Goal: Transaction & Acquisition: Purchase product/service

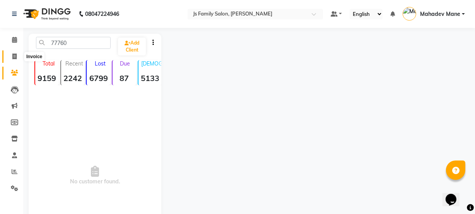
click at [11, 58] on span at bounding box center [15, 56] width 14 height 9
select select "service"
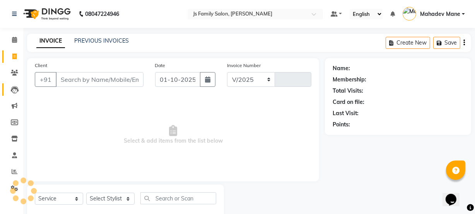
select select "3729"
type input "8139"
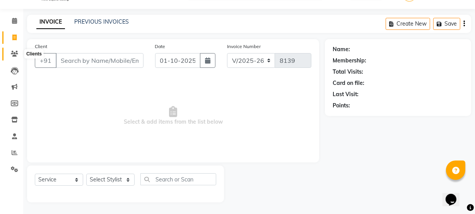
click at [10, 56] on span at bounding box center [15, 54] width 14 height 9
click at [131, 61] on input "Client" at bounding box center [100, 60] width 88 height 15
click at [13, 54] on icon at bounding box center [14, 54] width 7 height 6
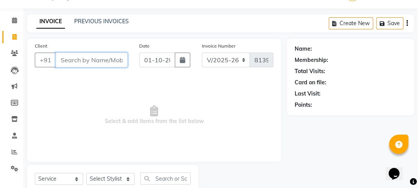
click at [99, 57] on input "Client" at bounding box center [92, 60] width 72 height 15
click at [110, 19] on link "PREVIOUS INVOICES" at bounding box center [101, 21] width 55 height 7
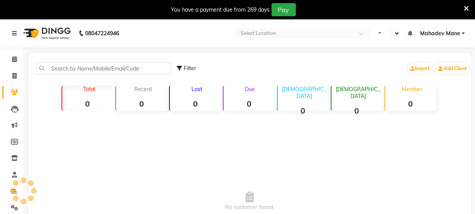
select select "en"
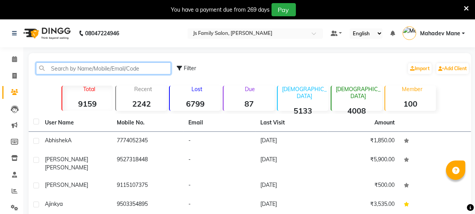
click at [101, 66] on input "text" at bounding box center [103, 68] width 135 height 12
click at [103, 68] on input "text" at bounding box center [103, 68] width 135 height 12
click at [104, 68] on input "text" at bounding box center [103, 68] width 135 height 12
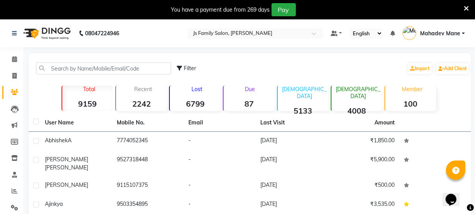
click at [465, 7] on icon at bounding box center [466, 8] width 5 height 7
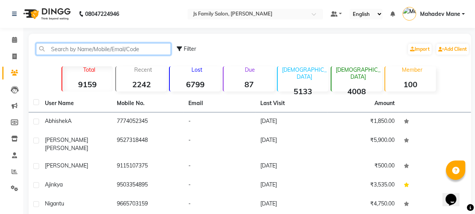
click at [142, 49] on input "text" at bounding box center [103, 49] width 135 height 12
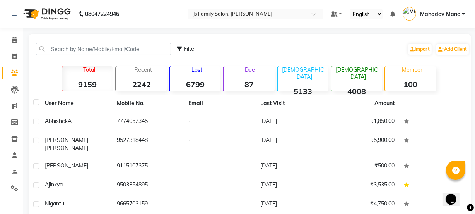
click at [104, 42] on div "Filter Import Add Client" at bounding box center [249, 49] width 439 height 24
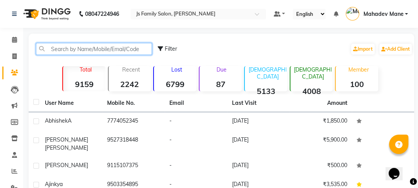
click at [97, 50] on input "text" at bounding box center [94, 49] width 116 height 12
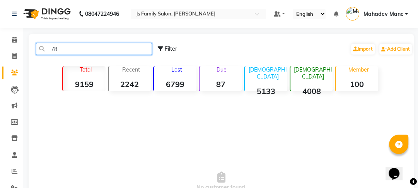
type input "7"
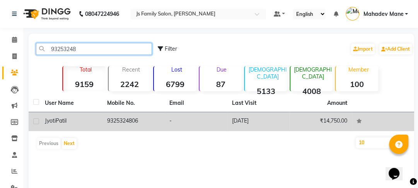
type input "93253248"
click at [130, 121] on td "9325324806" at bounding box center [134, 121] width 62 height 19
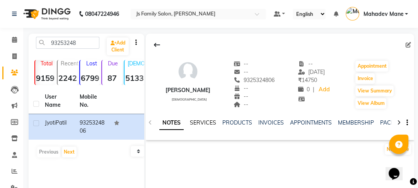
click at [200, 125] on link "SERVICES" at bounding box center [203, 122] width 26 height 7
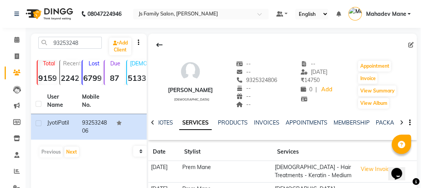
scroll to position [89, 0]
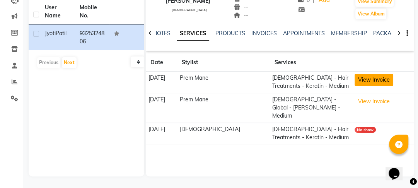
click at [363, 80] on button "View Invoice" at bounding box center [374, 80] width 39 height 12
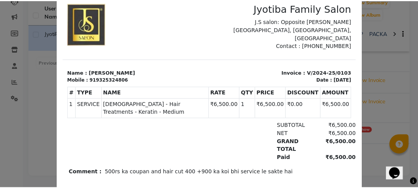
scroll to position [0, 0]
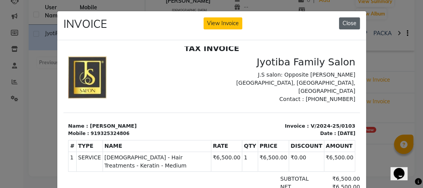
click at [347, 20] on button "Close" at bounding box center [349, 23] width 21 height 12
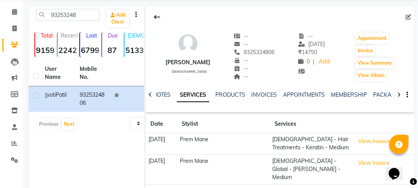
scroll to position [27, 0]
click at [12, 9] on span at bounding box center [15, 12] width 14 height 9
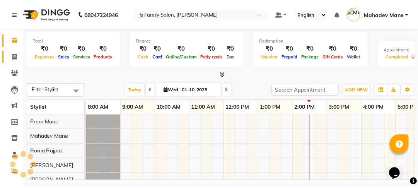
scroll to position [10, 0]
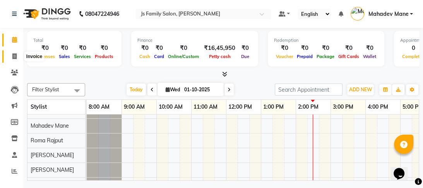
click at [13, 53] on icon at bounding box center [14, 56] width 4 height 6
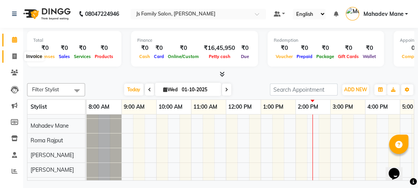
select select "3729"
select select "service"
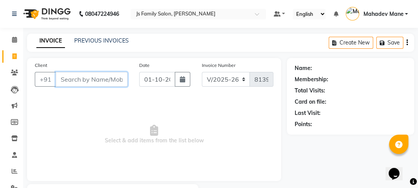
click at [64, 82] on input "Client" at bounding box center [92, 79] width 72 height 15
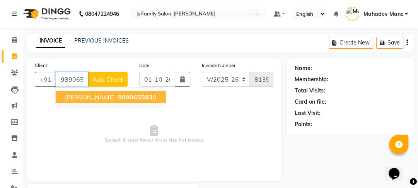
type input "9890655930"
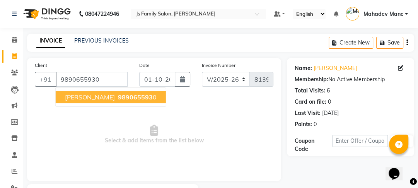
drag, startPoint x: 70, startPoint y: 98, endPoint x: 94, endPoint y: 163, distance: 69.8
click at [70, 99] on span "[PERSON_NAME]" at bounding box center [90, 97] width 50 height 8
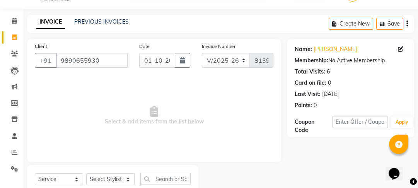
scroll to position [45, 0]
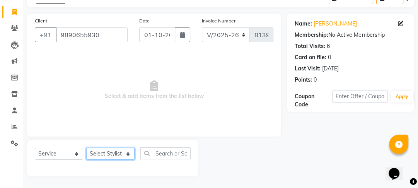
click at [109, 155] on select "Select Stylist [PERSON_NAME] Vaidyakar [PERSON_NAME] [PERSON_NAME] Mane Mosin […" at bounding box center [110, 154] width 48 height 12
select select "58002"
click at [86, 148] on select "Select Stylist [PERSON_NAME] Vaidyakar [PERSON_NAME] [PERSON_NAME] Mane Mosin […" at bounding box center [110, 154] width 48 height 12
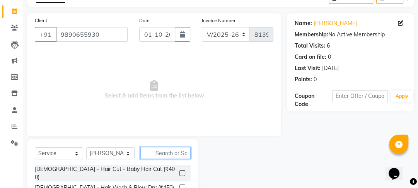
click at [164, 153] on input "text" at bounding box center [165, 153] width 50 height 12
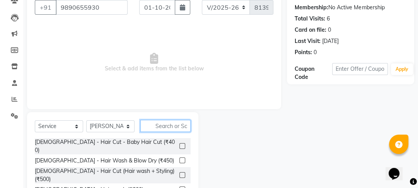
scroll to position [122, 0]
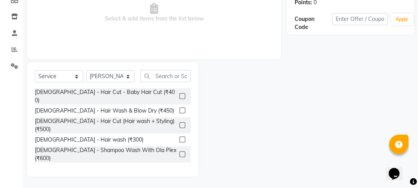
drag, startPoint x: 242, startPoint y: 135, endPoint x: 168, endPoint y: 47, distance: 114.8
click at [168, 47] on span "Select & add items from the list below" at bounding box center [154, 12] width 239 height 77
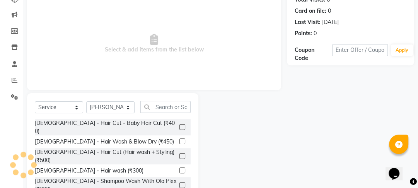
scroll to position [91, 0]
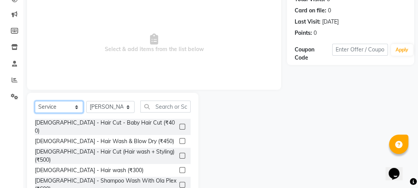
click at [63, 111] on select "Select Service Product Membership Package Voucher Prepaid Gift Card" at bounding box center [59, 107] width 48 height 12
select select "product"
click at [35, 101] on select "Select Service Product Membership Package Voucher Prepaid Gift Card" at bounding box center [59, 107] width 48 height 12
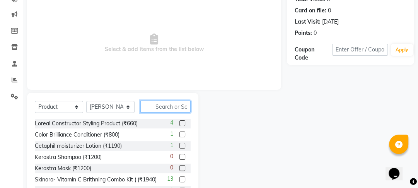
click at [185, 106] on input "text" at bounding box center [165, 107] width 50 height 12
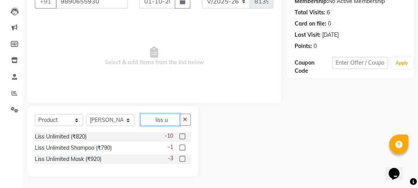
scroll to position [79, 0]
type input "liss un"
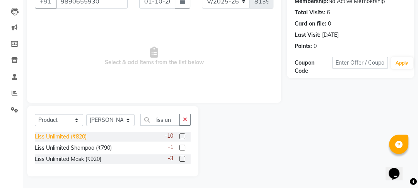
click at [74, 135] on div "Liss Unlimited (₹820)" at bounding box center [61, 137] width 52 height 8
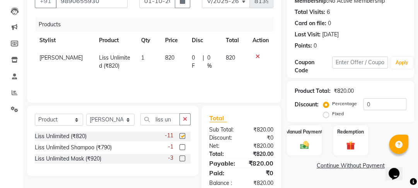
checkbox input "false"
click at [161, 70] on td "820" at bounding box center [174, 62] width 27 height 26
select select "58002"
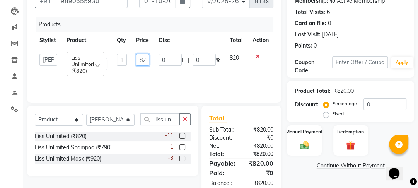
click at [144, 62] on input "820" at bounding box center [142, 60] width 13 height 12
click at [145, 58] on input "820" at bounding box center [142, 60] width 13 height 12
click at [145, 59] on input "820" at bounding box center [142, 60] width 13 height 12
type input "790"
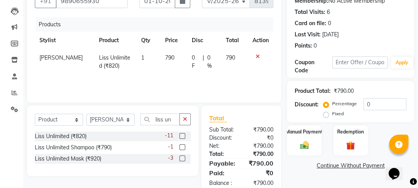
drag, startPoint x: 147, startPoint y: 71, endPoint x: 320, endPoint y: 99, distance: 174.5
click at [148, 72] on tr "[PERSON_NAME] Unlimited (₹820) 1 790 0 F | 0 % 790" at bounding box center [154, 62] width 239 height 26
click at [308, 144] on img at bounding box center [304, 145] width 15 height 10
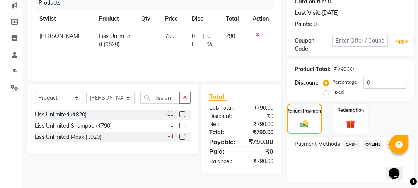
scroll to position [123, 0]
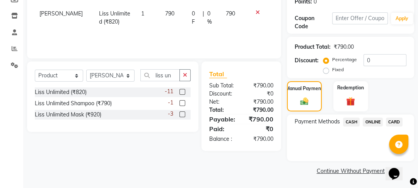
click at [374, 121] on span "ONLINE" at bounding box center [373, 122] width 20 height 9
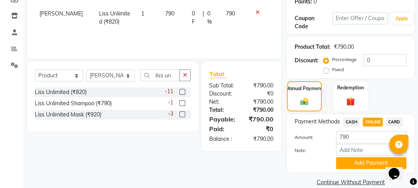
click at [382, 159] on button "Add Payment" at bounding box center [371, 163] width 70 height 12
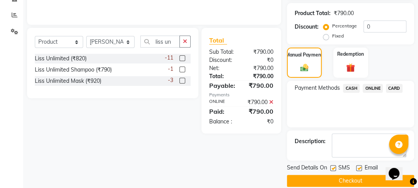
scroll to position [166, 0]
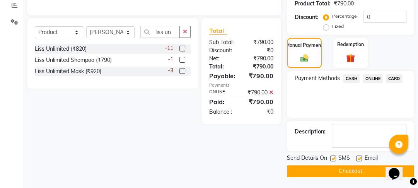
click at [370, 168] on button "Checkout" at bounding box center [350, 171] width 127 height 12
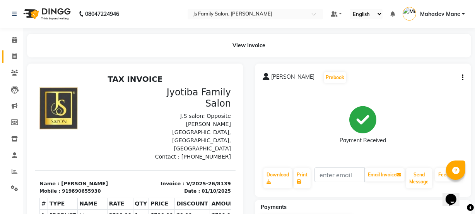
drag, startPoint x: 401, startPoint y: 0, endPoint x: 10, endPoint y: 54, distance: 394.8
click at [10, 54] on span at bounding box center [15, 56] width 14 height 9
select select "service"
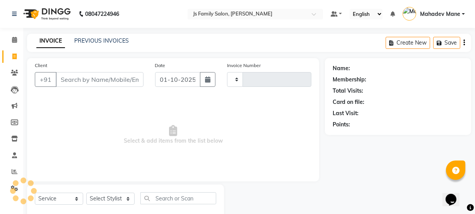
type input "8140"
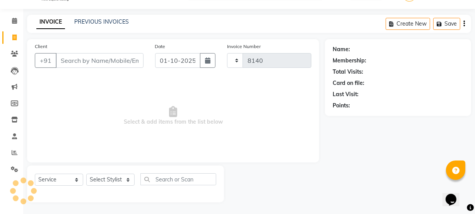
select select "3729"
click at [110, 59] on input "Client" at bounding box center [100, 60] width 88 height 15
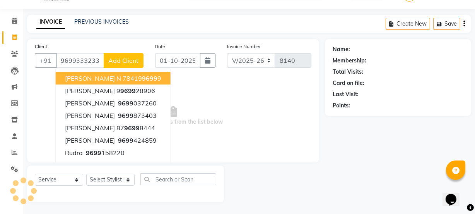
type input "9699333233"
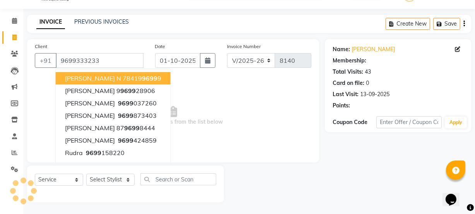
select select "1: Object"
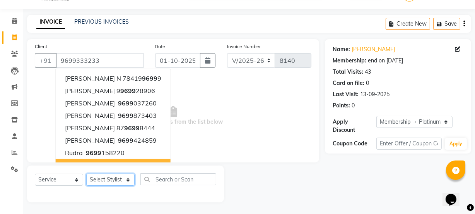
click at [114, 177] on select "Select Stylist [PERSON_NAME] Vaidyakar [PERSON_NAME] [PERSON_NAME] Mane Mosin […" at bounding box center [110, 179] width 48 height 12
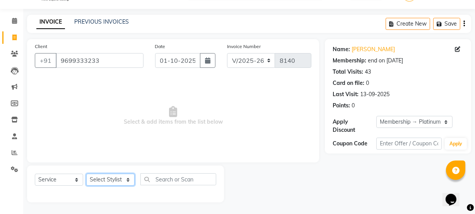
select select "58002"
click at [86, 173] on select "Select Stylist [PERSON_NAME] Vaidyakar [PERSON_NAME] [PERSON_NAME] Mane Mosin […" at bounding box center [110, 179] width 48 height 12
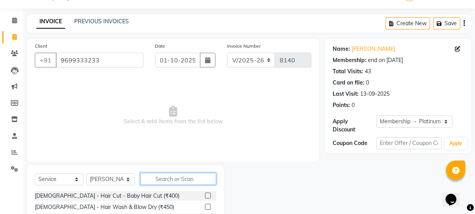
click at [152, 173] on input "text" at bounding box center [178, 179] width 76 height 12
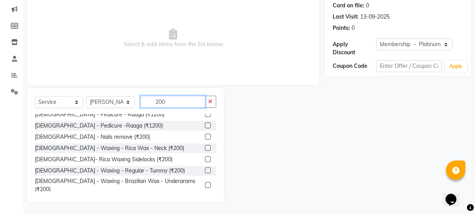
scroll to position [349, 0]
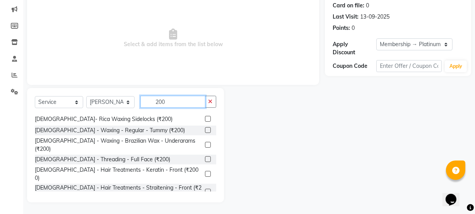
type input "200"
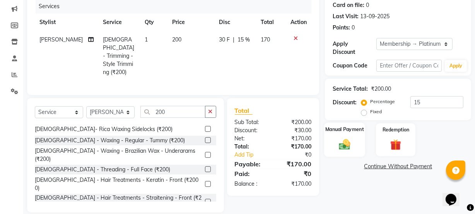
checkbox input "false"
click at [354, 145] on img at bounding box center [344, 143] width 19 height 13
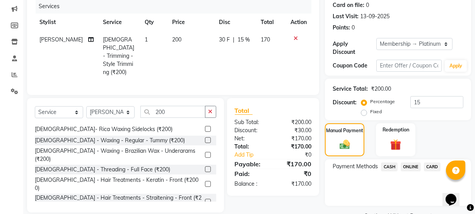
click at [409, 163] on span "ONLINE" at bounding box center [411, 166] width 20 height 9
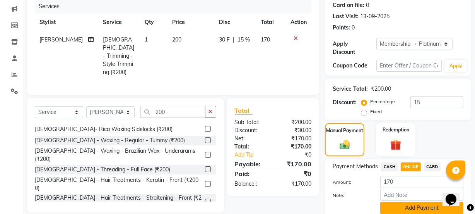
click at [421, 206] on button "Add Payment" at bounding box center [421, 208] width 83 height 12
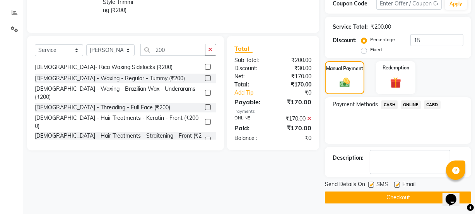
scroll to position [159, 0]
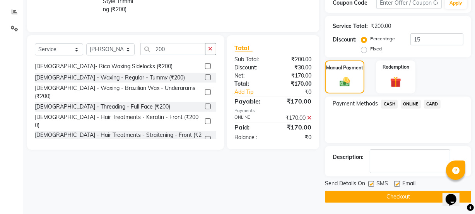
click at [422, 198] on button "Checkout" at bounding box center [398, 196] width 146 height 12
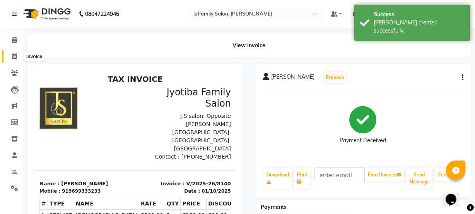
click at [10, 52] on span at bounding box center [15, 56] width 14 height 9
select select "3729"
select select "service"
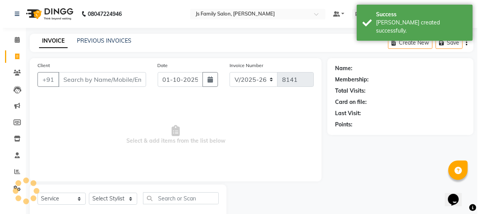
scroll to position [19, 0]
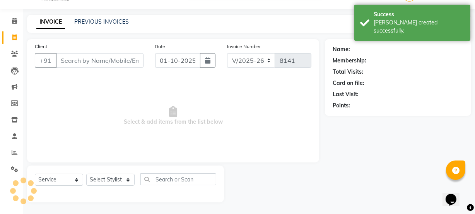
click at [77, 58] on input "Client" at bounding box center [100, 60] width 88 height 15
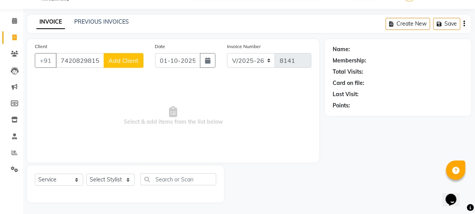
type input "7420829815"
click at [116, 61] on span "Add Client" at bounding box center [123, 60] width 31 height 8
select select "22"
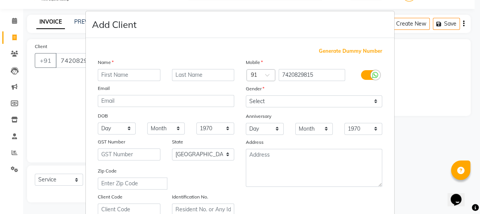
click at [120, 79] on input "text" at bounding box center [129, 75] width 63 height 12
type input "[GEOGRAPHIC_DATA]"
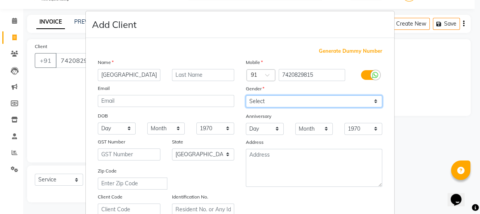
click at [258, 101] on select "Select [DEMOGRAPHIC_DATA] [DEMOGRAPHIC_DATA] Other Prefer Not To Say" at bounding box center [314, 101] width 137 height 12
select select "[DEMOGRAPHIC_DATA]"
click at [246, 95] on select "Select [DEMOGRAPHIC_DATA] [DEMOGRAPHIC_DATA] Other Prefer Not To Say" at bounding box center [314, 101] width 137 height 12
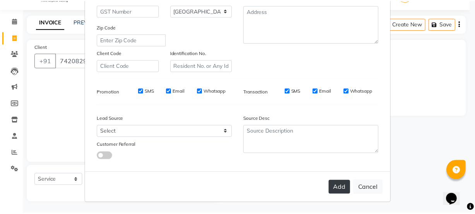
scroll to position [146, 0]
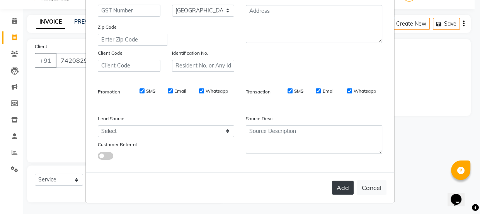
click at [339, 189] on button "Add" at bounding box center [343, 187] width 22 height 14
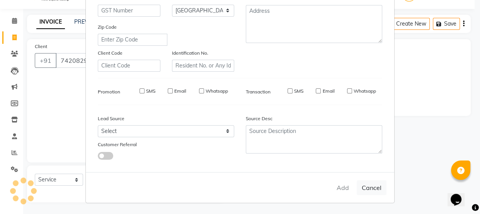
select select
select select "null"
select select
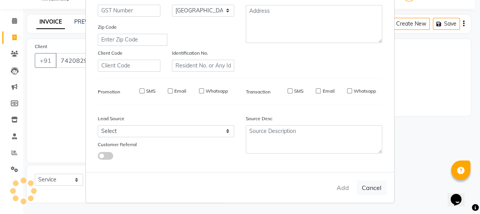
select select
checkbox input "false"
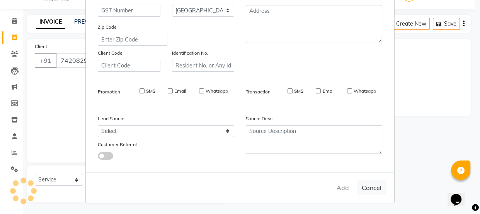
checkbox input "false"
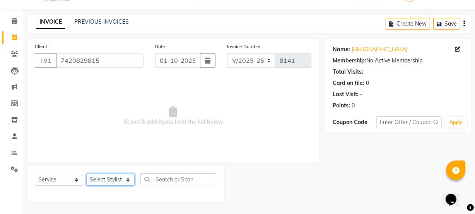
click at [112, 174] on select "Select Stylist [PERSON_NAME] Vaidyakar [PERSON_NAME] [PERSON_NAME] Mane Mosin […" at bounding box center [110, 179] width 48 height 12
drag, startPoint x: 105, startPoint y: 180, endPoint x: 105, endPoint y: 173, distance: 6.6
click at [105, 180] on select "Select Stylist [PERSON_NAME] Vaidyakar [PERSON_NAME] [PERSON_NAME] Mane Mosin […" at bounding box center [110, 179] width 48 height 12
select select "33251"
click at [86, 173] on select "Select Stylist [PERSON_NAME] Vaidyakar [PERSON_NAME] [PERSON_NAME] Mane Mosin […" at bounding box center [110, 179] width 48 height 12
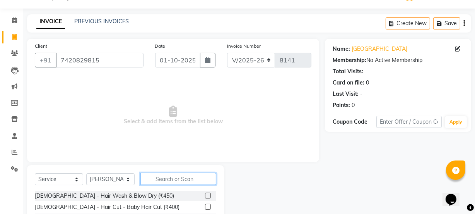
click at [166, 176] on input "text" at bounding box center [178, 179] width 76 height 12
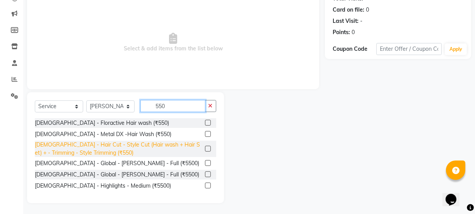
scroll to position [93, 0]
type input "550"
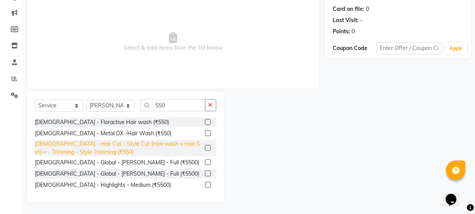
click at [163, 144] on div "[DEMOGRAPHIC_DATA] - Hair Cut - Style Cut (Hair wash + Hair Set) + - Trimming -…" at bounding box center [118, 148] width 167 height 16
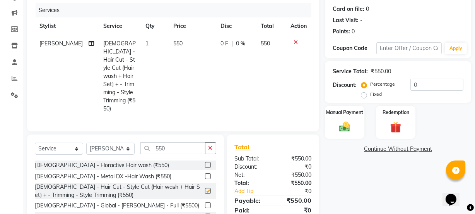
checkbox input "false"
click at [340, 135] on div "Manual Payment" at bounding box center [344, 122] width 41 height 34
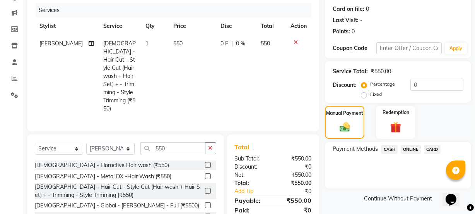
click at [409, 151] on span "ONLINE" at bounding box center [411, 149] width 20 height 9
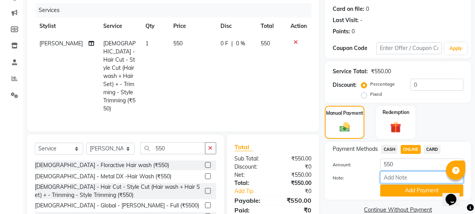
click at [410, 181] on input "Note:" at bounding box center [421, 177] width 83 height 12
click at [410, 184] on button "Add Payment" at bounding box center [421, 190] width 83 height 12
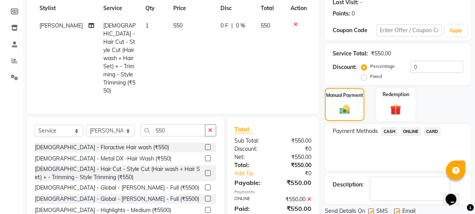
scroll to position [138, 0]
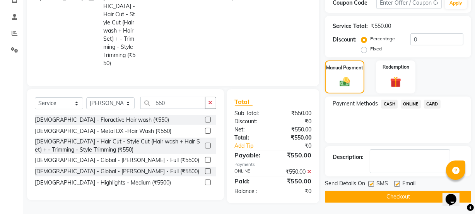
click at [410, 202] on main "INVOICE PREVIOUS INVOICES Create New Save Client [PHONE_NUMBER] Date [DATE] Inv…" at bounding box center [249, 55] width 452 height 319
click at [409, 194] on button "Checkout" at bounding box center [398, 196] width 146 height 12
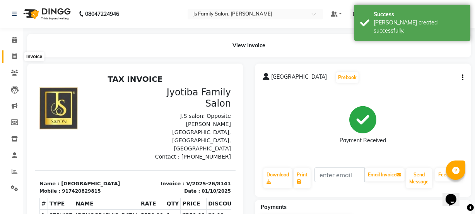
click at [15, 56] on icon at bounding box center [14, 56] width 4 height 6
select select "3729"
select select "service"
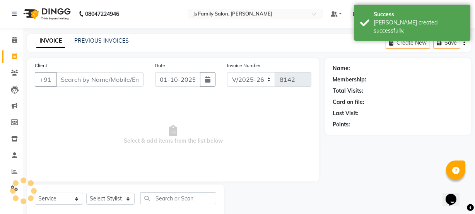
scroll to position [19, 0]
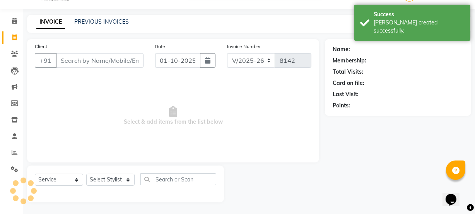
click at [80, 60] on input "Client" at bounding box center [100, 60] width 88 height 15
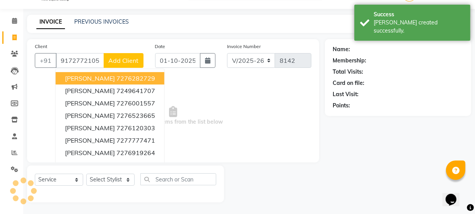
type input "9172772105"
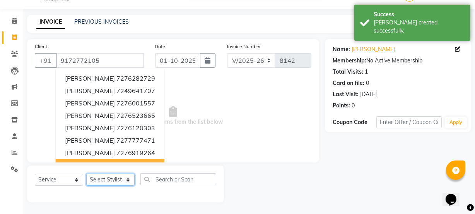
click at [105, 175] on select "Select Stylist [PERSON_NAME] Vaidyakar [PERSON_NAME] [PERSON_NAME] Mane Mosin […" at bounding box center [110, 179] width 48 height 12
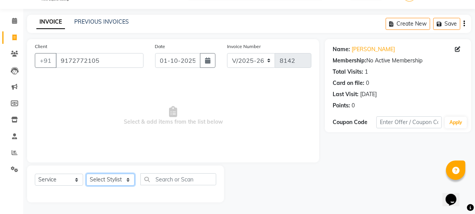
select select "43386"
click at [86, 173] on select "Select Stylist [PERSON_NAME] Vaidyakar [PERSON_NAME] [PERSON_NAME] Mane Mosin […" at bounding box center [110, 179] width 48 height 12
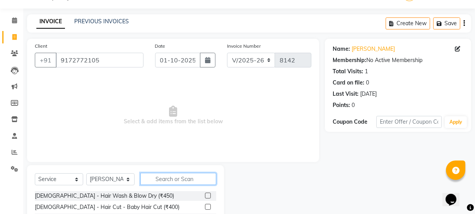
click at [157, 175] on input "text" at bounding box center [178, 179] width 76 height 12
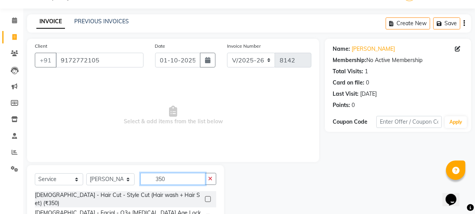
scroll to position [97, 0]
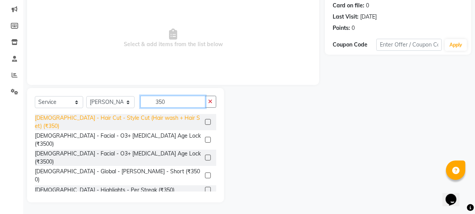
type input "350"
drag, startPoint x: 167, startPoint y: 117, endPoint x: 194, endPoint y: 114, distance: 27.3
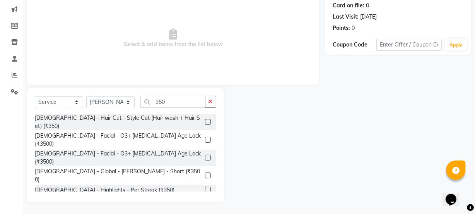
click at [168, 117] on div "[DEMOGRAPHIC_DATA] - Hair Cut - Style Cut (Hair wash + Hair Set) (₹350)" at bounding box center [118, 122] width 167 height 16
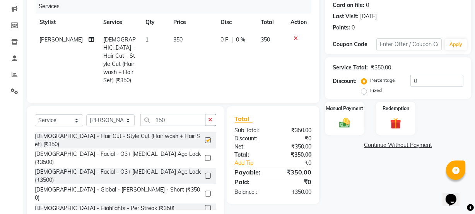
checkbox input "false"
click at [342, 123] on img at bounding box center [344, 122] width 19 height 13
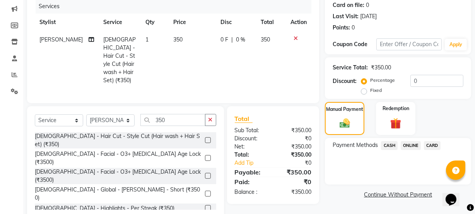
click at [402, 143] on span "ONLINE" at bounding box center [411, 145] width 20 height 9
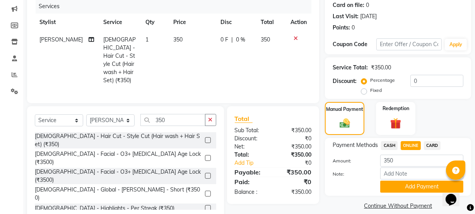
click at [408, 193] on div "Payment Methods CASH ONLINE CARD Amount: 350 Note: Add Payment" at bounding box center [398, 167] width 146 height 58
click at [404, 186] on button "Add Payment" at bounding box center [421, 186] width 83 height 12
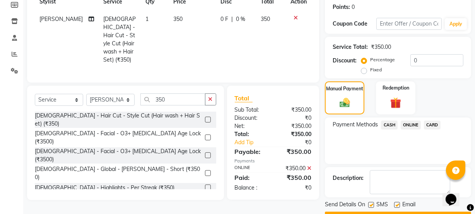
scroll to position [138, 0]
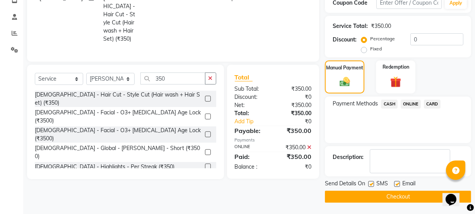
click at [401, 191] on button "Checkout" at bounding box center [398, 196] width 146 height 12
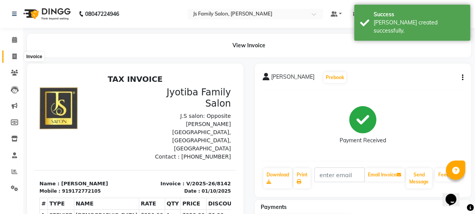
click at [14, 53] on span at bounding box center [15, 56] width 14 height 9
select select "service"
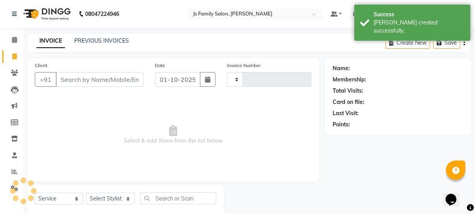
type input "8143"
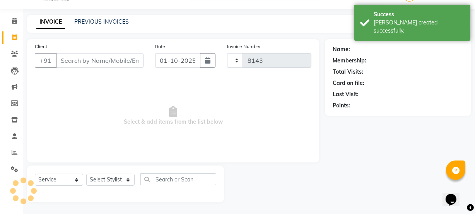
select select "3729"
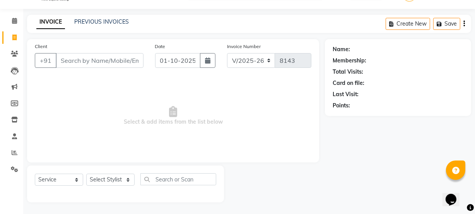
click at [84, 62] on input "Client" at bounding box center [100, 60] width 88 height 15
click at [92, 19] on link "PREVIOUS INVOICES" at bounding box center [101, 21] width 55 height 7
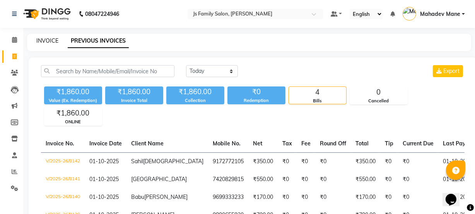
click at [42, 41] on link "INVOICE" at bounding box center [47, 40] width 22 height 7
select select "service"
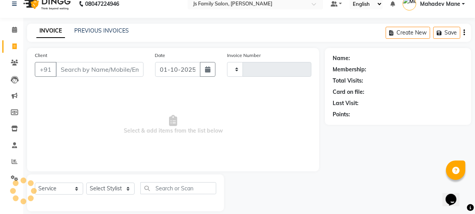
type input "8143"
select select "3729"
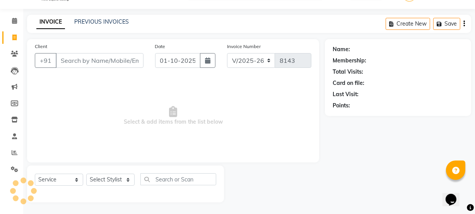
click at [80, 60] on input "Client" at bounding box center [100, 60] width 88 height 15
click at [15, 54] on icon at bounding box center [14, 54] width 7 height 6
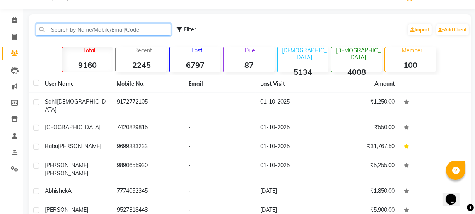
click at [85, 33] on input "text" at bounding box center [103, 30] width 135 height 12
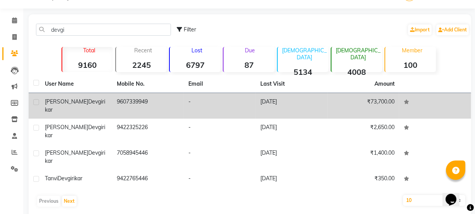
click at [101, 104] on div "[PERSON_NAME]" at bounding box center [76, 105] width 63 height 16
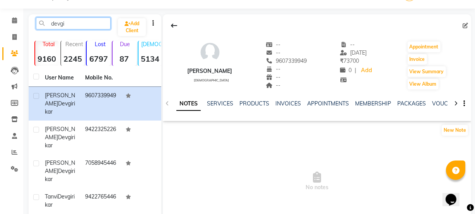
click at [77, 23] on input "devgi" at bounding box center [73, 23] width 75 height 12
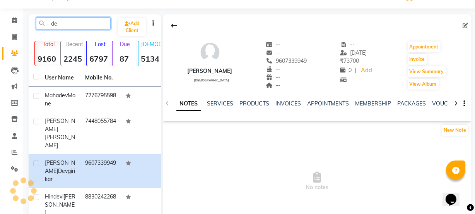
type input "d"
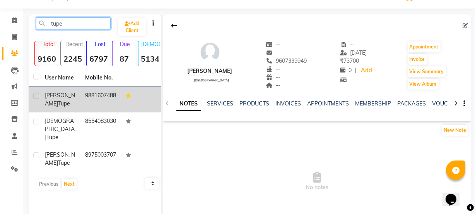
type input "tupe"
click at [85, 97] on td "9881607488" at bounding box center [100, 100] width 40 height 26
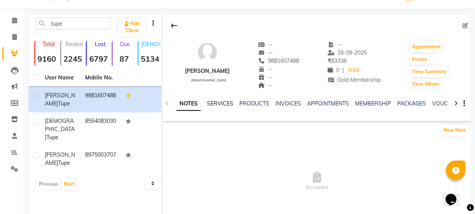
click at [223, 104] on link "SERVICES" at bounding box center [220, 103] width 26 height 7
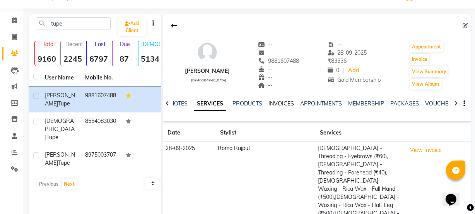
click at [273, 103] on link "INVOICES" at bounding box center [281, 103] width 26 height 7
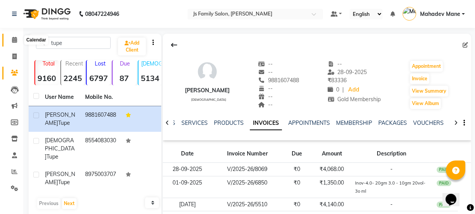
click at [18, 40] on span at bounding box center [15, 40] width 14 height 9
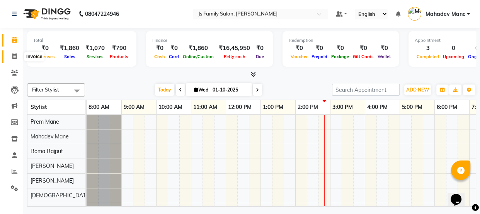
click at [13, 55] on icon at bounding box center [14, 56] width 4 height 6
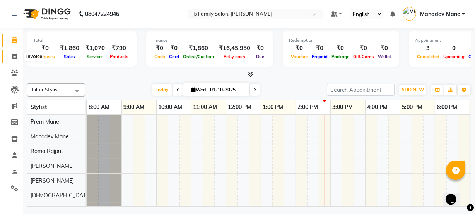
select select "3729"
select select "service"
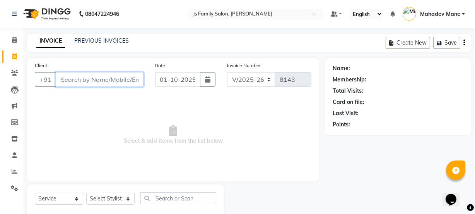
drag, startPoint x: 13, startPoint y: 55, endPoint x: 108, endPoint y: 81, distance: 97.8
click at [108, 81] on input "Client" at bounding box center [100, 79] width 88 height 15
click at [109, 41] on link "PREVIOUS INVOICES" at bounding box center [101, 40] width 55 height 7
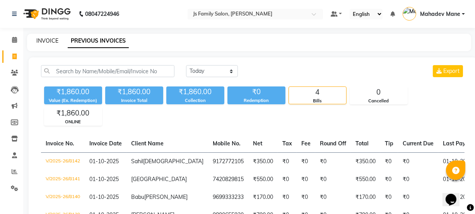
click at [46, 42] on link "INVOICE" at bounding box center [47, 40] width 22 height 7
select select "service"
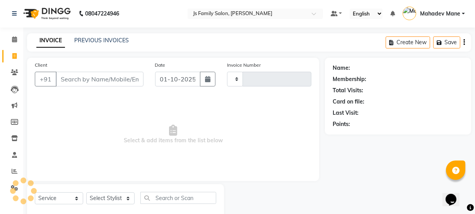
type input "8143"
select select "3729"
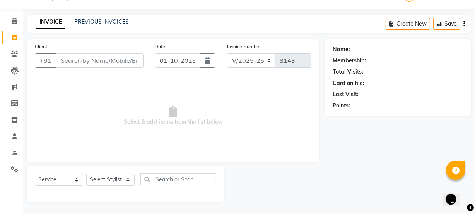
click at [97, 57] on input "Client" at bounding box center [100, 60] width 88 height 15
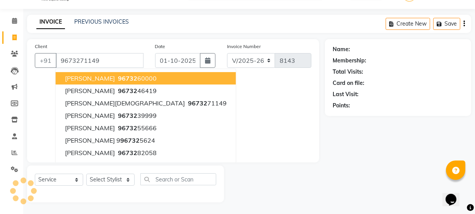
type input "9673271149"
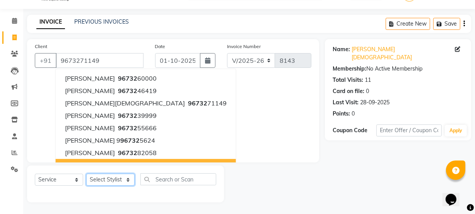
click at [114, 181] on select "Select Stylist [PERSON_NAME] Vaidyakar [PERSON_NAME] [PERSON_NAME] Mane Mosin […" at bounding box center [110, 179] width 48 height 12
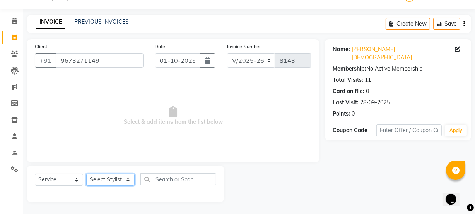
select select "84579"
click at [86, 173] on select "Select Stylist [PERSON_NAME] Vaidyakar [PERSON_NAME] [PERSON_NAME] Mane Mosin […" at bounding box center [110, 179] width 48 height 12
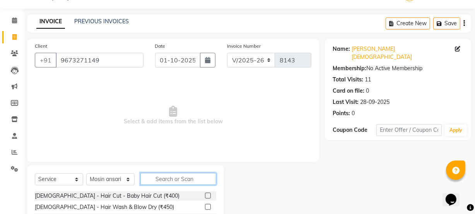
click at [153, 176] on input "text" at bounding box center [178, 179] width 76 height 12
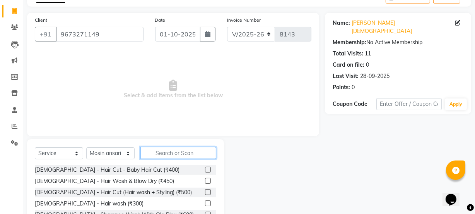
scroll to position [97, 0]
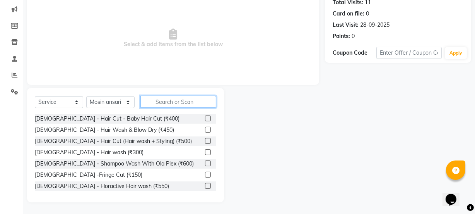
click at [194, 104] on input "text" at bounding box center [178, 102] width 76 height 12
click at [198, 101] on input "text" at bounding box center [178, 102] width 76 height 12
click at [174, 106] on input "text" at bounding box center [178, 102] width 76 height 12
click at [163, 104] on input "text" at bounding box center [178, 102] width 76 height 12
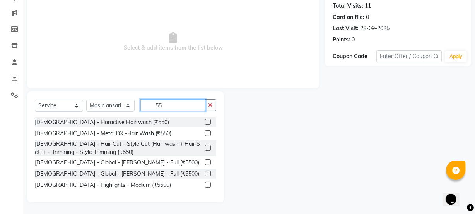
scroll to position [93, 0]
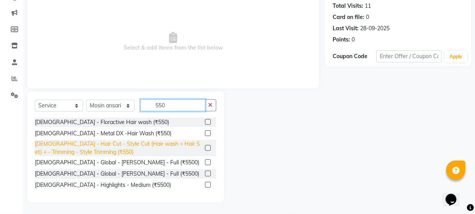
type input "550"
click at [169, 143] on div "[DEMOGRAPHIC_DATA] - Hair Cut - Style Cut (Hair wash + Hair Set) + - Trimming -…" at bounding box center [118, 148] width 167 height 16
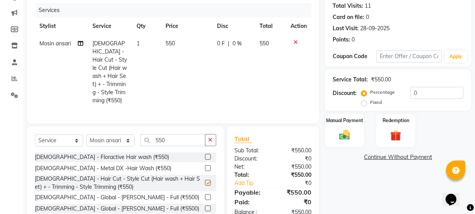
checkbox input "false"
click at [168, 136] on input "550" at bounding box center [172, 140] width 65 height 12
type input "5"
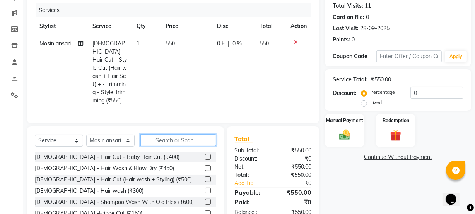
click at [162, 135] on input "text" at bounding box center [178, 140] width 76 height 12
click at [348, 128] on img at bounding box center [344, 134] width 19 height 13
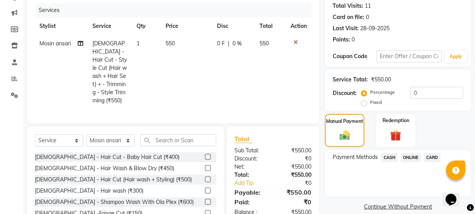
drag, startPoint x: 409, startPoint y: 146, endPoint x: 415, endPoint y: 154, distance: 9.4
click at [410, 153] on span "ONLINE" at bounding box center [411, 157] width 20 height 9
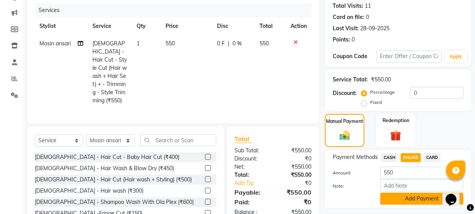
click at [419, 192] on button "Add Payment" at bounding box center [421, 198] width 83 height 12
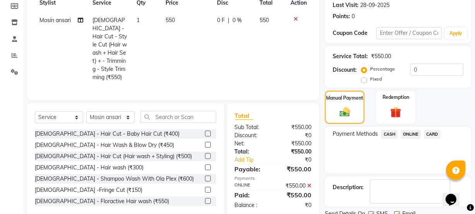
scroll to position [138, 0]
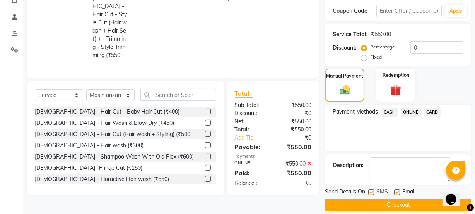
click at [421, 198] on button "Checkout" at bounding box center [398, 204] width 146 height 12
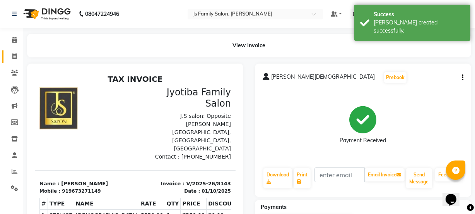
click at [14, 51] on link "Invoice" at bounding box center [11, 56] width 19 height 13
select select "3729"
select select "service"
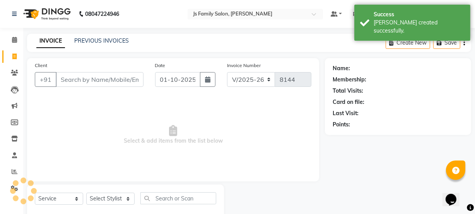
scroll to position [19, 0]
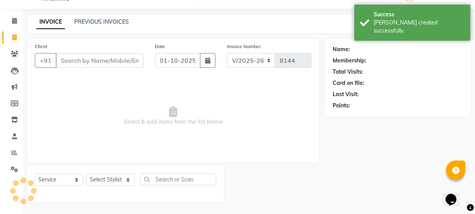
click at [74, 62] on input "Client" at bounding box center [100, 60] width 88 height 15
type input "9822400371"
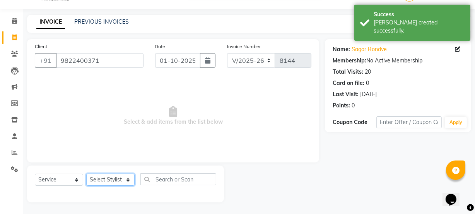
click at [116, 181] on select "Select Stylist [PERSON_NAME] Vaidyakar [PERSON_NAME] [PERSON_NAME] Mane Mosin […" at bounding box center [110, 179] width 48 height 12
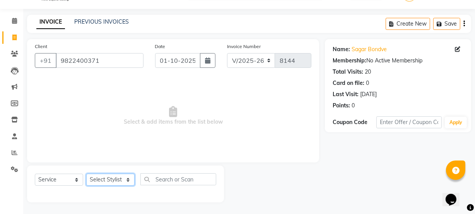
select select "58002"
click at [86, 173] on select "Select Stylist [PERSON_NAME] Vaidyakar [PERSON_NAME] [PERSON_NAME] Mane Mosin […" at bounding box center [110, 179] width 48 height 12
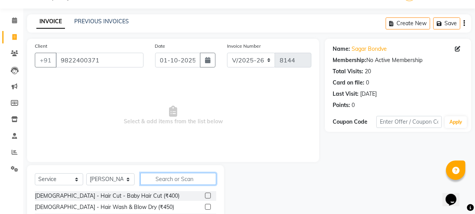
click at [155, 180] on input "text" at bounding box center [178, 179] width 76 height 12
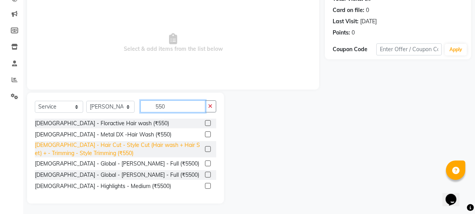
scroll to position [93, 0]
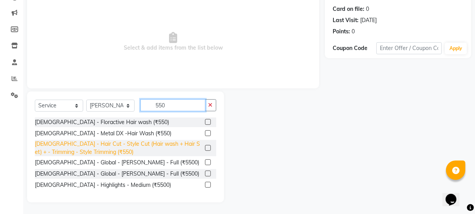
type input "550"
click at [171, 144] on div "[DEMOGRAPHIC_DATA] - Hair Cut - Style Cut (Hair wash + Hair Set) + - Trimming -…" at bounding box center [118, 148] width 167 height 16
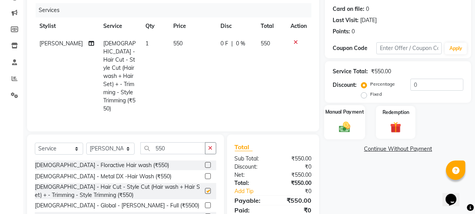
checkbox input "false"
click at [351, 122] on img at bounding box center [344, 126] width 19 height 13
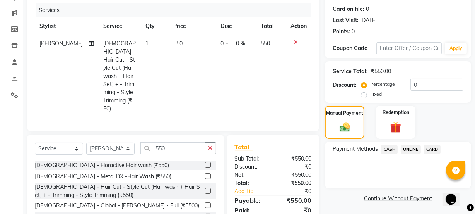
click at [400, 147] on div "ONLINE" at bounding box center [409, 150] width 23 height 10
click at [412, 150] on span "ONLINE" at bounding box center [411, 149] width 20 height 9
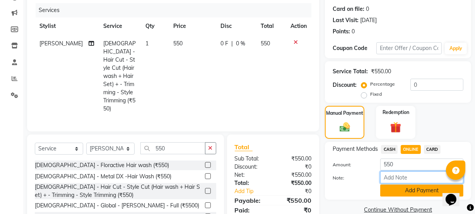
drag, startPoint x: 412, startPoint y: 181, endPoint x: 410, endPoint y: 186, distance: 5.3
click at [410, 185] on div "Amount: 550 Note: Add Payment" at bounding box center [398, 177] width 131 height 38
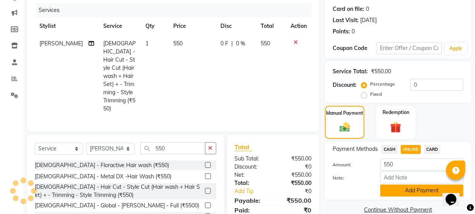
click at [410, 188] on button "Add Payment" at bounding box center [421, 190] width 83 height 12
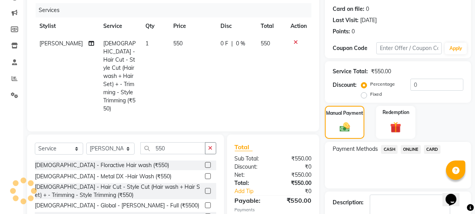
scroll to position [138, 0]
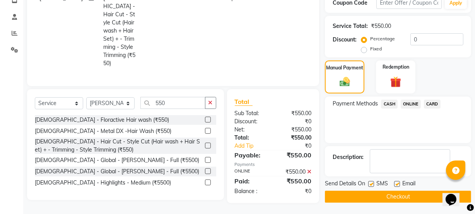
click at [405, 194] on button "Checkout" at bounding box center [398, 196] width 146 height 12
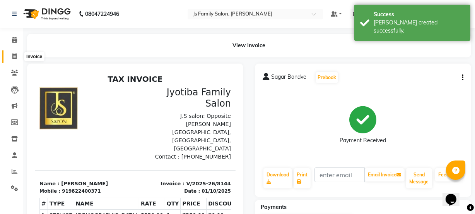
click at [12, 54] on icon at bounding box center [14, 56] width 4 height 6
select select "service"
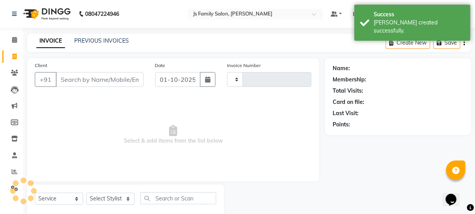
type input "8145"
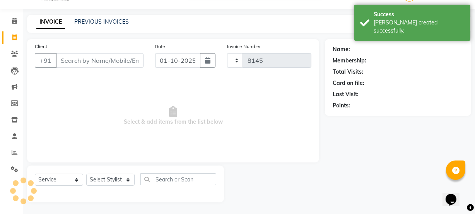
select select "3729"
click at [78, 62] on input "Client" at bounding box center [100, 60] width 88 height 15
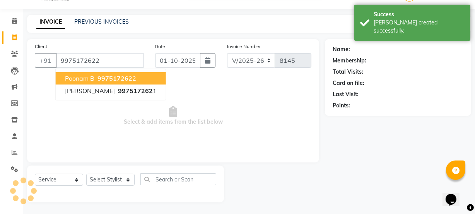
type input "9975172622"
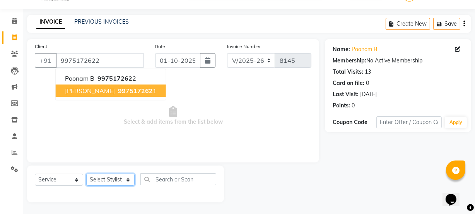
click at [107, 178] on select "Select Stylist [PERSON_NAME] Vaidyakar [PERSON_NAME] [PERSON_NAME] Mane Mosin […" at bounding box center [110, 179] width 48 height 12
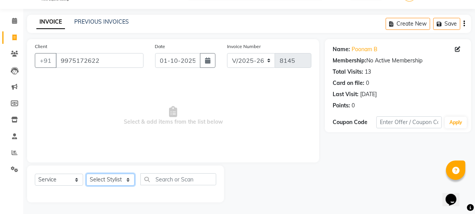
select select "63677"
click at [86, 173] on select "Select Stylist [PERSON_NAME] Vaidyakar [PERSON_NAME] [PERSON_NAME] Mane Mosin […" at bounding box center [110, 179] width 48 height 12
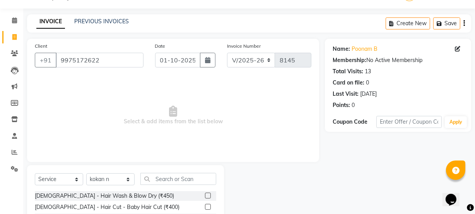
drag, startPoint x: 174, startPoint y: 176, endPoint x: 232, endPoint y: 155, distance: 61.8
click at [176, 176] on input "text" at bounding box center [178, 179] width 76 height 12
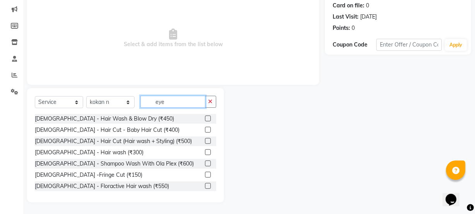
scroll to position [41, 0]
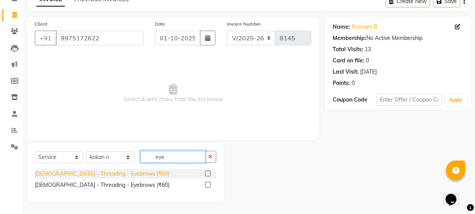
type input "eye"
click at [119, 178] on div "[DEMOGRAPHIC_DATA] - Threading - Eyebrows (₹60)" at bounding box center [102, 173] width 135 height 8
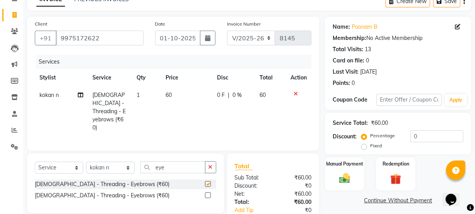
checkbox input "false"
click at [178, 161] on input "eye" at bounding box center [172, 167] width 65 height 12
type input "e"
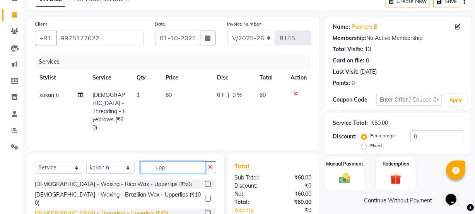
type input "upp"
click at [100, 209] on div "[DEMOGRAPHIC_DATA] - Threading - Upperlips (₹40)" at bounding box center [101, 213] width 133 height 8
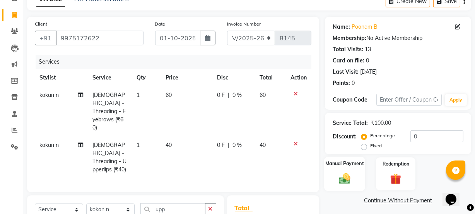
checkbox input "false"
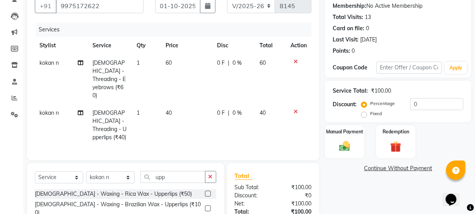
scroll to position [113, 0]
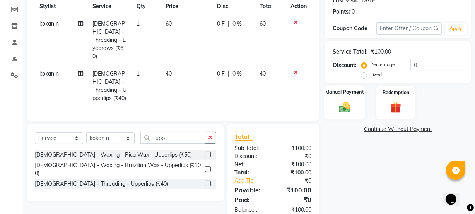
click at [356, 108] on div "Manual Payment" at bounding box center [344, 102] width 41 height 34
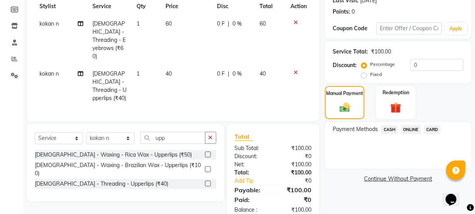
click at [402, 129] on span "ONLINE" at bounding box center [411, 129] width 20 height 9
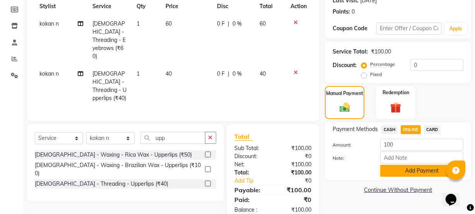
click at [413, 166] on button "Add Payment" at bounding box center [421, 170] width 83 height 12
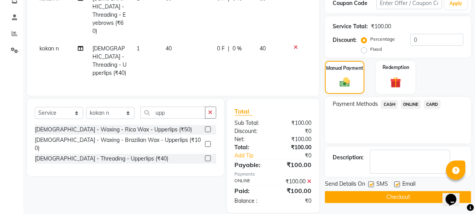
scroll to position [138, 0]
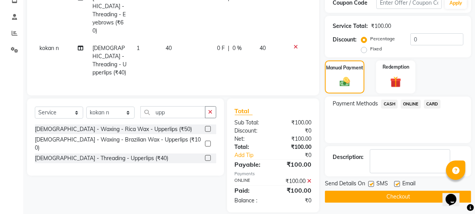
click at [407, 194] on button "Checkout" at bounding box center [398, 196] width 146 height 12
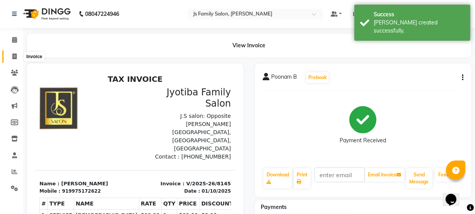
click at [11, 59] on span at bounding box center [15, 56] width 14 height 9
select select "3729"
select select "service"
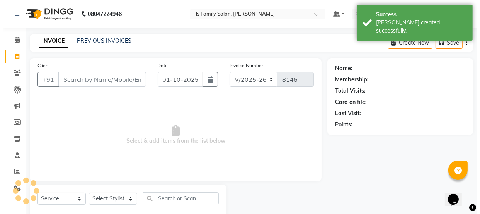
scroll to position [19, 0]
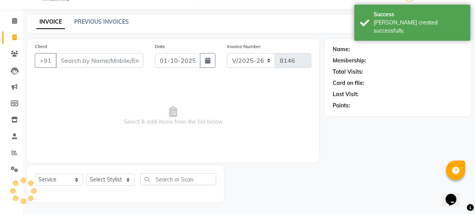
click at [75, 60] on input "Client" at bounding box center [100, 60] width 88 height 15
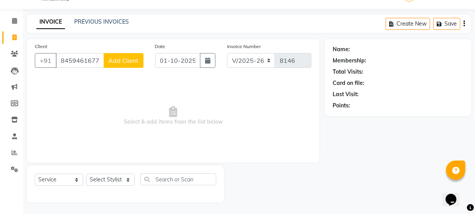
type input "8459461677"
click at [122, 62] on span "Add Client" at bounding box center [123, 60] width 31 height 8
select select "22"
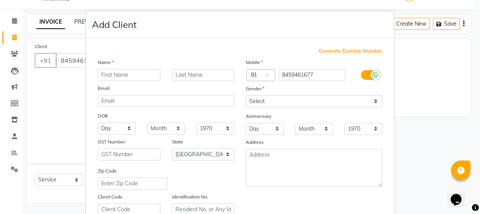
click at [122, 76] on input "text" at bounding box center [129, 75] width 63 height 12
click at [103, 75] on input "[PERSON_NAME]" at bounding box center [129, 75] width 63 height 12
type input "Parth"
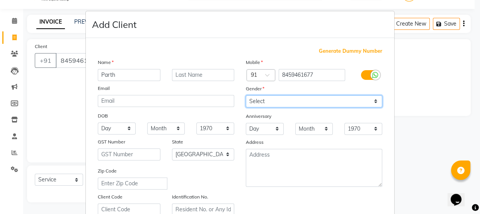
drag, startPoint x: 279, startPoint y: 101, endPoint x: 282, endPoint y: 106, distance: 6.6
click at [279, 101] on select "Select [DEMOGRAPHIC_DATA] [DEMOGRAPHIC_DATA] Other Prefer Not To Say" at bounding box center [314, 101] width 137 height 12
select select "[DEMOGRAPHIC_DATA]"
click at [246, 95] on select "Select [DEMOGRAPHIC_DATA] [DEMOGRAPHIC_DATA] Other Prefer Not To Say" at bounding box center [314, 101] width 137 height 12
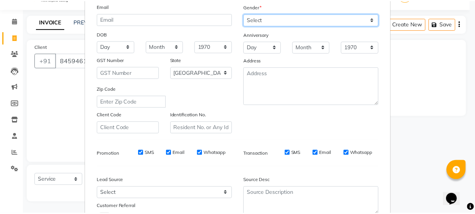
scroll to position [140, 0]
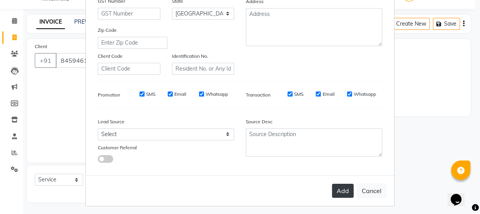
click at [337, 189] on button "Add" at bounding box center [343, 190] width 22 height 14
select select
select select "null"
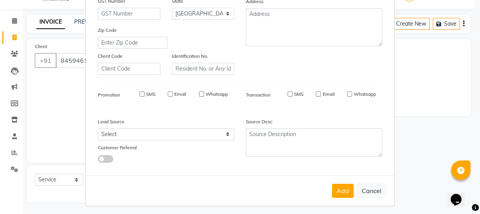
select select
checkbox input "false"
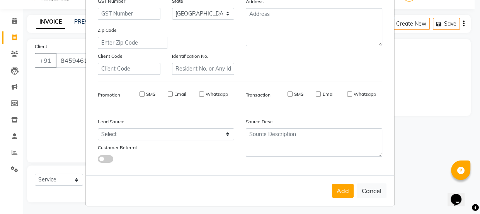
checkbox input "false"
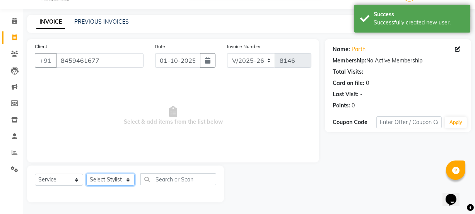
click at [99, 179] on select "Select Stylist [PERSON_NAME] Vaidyakar [PERSON_NAME] [PERSON_NAME] Mane Mosin […" at bounding box center [110, 179] width 48 height 12
select select "43386"
click at [86, 173] on select "Select Stylist [PERSON_NAME] Vaidyakar [PERSON_NAME] [PERSON_NAME] Mane Mosin […" at bounding box center [110, 179] width 48 height 12
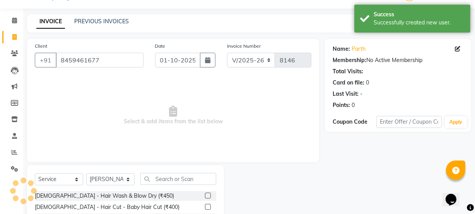
click at [173, 188] on div "Select Service Product Membership Package Voucher Prepaid Gift Card Select Styl…" at bounding box center [125, 182] width 181 height 18
click at [173, 181] on input "text" at bounding box center [178, 179] width 76 height 12
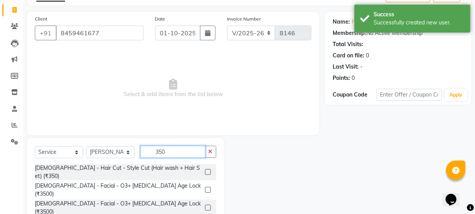
scroll to position [97, 0]
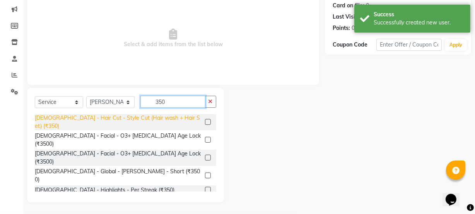
type input "350"
click at [166, 116] on div "[DEMOGRAPHIC_DATA] - Hair Cut - Style Cut (Hair wash + Hair Set) (₹350)" at bounding box center [118, 122] width 167 height 16
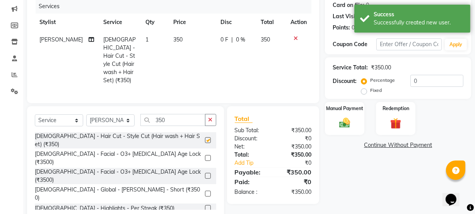
checkbox input "false"
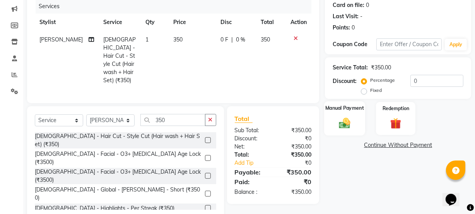
click at [351, 116] on img at bounding box center [344, 122] width 19 height 13
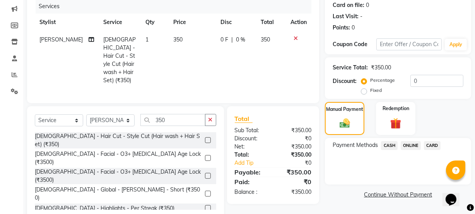
drag, startPoint x: 387, startPoint y: 145, endPoint x: 388, endPoint y: 153, distance: 7.9
click at [388, 145] on span "CASH" at bounding box center [389, 145] width 17 height 9
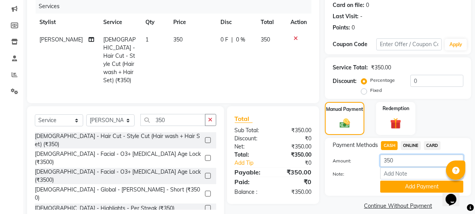
click at [388, 160] on input "350" at bounding box center [421, 160] width 83 height 12
type input "300"
click at [388, 187] on button "Add Payment" at bounding box center [421, 186] width 83 height 12
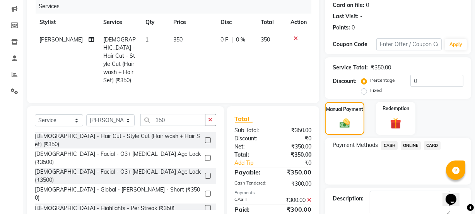
click at [402, 147] on span "ONLINE" at bounding box center [411, 145] width 20 height 9
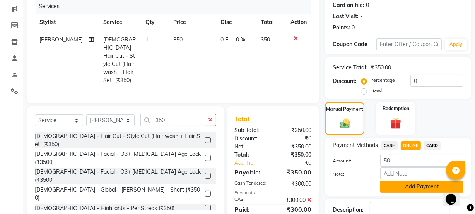
click at [397, 186] on button "Add Payment" at bounding box center [421, 186] width 83 height 12
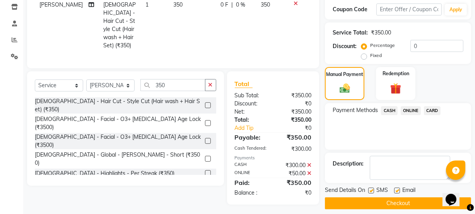
scroll to position [138, 0]
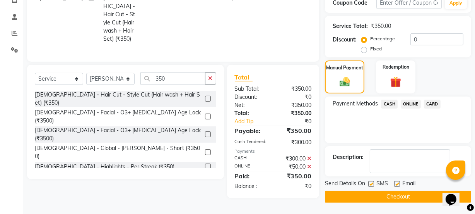
click at [394, 201] on button "Checkout" at bounding box center [398, 196] width 146 height 12
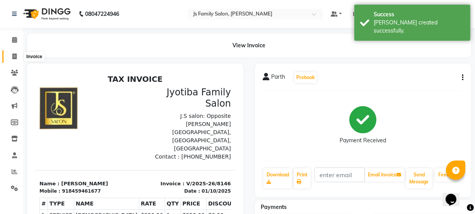
click at [15, 54] on icon at bounding box center [14, 56] width 4 height 6
select select "service"
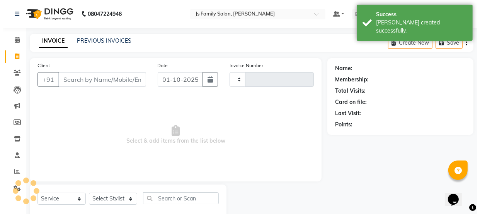
scroll to position [19, 0]
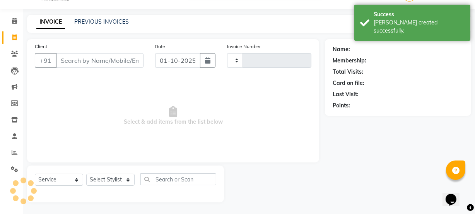
type input "8147"
select select "3729"
click at [86, 63] on input "Client" at bounding box center [100, 60] width 88 height 15
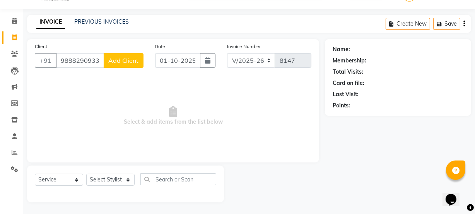
type input "9888290933"
click at [104, 64] on button "Add Client" at bounding box center [124, 60] width 40 height 15
select select "22"
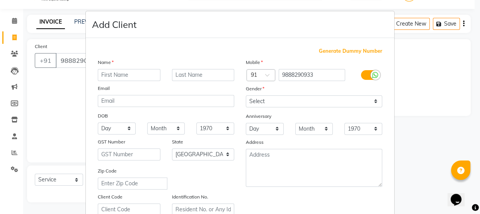
click at [113, 75] on input "text" at bounding box center [129, 75] width 63 height 12
click at [133, 75] on input "text" at bounding box center [129, 75] width 63 height 12
type input "Tanu"
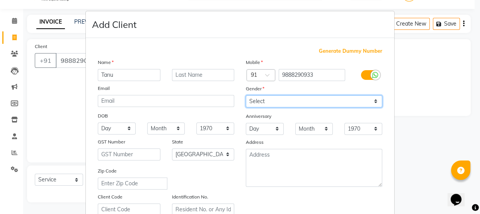
click at [250, 104] on select "Select [DEMOGRAPHIC_DATA] [DEMOGRAPHIC_DATA] Other Prefer Not To Say" at bounding box center [314, 101] width 137 height 12
click at [286, 101] on select "Select [DEMOGRAPHIC_DATA] [DEMOGRAPHIC_DATA] Other Prefer Not To Say" at bounding box center [314, 101] width 137 height 12
select select "[DEMOGRAPHIC_DATA]"
click at [246, 95] on select "Select [DEMOGRAPHIC_DATA] [DEMOGRAPHIC_DATA] Other Prefer Not To Say" at bounding box center [314, 101] width 137 height 12
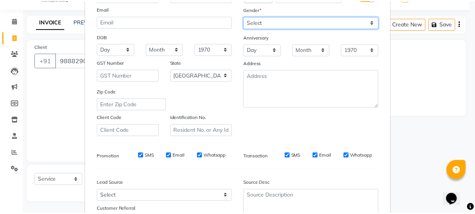
scroll to position [146, 0]
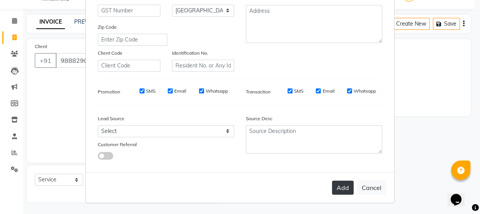
click at [347, 184] on button "Add" at bounding box center [343, 187] width 22 height 14
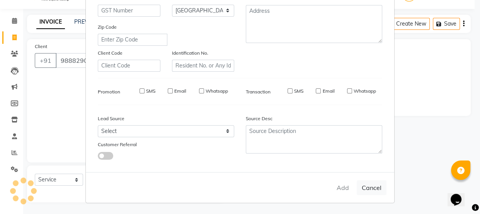
select select
select select "null"
select select
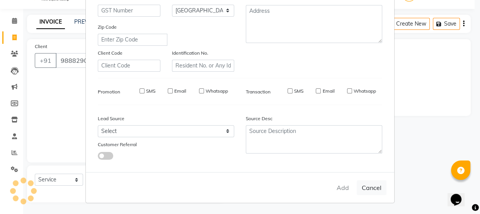
select select
checkbox input "false"
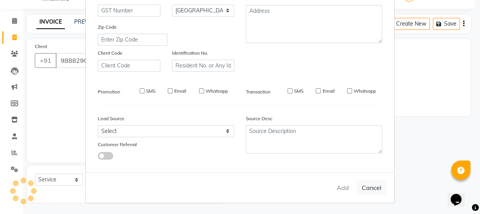
checkbox input "false"
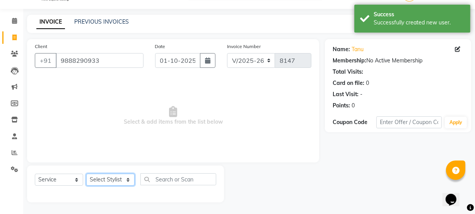
click at [104, 181] on select "Select Stylist [PERSON_NAME] Vaidyakar [PERSON_NAME] [PERSON_NAME] Mane Mosin […" at bounding box center [110, 179] width 48 height 12
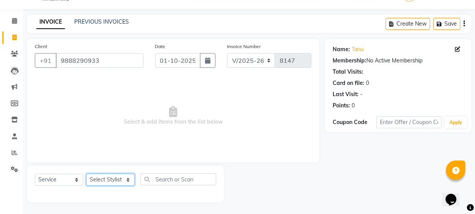
select select "88915"
click at [86, 173] on select "Select Stylist [PERSON_NAME] Vaidyakar [PERSON_NAME] [PERSON_NAME] Mane Mosin […" at bounding box center [110, 179] width 48 height 12
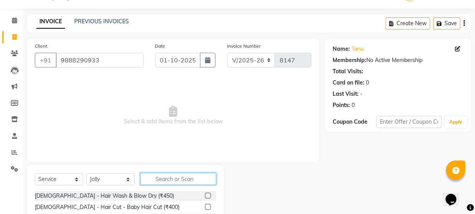
click at [176, 177] on input "text" at bounding box center [178, 179] width 76 height 12
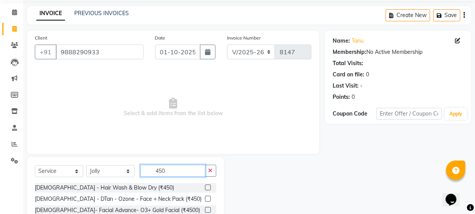
scroll to position [86, 0]
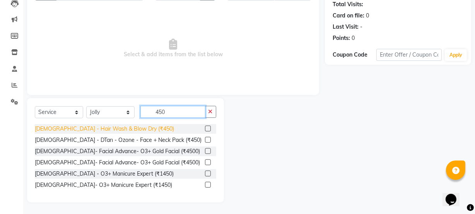
type input "450"
click at [124, 130] on div "[DEMOGRAPHIC_DATA] - Hair Wash & Blow Dry (₹450)" at bounding box center [104, 129] width 139 height 8
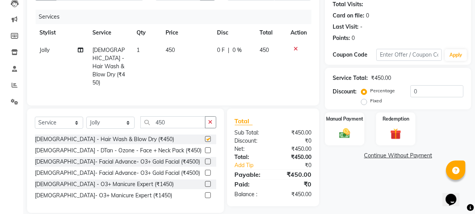
checkbox input "false"
click at [356, 128] on div "Manual Payment" at bounding box center [344, 128] width 41 height 34
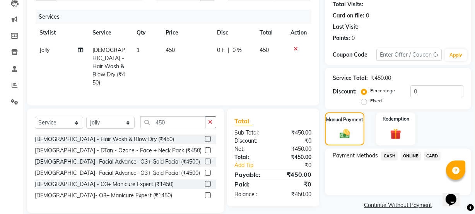
drag, startPoint x: 393, startPoint y: 157, endPoint x: 392, endPoint y: 162, distance: 5.5
click at [393, 157] on span "CASH" at bounding box center [389, 155] width 17 height 9
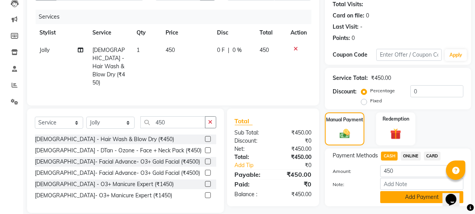
click at [399, 198] on button "Add Payment" at bounding box center [421, 197] width 83 height 12
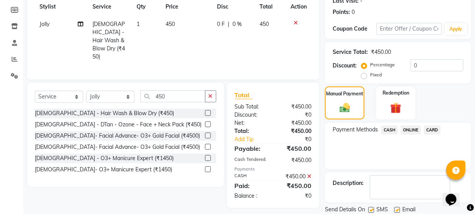
scroll to position [138, 0]
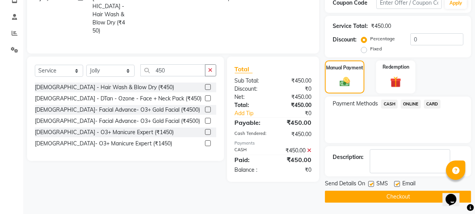
click at [394, 190] on button "Checkout" at bounding box center [398, 196] width 146 height 12
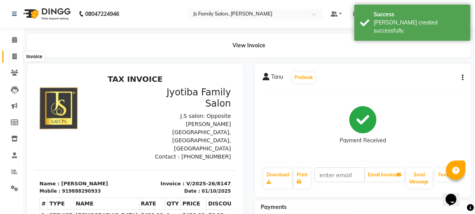
click at [17, 56] on span at bounding box center [15, 56] width 14 height 9
select select "service"
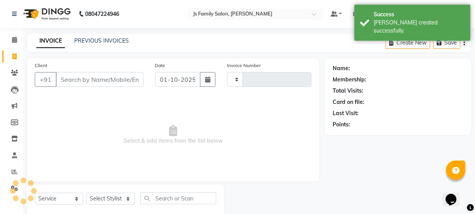
type input "8148"
select select "3729"
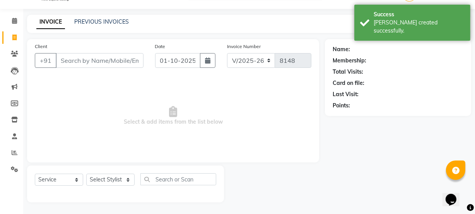
click at [91, 63] on input "Client" at bounding box center [100, 60] width 88 height 15
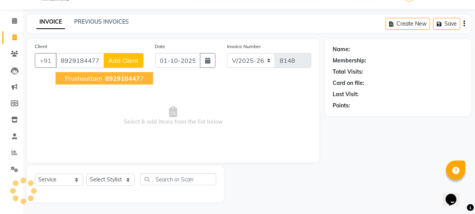
type input "8929184477"
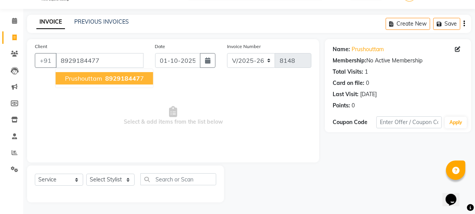
click at [99, 74] on span "Prushouttam" at bounding box center [83, 78] width 37 height 8
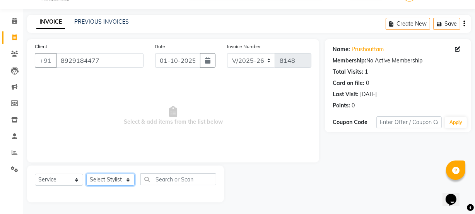
click at [106, 181] on select "Select Stylist [PERSON_NAME] Vaidyakar [PERSON_NAME] [PERSON_NAME] Mane Mosin […" at bounding box center [110, 179] width 48 height 12
select select "22902"
click at [86, 173] on select "Select Stylist [PERSON_NAME] Vaidyakar [PERSON_NAME] [PERSON_NAME] Mane Mosin […" at bounding box center [110, 179] width 48 height 12
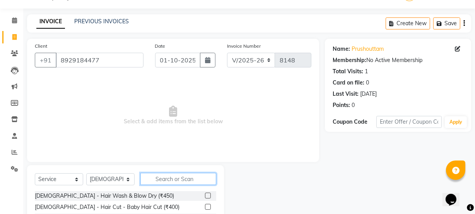
click at [157, 181] on input "text" at bounding box center [178, 179] width 76 height 12
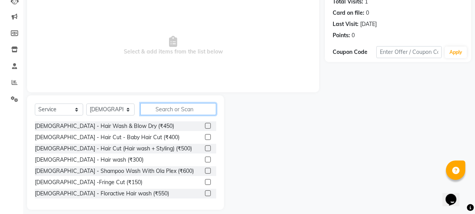
scroll to position [89, 0]
click at [194, 112] on input "text" at bounding box center [178, 109] width 76 height 12
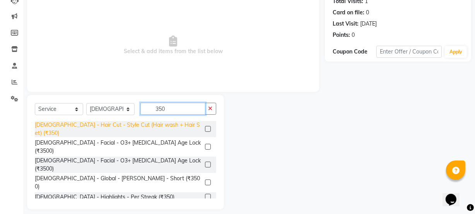
type input "350"
click at [163, 128] on div "[DEMOGRAPHIC_DATA] - Hair Cut - Style Cut (Hair wash + Hair Set) (₹350)" at bounding box center [118, 129] width 167 height 16
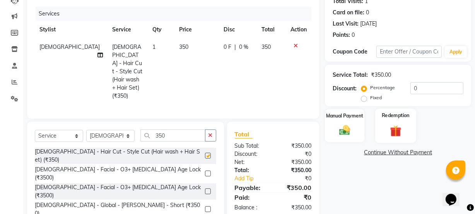
checkbox input "false"
click at [337, 137] on div "Manual Payment" at bounding box center [344, 125] width 41 height 34
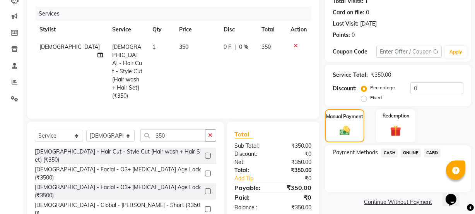
click at [402, 150] on span "ONLINE" at bounding box center [411, 152] width 20 height 9
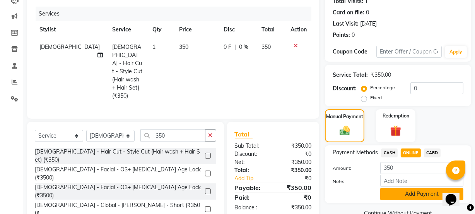
click at [412, 188] on button "Add Payment" at bounding box center [421, 194] width 83 height 12
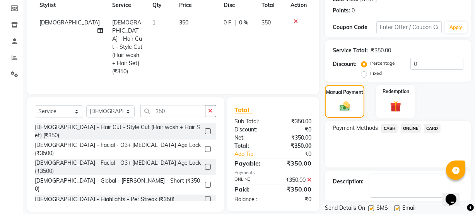
scroll to position [138, 0]
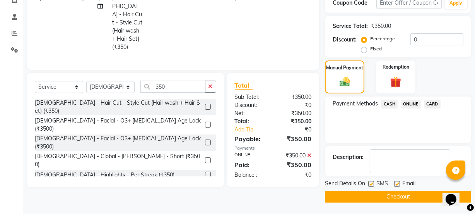
click at [405, 193] on button "Checkout" at bounding box center [398, 196] width 146 height 12
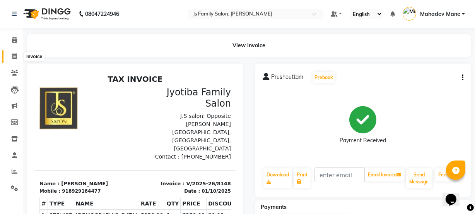
click at [15, 60] on span at bounding box center [15, 56] width 14 height 9
select select "service"
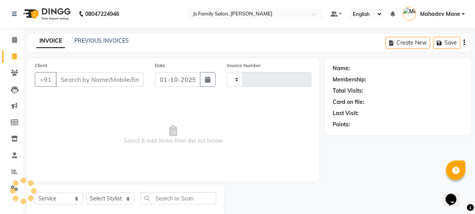
scroll to position [19, 0]
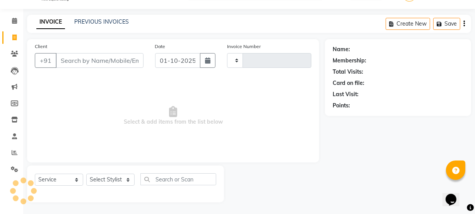
click at [104, 60] on input "Client" at bounding box center [100, 60] width 88 height 15
type input "8149"
select select "3729"
click at [104, 60] on input "Client" at bounding box center [100, 60] width 88 height 15
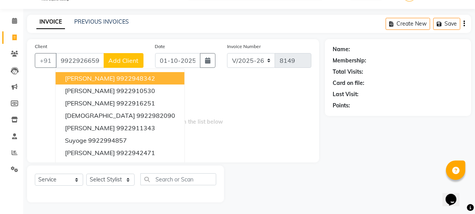
type input "9922926659"
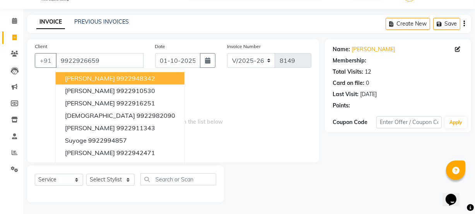
select select "1: Object"
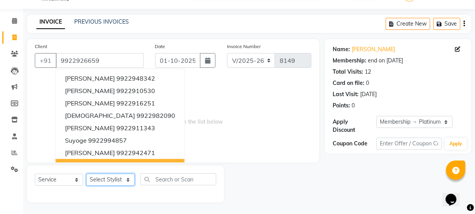
click at [107, 178] on select "Select Stylist [PERSON_NAME] Vaidyakar [PERSON_NAME] [PERSON_NAME] Mane Mosin […" at bounding box center [110, 179] width 48 height 12
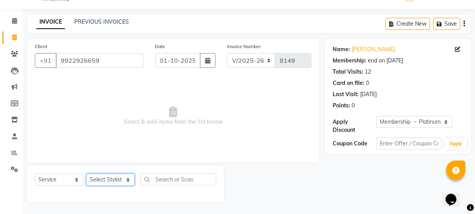
select select "34315"
click at [86, 173] on select "Select Stylist [PERSON_NAME] Vaidyakar [PERSON_NAME] [PERSON_NAME] Mane Mosin […" at bounding box center [110, 179] width 48 height 12
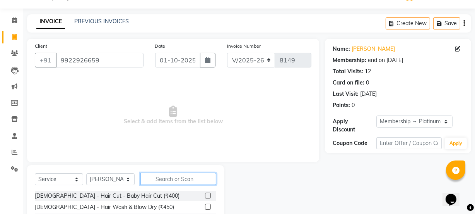
click at [198, 180] on input "text" at bounding box center [178, 179] width 76 height 12
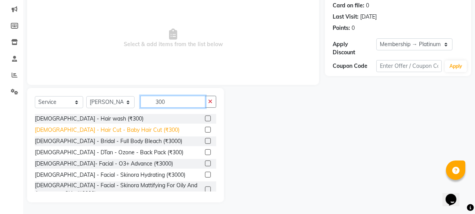
scroll to position [97, 0]
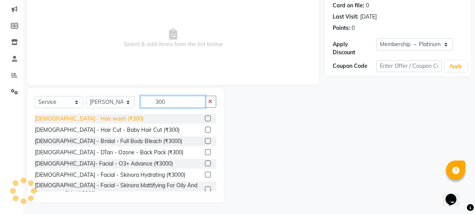
type input "300"
click at [93, 120] on div "[DEMOGRAPHIC_DATA] - Hair wash (₹300)" at bounding box center [89, 119] width 109 height 8
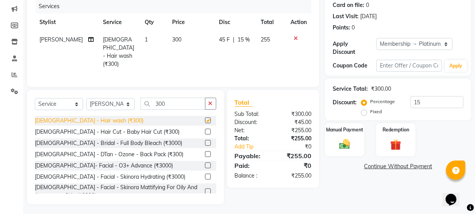
checkbox input "false"
click at [337, 138] on img at bounding box center [344, 143] width 19 height 13
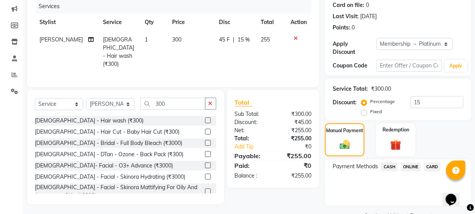
click at [409, 166] on span "ONLINE" at bounding box center [411, 166] width 20 height 9
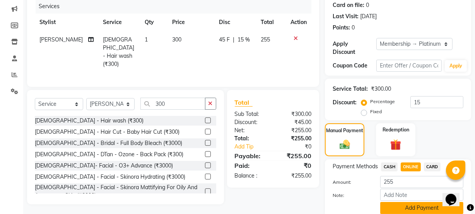
click at [432, 205] on button "Add Payment" at bounding box center [421, 208] width 83 height 12
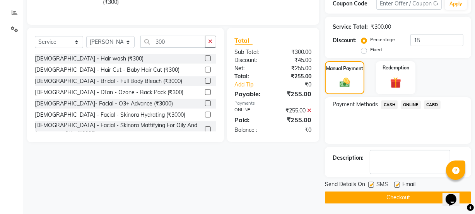
scroll to position [159, 0]
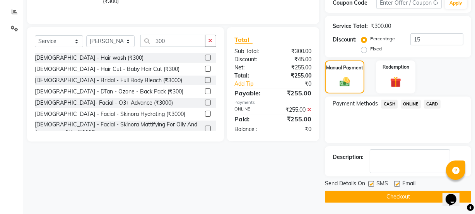
click at [429, 200] on button "Checkout" at bounding box center [398, 196] width 146 height 12
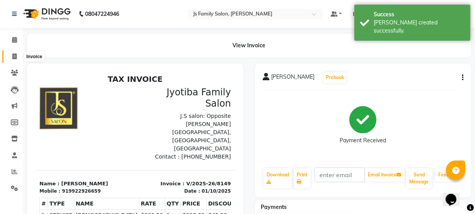
click at [13, 57] on icon at bounding box center [14, 56] width 4 height 6
select select "service"
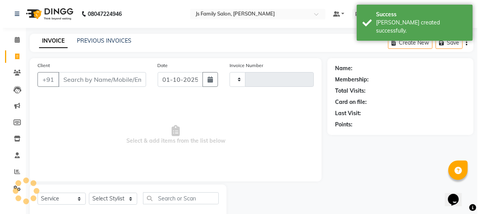
scroll to position [19, 0]
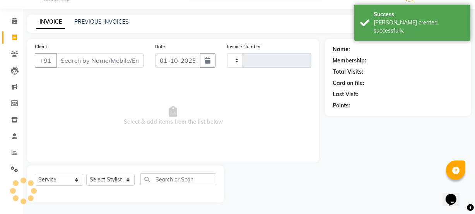
type input "8150"
click at [77, 63] on input "Client" at bounding box center [100, 60] width 88 height 15
select select "3729"
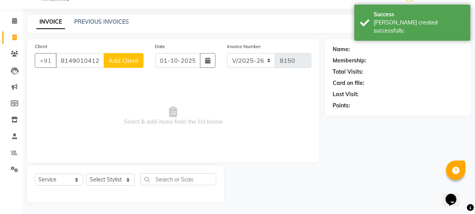
type input "8149010412"
click at [115, 64] on button "Add Client" at bounding box center [124, 60] width 40 height 15
select select "22"
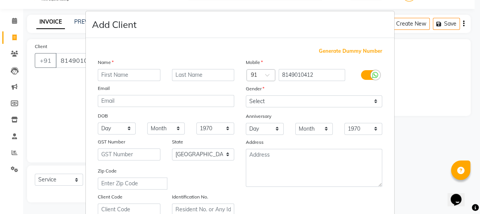
click at [116, 71] on input "text" at bounding box center [129, 75] width 63 height 12
type input "[PERSON_NAME]"
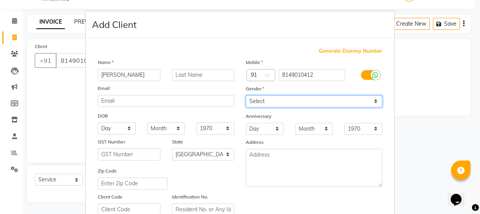
click at [256, 103] on select "Select [DEMOGRAPHIC_DATA] [DEMOGRAPHIC_DATA] Other Prefer Not To Say" at bounding box center [314, 101] width 137 height 12
select select "[DEMOGRAPHIC_DATA]"
click at [246, 95] on select "Select [DEMOGRAPHIC_DATA] [DEMOGRAPHIC_DATA] Other Prefer Not To Say" at bounding box center [314, 101] width 137 height 12
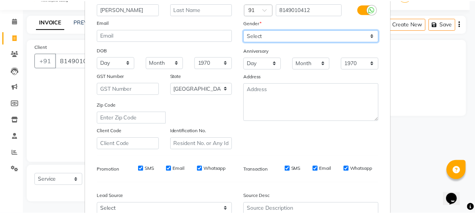
scroll to position [140, 0]
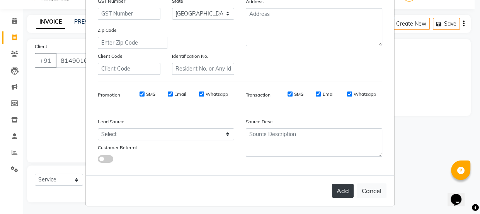
click at [340, 192] on button "Add" at bounding box center [343, 190] width 22 height 14
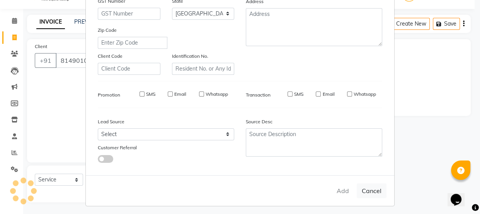
select select
select select "null"
select select
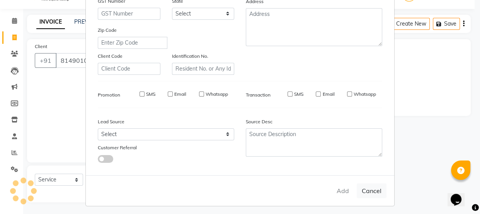
select select
checkbox input "false"
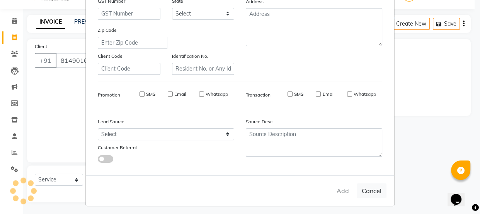
checkbox input "false"
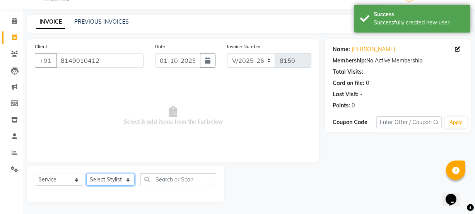
click at [108, 181] on select "Select Stylist [PERSON_NAME] Vaidyakar [PERSON_NAME] [PERSON_NAME] Mane Mosin […" at bounding box center [110, 179] width 48 height 12
select select "88914"
click at [86, 173] on select "Select Stylist [PERSON_NAME] Vaidyakar [PERSON_NAME] [PERSON_NAME] Mane Mosin […" at bounding box center [110, 179] width 48 height 12
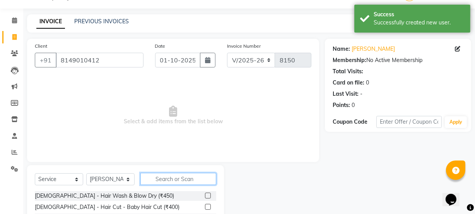
click at [156, 180] on input "text" at bounding box center [178, 179] width 76 height 12
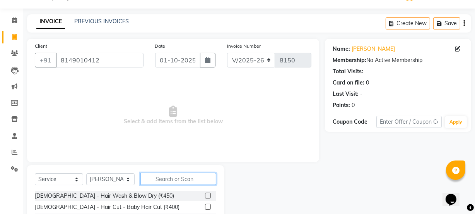
click at [156, 180] on input "text" at bounding box center [178, 179] width 76 height 12
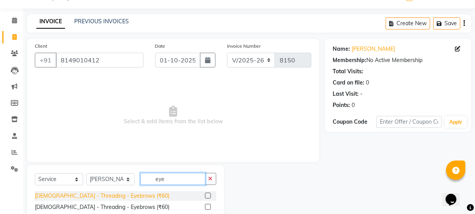
type input "eye"
click at [121, 196] on div "[DEMOGRAPHIC_DATA] - Threading - Eyebrows (₹60)" at bounding box center [102, 195] width 135 height 8
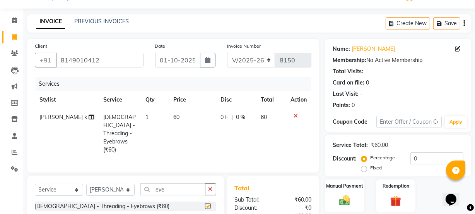
checkbox input "false"
click at [169, 184] on input "eye" at bounding box center [172, 189] width 65 height 12
type input "e"
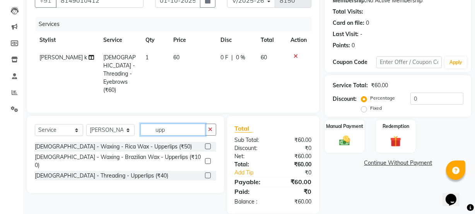
scroll to position [80, 0]
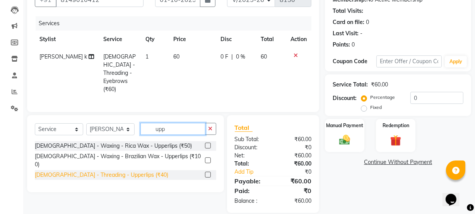
type input "upp"
click at [113, 171] on div "[DEMOGRAPHIC_DATA] - Threading - Upperlips (₹40)" at bounding box center [101, 175] width 133 height 8
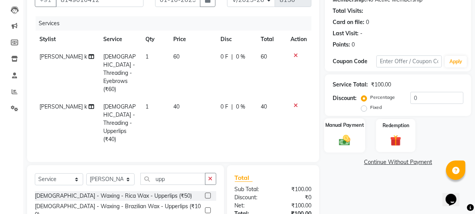
checkbox input "false"
click at [350, 133] on img at bounding box center [344, 139] width 19 height 13
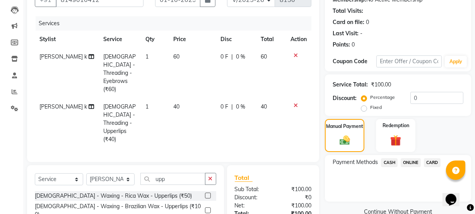
click at [385, 159] on span "CASH" at bounding box center [389, 162] width 17 height 9
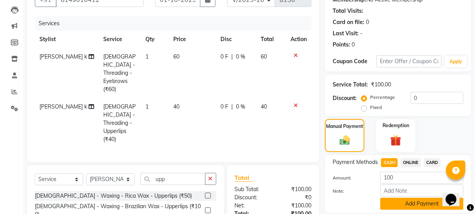
click at [400, 200] on button "Add Payment" at bounding box center [421, 203] width 83 height 12
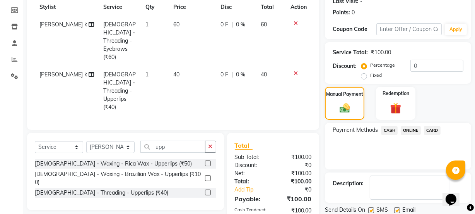
scroll to position [140, 0]
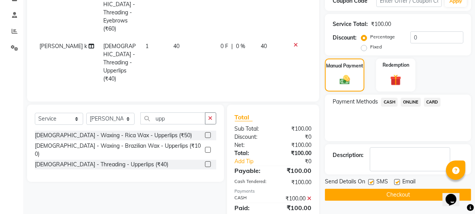
click at [394, 195] on button "Checkout" at bounding box center [398, 194] width 146 height 12
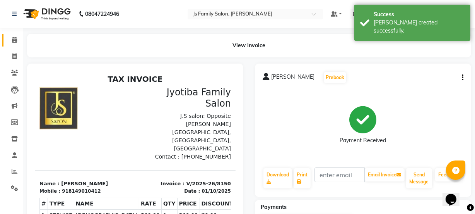
click at [11, 34] on link "Calendar" at bounding box center [11, 40] width 19 height 13
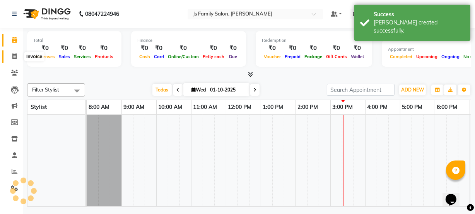
click at [11, 53] on span at bounding box center [15, 56] width 14 height 9
select select "service"
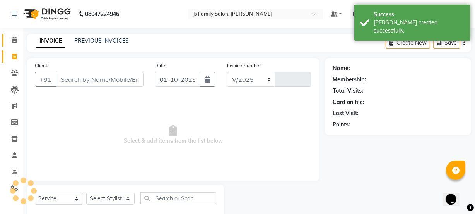
select select "3729"
type input "8151"
click at [66, 80] on input "Client" at bounding box center [100, 79] width 88 height 15
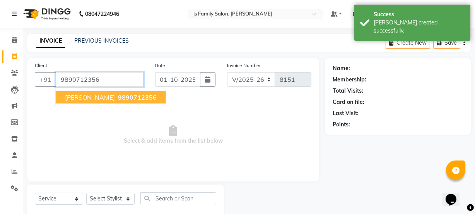
type input "9890712356"
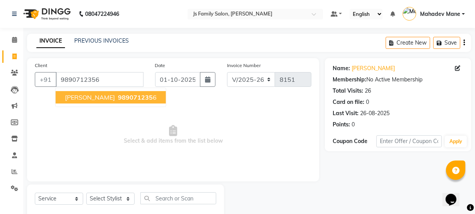
click at [80, 95] on span "[PERSON_NAME]" at bounding box center [90, 97] width 50 height 8
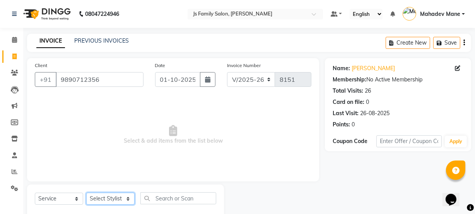
click at [102, 202] on select "Select Stylist [PERSON_NAME] Vaidyakar [PERSON_NAME] [PERSON_NAME] Mane Mosin […" at bounding box center [110, 198] width 48 height 12
select select "20007"
click at [86, 192] on select "Select Stylist [PERSON_NAME] Vaidyakar [PERSON_NAME] [PERSON_NAME] Mane Mosin […" at bounding box center [110, 198] width 48 height 12
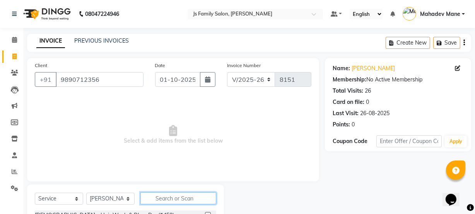
drag, startPoint x: 161, startPoint y: 198, endPoint x: 329, endPoint y: 173, distance: 169.8
click at [162, 198] on input "text" at bounding box center [178, 198] width 76 height 12
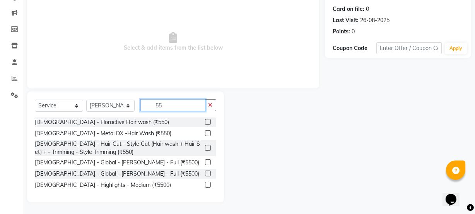
scroll to position [93, 0]
type input "550"
click at [207, 145] on label at bounding box center [208, 148] width 6 height 6
click at [207, 145] on input "checkbox" at bounding box center [207, 147] width 5 height 5
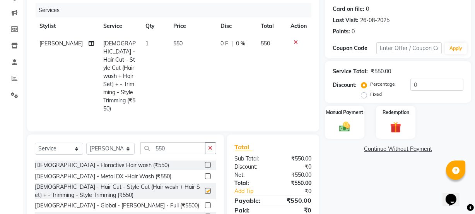
checkbox input "false"
click at [333, 124] on div "Manual Payment" at bounding box center [344, 122] width 41 height 34
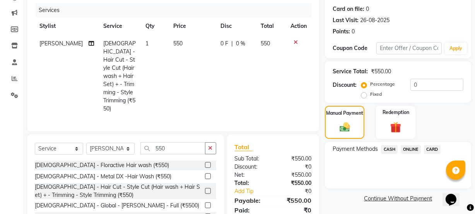
click at [410, 150] on span "ONLINE" at bounding box center [411, 149] width 20 height 9
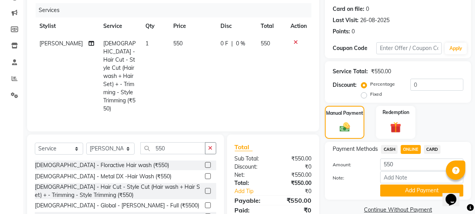
click at [407, 189] on button "Add Payment" at bounding box center [421, 190] width 83 height 12
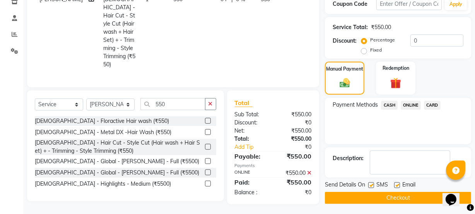
scroll to position [138, 0]
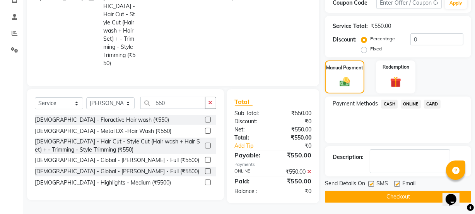
click at [405, 198] on button "Checkout" at bounding box center [398, 196] width 146 height 12
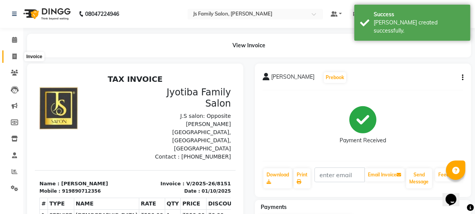
click at [12, 53] on icon at bounding box center [14, 56] width 4 height 6
select select "3729"
select select "service"
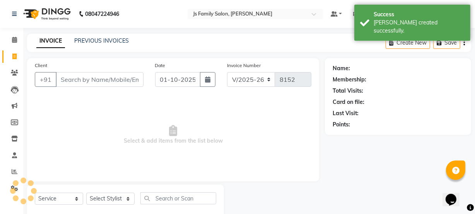
scroll to position [19, 0]
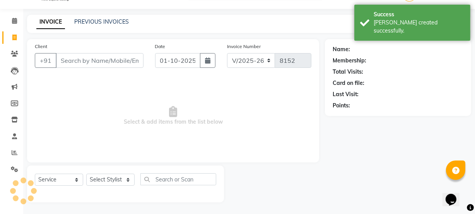
click at [84, 61] on input "Client" at bounding box center [100, 60] width 88 height 15
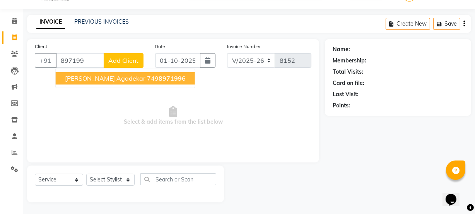
click at [99, 77] on span "[PERSON_NAME] Agadekar" at bounding box center [105, 78] width 80 height 8
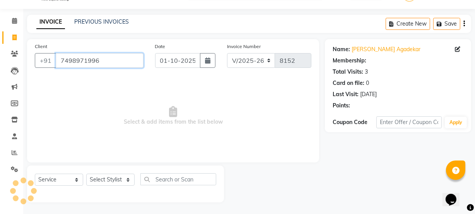
click at [112, 63] on input "7498971996" at bounding box center [100, 60] width 88 height 15
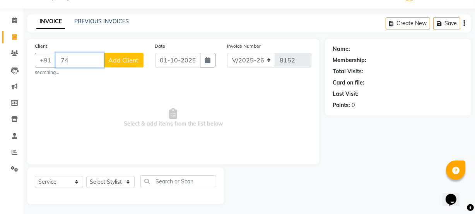
type input "7"
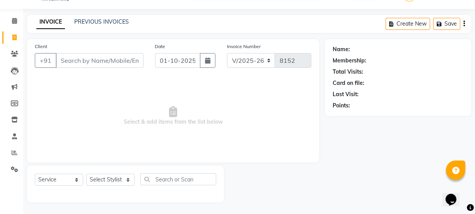
drag, startPoint x: 112, startPoint y: 63, endPoint x: 95, endPoint y: 106, distance: 46.3
click at [95, 106] on span "Select & add items from the list below" at bounding box center [173, 115] width 277 height 77
click at [99, 55] on input "Client" at bounding box center [100, 60] width 88 height 15
click at [103, 69] on div "Client +91" at bounding box center [89, 58] width 120 height 32
click at [101, 62] on input "Client" at bounding box center [100, 60] width 88 height 15
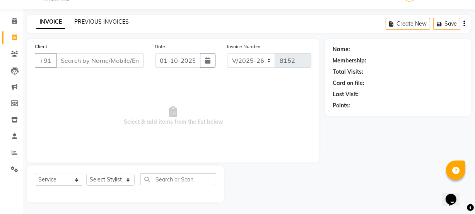
click at [99, 19] on link "PREVIOUS INVOICES" at bounding box center [101, 21] width 55 height 7
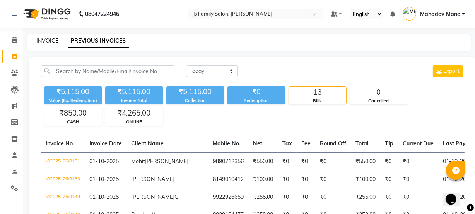
click at [42, 41] on link "INVOICE" at bounding box center [47, 40] width 22 height 7
select select "3729"
select select "service"
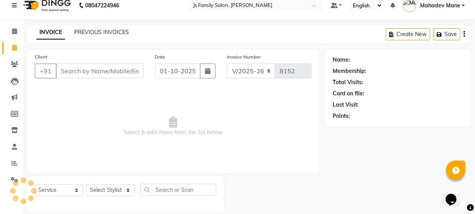
scroll to position [19, 0]
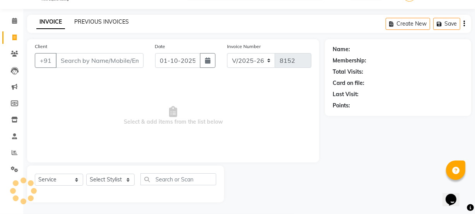
click at [101, 21] on link "PREVIOUS INVOICES" at bounding box center [101, 21] width 55 height 7
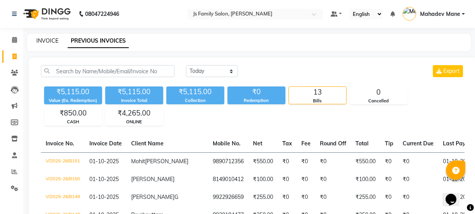
click at [52, 39] on link "INVOICE" at bounding box center [47, 40] width 22 height 7
select select "3729"
select select "service"
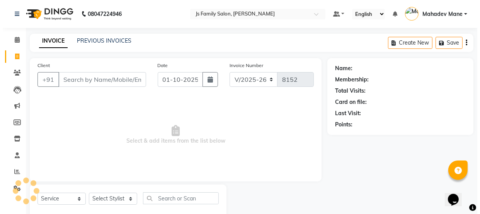
scroll to position [19, 0]
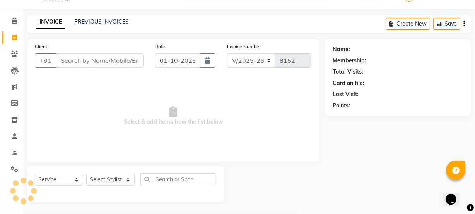
click at [85, 58] on input "Client" at bounding box center [100, 60] width 88 height 15
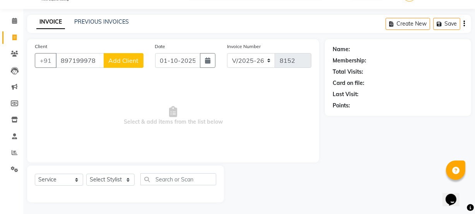
type input "897199978"
click at [121, 60] on span "Add Client" at bounding box center [123, 60] width 31 height 8
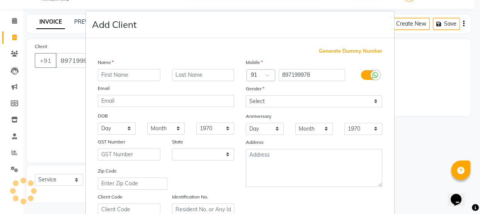
select select "22"
click at [125, 74] on input "text" at bounding box center [129, 75] width 63 height 12
type input "[PERSON_NAME]"
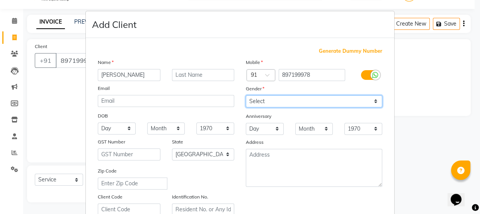
click at [292, 106] on select "Select [DEMOGRAPHIC_DATA] [DEMOGRAPHIC_DATA] Other Prefer Not To Say" at bounding box center [314, 101] width 137 height 12
click at [246, 95] on select "Select [DEMOGRAPHIC_DATA] [DEMOGRAPHIC_DATA] Other Prefer Not To Say" at bounding box center [314, 101] width 137 height 12
click at [290, 103] on select "Select [DEMOGRAPHIC_DATA] [DEMOGRAPHIC_DATA] Other Prefer Not To Say" at bounding box center [314, 101] width 137 height 12
select select "[DEMOGRAPHIC_DATA]"
click at [246, 95] on select "Select [DEMOGRAPHIC_DATA] [DEMOGRAPHIC_DATA] Other Prefer Not To Say" at bounding box center [314, 101] width 137 height 12
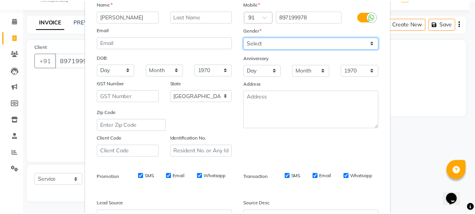
scroll to position [140, 0]
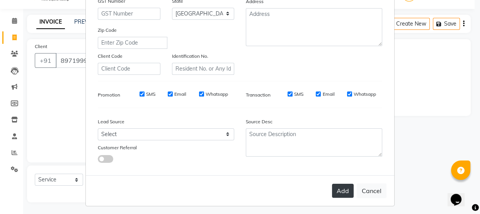
click at [345, 188] on button "Add" at bounding box center [343, 190] width 22 height 14
select select
select select "null"
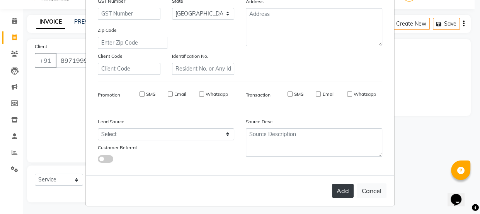
select select
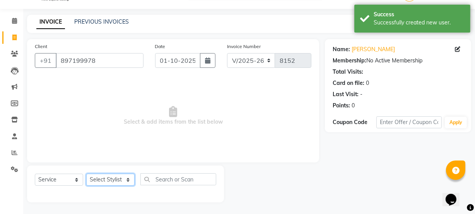
click at [103, 177] on select "Select Stylist [PERSON_NAME] Vaidyakar [PERSON_NAME] [PERSON_NAME] Mane Mosin […" at bounding box center [110, 179] width 48 height 12
click at [86, 173] on select "Select Stylist [PERSON_NAME] Vaidyakar [PERSON_NAME] [PERSON_NAME] Mane Mosin […" at bounding box center [110, 179] width 48 height 12
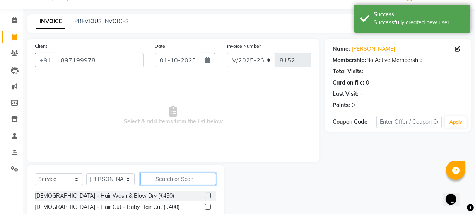
click at [148, 174] on input "text" at bounding box center [178, 179] width 76 height 12
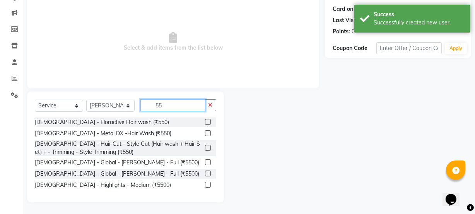
scroll to position [93, 0]
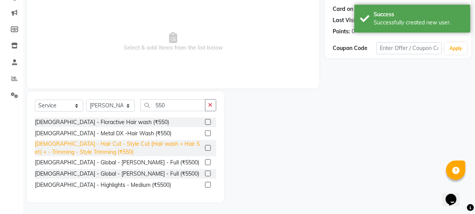
click at [159, 150] on div "[DEMOGRAPHIC_DATA] - Hair Cut - Style Cut (Hair wash + Hair Set) + - Trimming -…" at bounding box center [118, 148] width 167 height 16
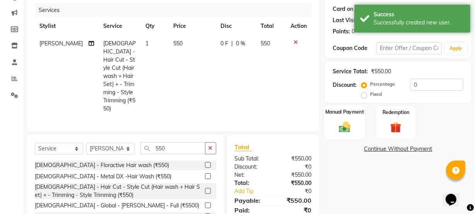
click at [356, 130] on div "Manual Payment" at bounding box center [344, 122] width 41 height 34
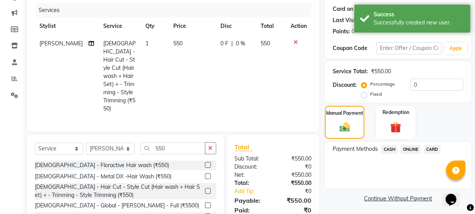
click at [416, 149] on span "ONLINE" at bounding box center [411, 149] width 20 height 9
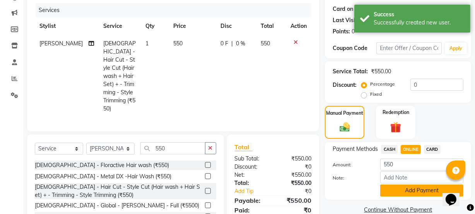
click at [417, 186] on button "Add Payment" at bounding box center [421, 190] width 83 height 12
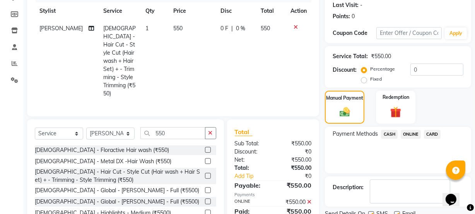
scroll to position [138, 0]
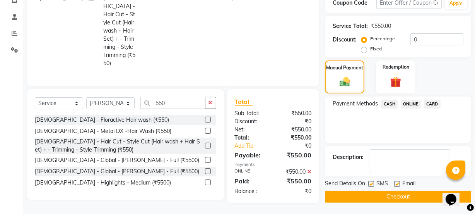
click at [412, 197] on button "Checkout" at bounding box center [398, 196] width 146 height 12
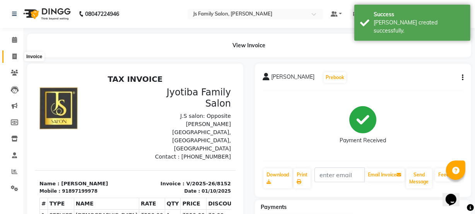
click at [10, 57] on span at bounding box center [15, 56] width 14 height 9
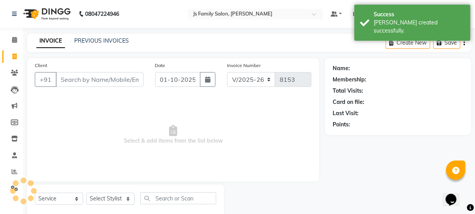
scroll to position [19, 0]
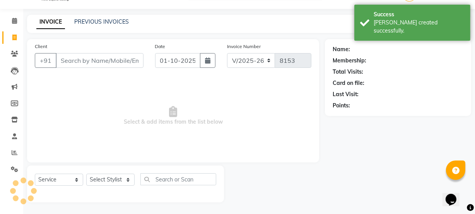
click at [76, 64] on input "Client" at bounding box center [100, 60] width 88 height 15
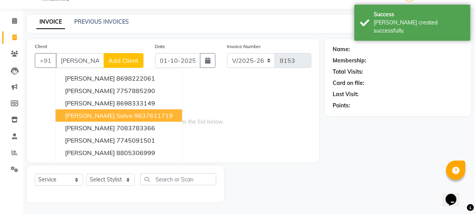
drag, startPoint x: 110, startPoint y: 112, endPoint x: 112, endPoint y: 150, distance: 37.9
click at [134, 114] on ngb-highlight "9637611719" at bounding box center [153, 115] width 39 height 8
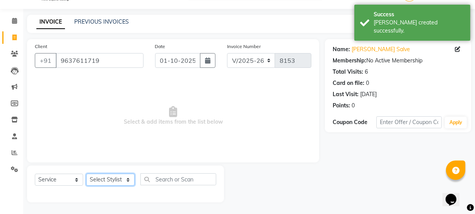
click at [103, 180] on select "Select Stylist [PERSON_NAME] Vaidyakar [PERSON_NAME] [PERSON_NAME] Mane Mosin […" at bounding box center [110, 179] width 48 height 12
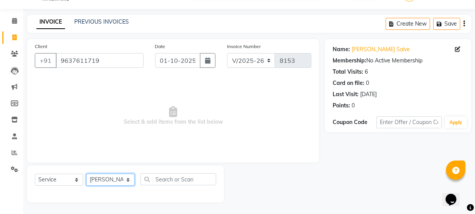
click at [86, 173] on select "Select Stylist [PERSON_NAME] Vaidyakar [PERSON_NAME] [PERSON_NAME] Mane Mosin […" at bounding box center [110, 179] width 48 height 12
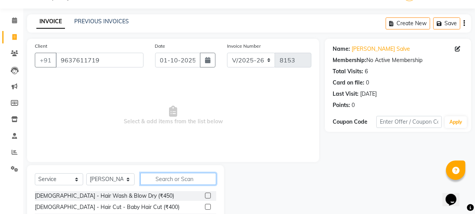
click at [155, 178] on input "text" at bounding box center [178, 179] width 76 height 12
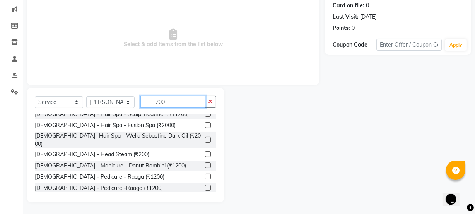
scroll to position [349, 0]
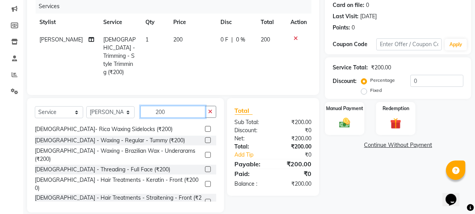
click at [174, 109] on input "200" at bounding box center [172, 112] width 65 height 12
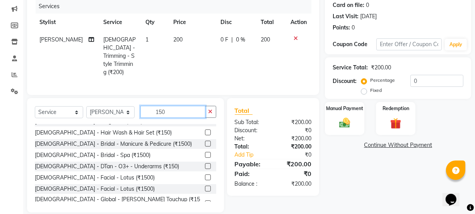
scroll to position [0, 0]
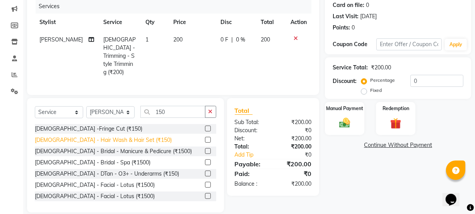
click at [98, 137] on div "[DEMOGRAPHIC_DATA] - Hair Wash & Hair Set (₹150)" at bounding box center [103, 140] width 137 height 8
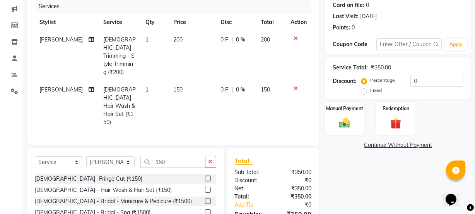
click at [296, 85] on icon at bounding box center [296, 87] width 4 height 5
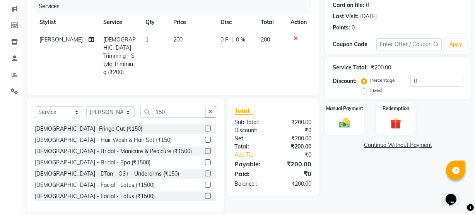
click at [295, 37] on icon at bounding box center [296, 38] width 4 height 5
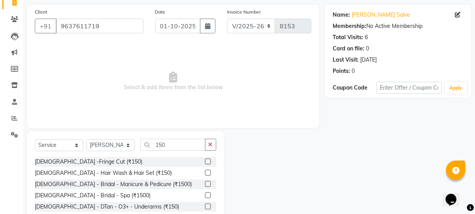
scroll to position [97, 0]
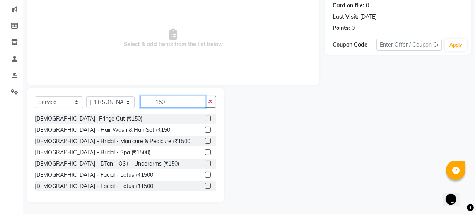
click at [169, 101] on input "150" at bounding box center [172, 102] width 65 height 12
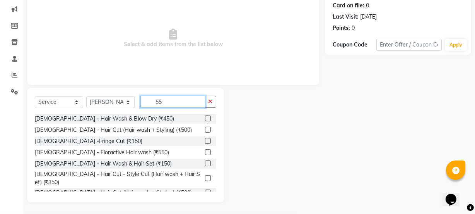
scroll to position [93, 0]
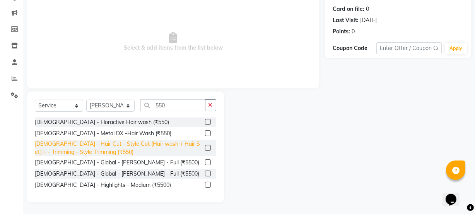
click at [176, 144] on div "[DEMOGRAPHIC_DATA] - Hair Cut - Style Cut (Hair wash + Hair Set) + - Trimming -…" at bounding box center [118, 148] width 167 height 16
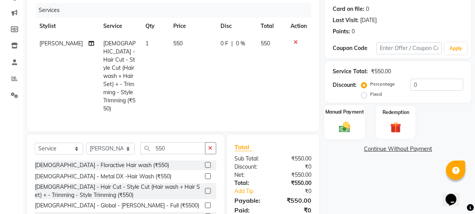
click at [343, 132] on img at bounding box center [344, 126] width 19 height 13
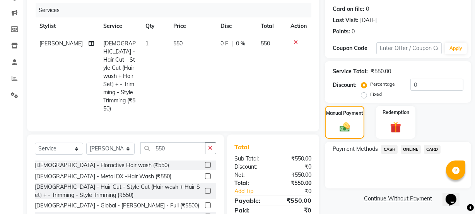
click at [387, 150] on span "CASH" at bounding box center [389, 149] width 17 height 9
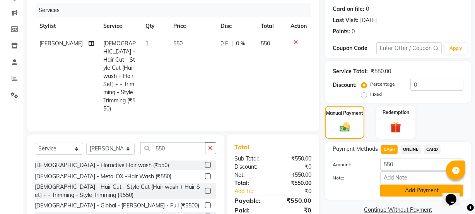
click at [400, 190] on button "Add Payment" at bounding box center [421, 190] width 83 height 12
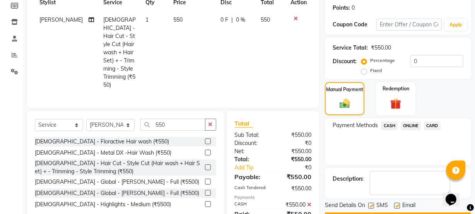
scroll to position [139, 0]
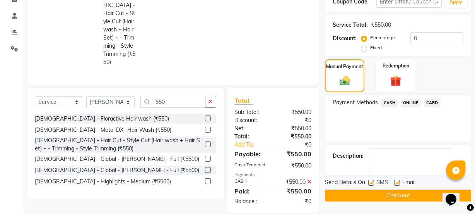
click at [400, 190] on button "Checkout" at bounding box center [398, 195] width 146 height 12
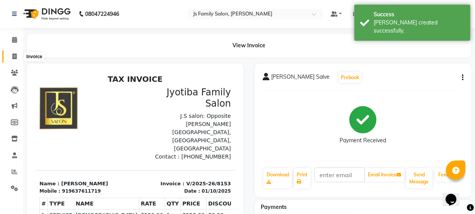
click at [15, 54] on icon at bounding box center [14, 56] width 4 height 6
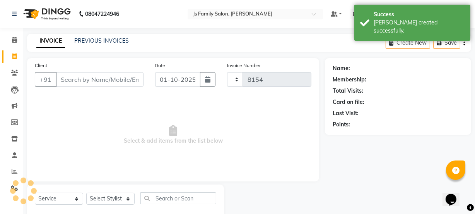
scroll to position [19, 0]
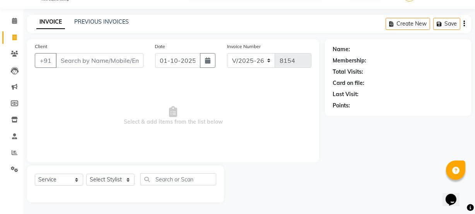
click at [67, 63] on input "Client" at bounding box center [100, 60] width 88 height 15
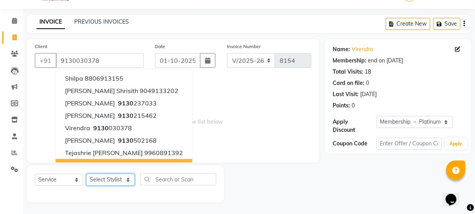
click at [108, 178] on select "Select Stylist [PERSON_NAME] Vaidyakar [PERSON_NAME] [PERSON_NAME] Mane Mosin […" at bounding box center [110, 179] width 48 height 12
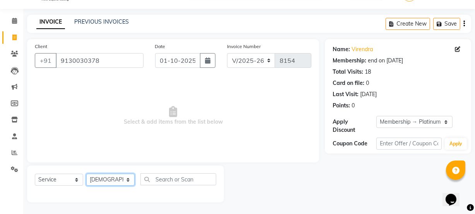
click at [86, 173] on select "Select Stylist [PERSON_NAME] Vaidyakar [PERSON_NAME] [PERSON_NAME] Mane Mosin […" at bounding box center [110, 179] width 48 height 12
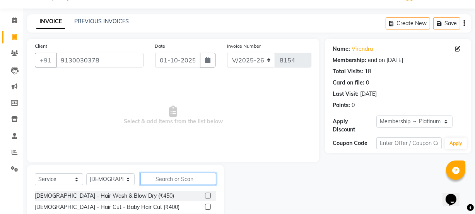
click at [152, 175] on input "text" at bounding box center [178, 179] width 76 height 12
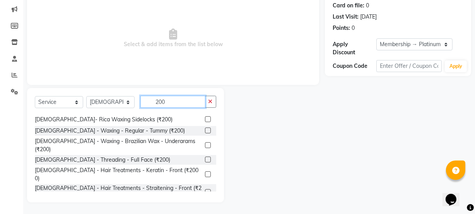
scroll to position [349, 0]
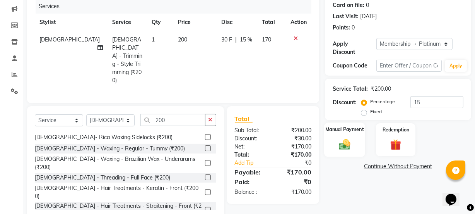
click at [349, 141] on img at bounding box center [344, 143] width 19 height 13
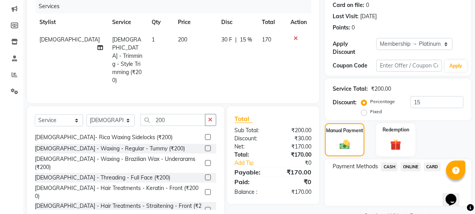
click at [415, 168] on span "ONLINE" at bounding box center [411, 166] width 20 height 9
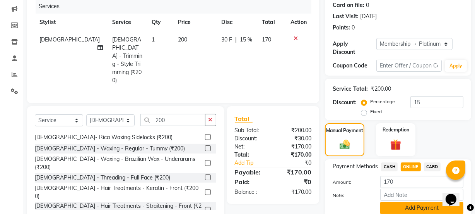
click at [408, 203] on button "Add Payment" at bounding box center [421, 208] width 83 height 12
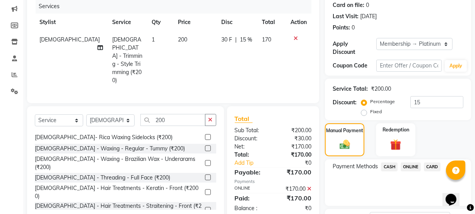
scroll to position [159, 0]
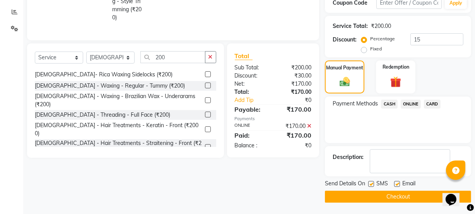
click at [402, 191] on button "Checkout" at bounding box center [398, 196] width 146 height 12
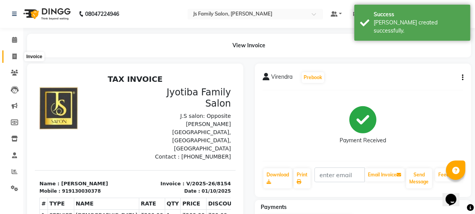
click at [10, 58] on span at bounding box center [15, 56] width 14 height 9
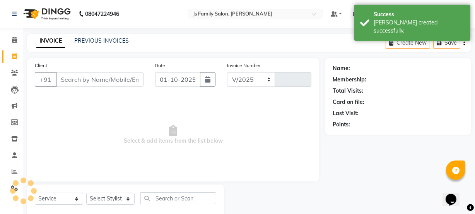
scroll to position [19, 0]
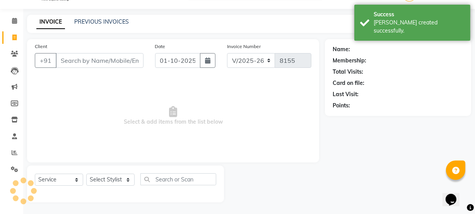
click at [91, 62] on input "Client" at bounding box center [100, 60] width 88 height 15
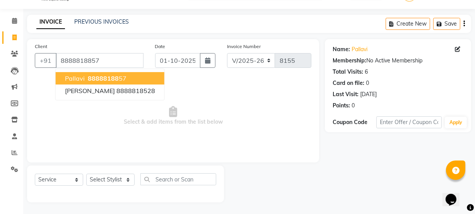
click at [117, 81] on ngb-highlight "88888188 57" at bounding box center [106, 78] width 40 height 8
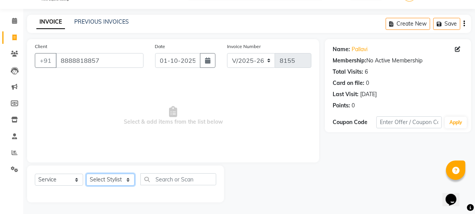
click at [106, 178] on select "Select Stylist [PERSON_NAME] Vaidyakar [PERSON_NAME] [PERSON_NAME] Mane Mosin […" at bounding box center [110, 179] width 48 height 12
click at [86, 173] on select "Select Stylist [PERSON_NAME] Vaidyakar [PERSON_NAME] [PERSON_NAME] Mane Mosin […" at bounding box center [110, 179] width 48 height 12
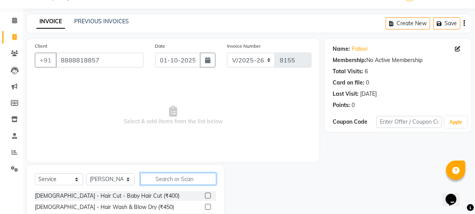
click at [193, 183] on input "text" at bounding box center [178, 179] width 76 height 12
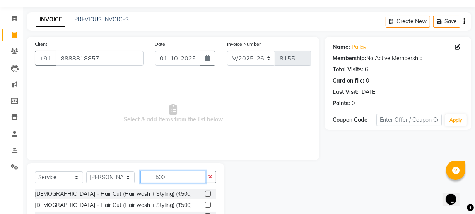
scroll to position [97, 0]
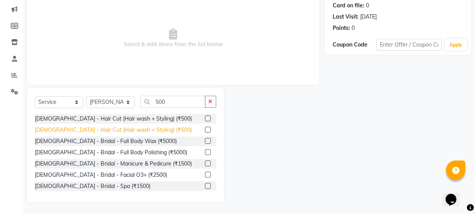
click at [125, 126] on div "[DEMOGRAPHIC_DATA] - Hair Cut (Hair wash + Styling) (₹500)" at bounding box center [113, 130] width 157 height 8
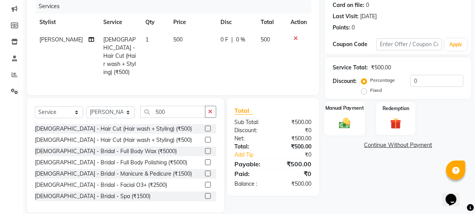
click at [340, 120] on img at bounding box center [344, 122] width 19 height 13
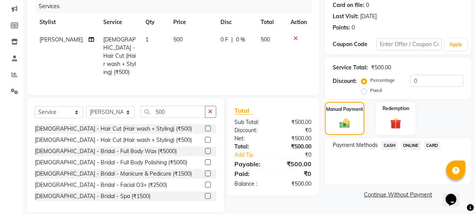
click at [436, 145] on span "CARD" at bounding box center [432, 145] width 17 height 9
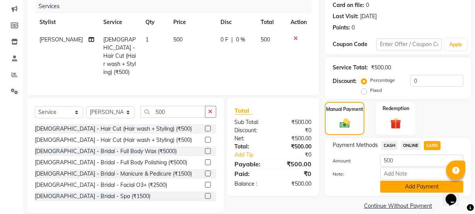
click at [423, 184] on button "Add Payment" at bounding box center [421, 186] width 83 height 12
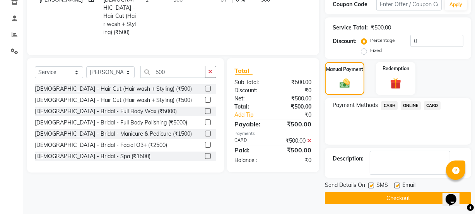
scroll to position [138, 0]
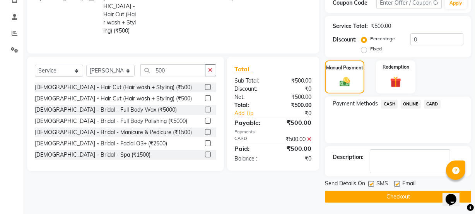
click at [421, 191] on button "Checkout" at bounding box center [398, 196] width 146 height 12
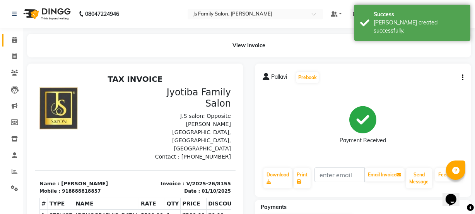
click at [10, 45] on link "Calendar" at bounding box center [11, 40] width 19 height 13
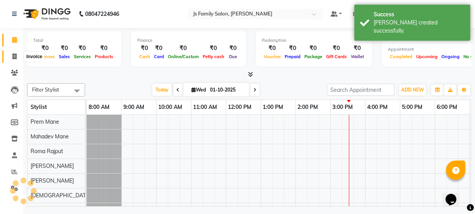
click at [11, 55] on span at bounding box center [15, 56] width 14 height 9
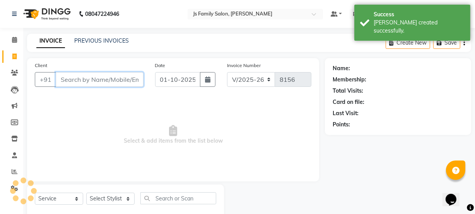
click at [72, 80] on input "Client" at bounding box center [100, 79] width 88 height 15
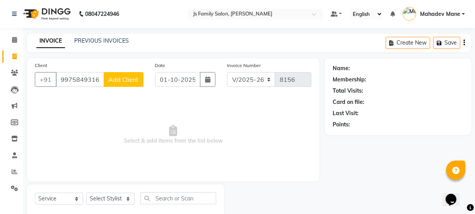
click at [117, 85] on button "Add Client" at bounding box center [124, 79] width 40 height 15
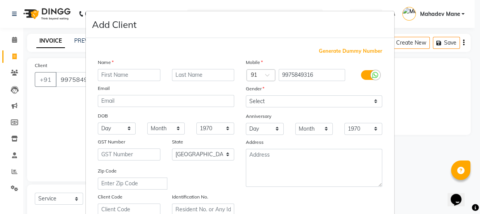
click at [118, 77] on input "text" at bounding box center [129, 75] width 63 height 12
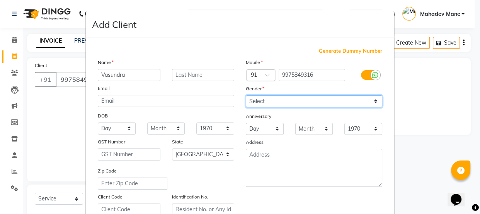
click at [249, 103] on select "Select [DEMOGRAPHIC_DATA] [DEMOGRAPHIC_DATA] Other Prefer Not To Say" at bounding box center [314, 101] width 137 height 12
click at [246, 95] on select "Select [DEMOGRAPHIC_DATA] [DEMOGRAPHIC_DATA] Other Prefer Not To Say" at bounding box center [314, 101] width 137 height 12
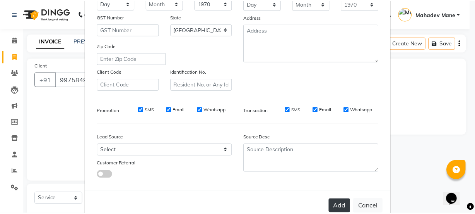
scroll to position [146, 0]
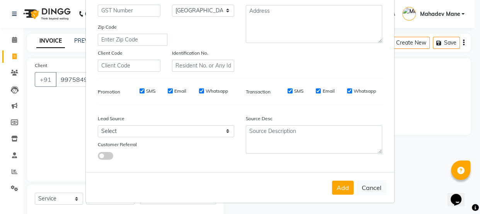
click at [340, 194] on div "Add Cancel" at bounding box center [240, 187] width 309 height 31
click at [339, 185] on button "Add" at bounding box center [343, 187] width 22 height 14
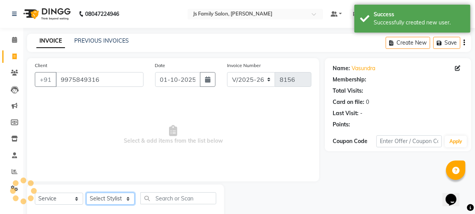
click at [123, 198] on select "Select Stylist [PERSON_NAME] Vaidyakar [PERSON_NAME] [PERSON_NAME] Mane Mosin […" at bounding box center [110, 198] width 48 height 12
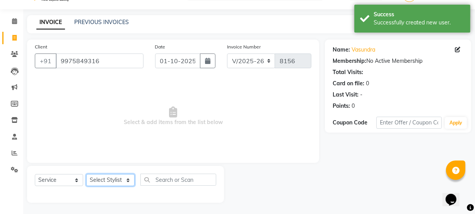
scroll to position [19, 0]
click at [119, 183] on select "Select Stylist [PERSON_NAME] Vaidyakar [PERSON_NAME] [PERSON_NAME] Mane Mosin […" at bounding box center [110, 179] width 48 height 12
click at [120, 181] on select "Select Stylist [PERSON_NAME] Vaidyakar [PERSON_NAME] [PERSON_NAME] Mane Mosin […" at bounding box center [110, 179] width 48 height 12
click at [86, 173] on select "Select Stylist [PERSON_NAME] Vaidyakar [PERSON_NAME] [PERSON_NAME] Mane Mosin […" at bounding box center [110, 179] width 48 height 12
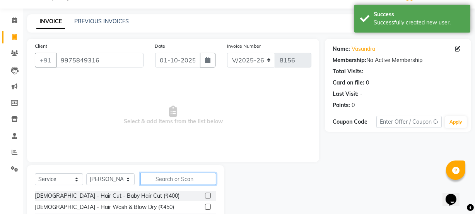
click at [173, 176] on input "text" at bounding box center [178, 179] width 76 height 12
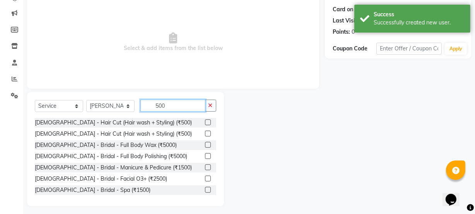
scroll to position [97, 0]
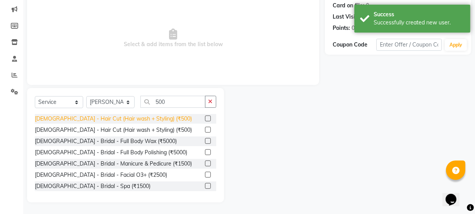
click at [143, 118] on div "[DEMOGRAPHIC_DATA] - Hair Cut (Hair wash + Styling) (₹500)" at bounding box center [113, 119] width 157 height 8
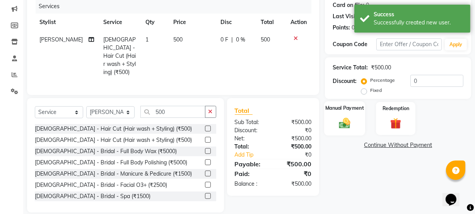
click at [352, 115] on div "Manual Payment" at bounding box center [344, 118] width 41 height 34
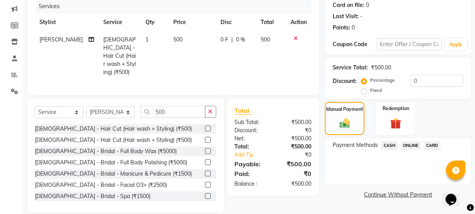
click at [413, 144] on span "ONLINE" at bounding box center [411, 145] width 20 height 9
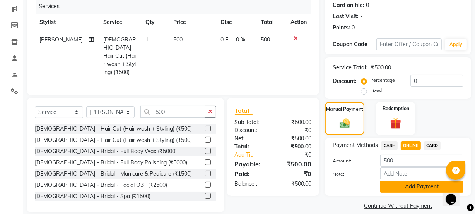
click at [417, 185] on button "Add Payment" at bounding box center [421, 186] width 83 height 12
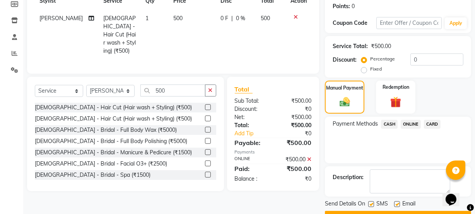
scroll to position [138, 0]
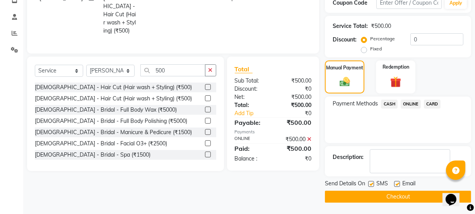
click at [416, 196] on button "Checkout" at bounding box center [398, 196] width 146 height 12
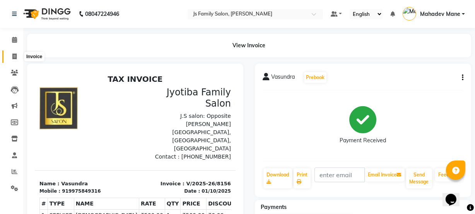
click at [13, 56] on icon at bounding box center [14, 56] width 4 height 6
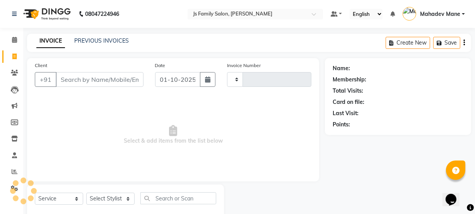
scroll to position [19, 0]
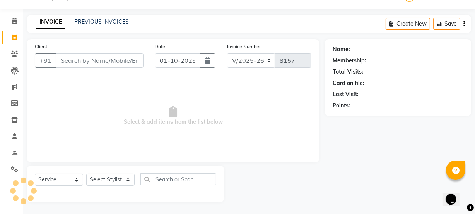
click at [79, 52] on div "Client +91" at bounding box center [89, 58] width 120 height 32
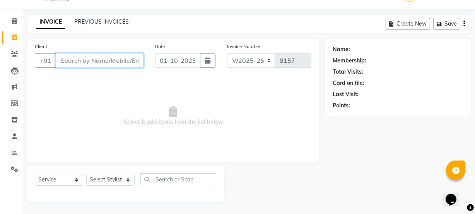
click at [81, 59] on input "Client" at bounding box center [100, 60] width 88 height 15
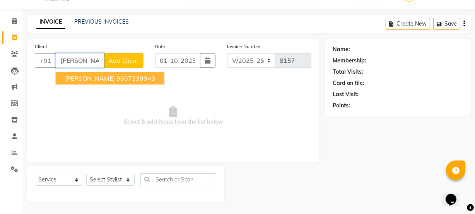
click at [87, 77] on span "[PERSON_NAME]" at bounding box center [90, 78] width 50 height 8
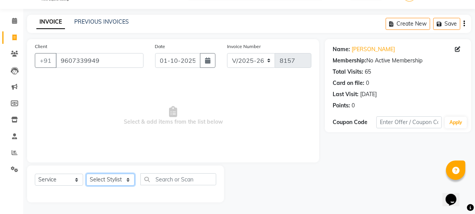
click at [118, 181] on select "Select Stylist [PERSON_NAME] Vaidyakar [PERSON_NAME] [PERSON_NAME] Mane Mosin […" at bounding box center [110, 179] width 48 height 12
click at [86, 173] on select "Select Stylist [PERSON_NAME] Vaidyakar [PERSON_NAME] [PERSON_NAME] Mane Mosin […" at bounding box center [110, 179] width 48 height 12
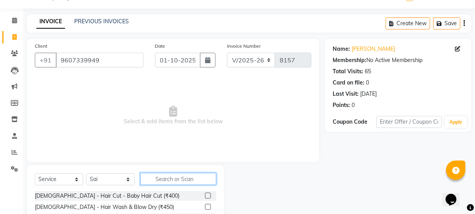
click at [171, 178] on input "text" at bounding box center [178, 179] width 76 height 12
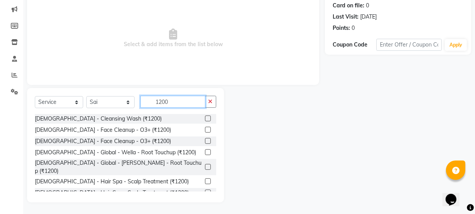
scroll to position [97, 0]
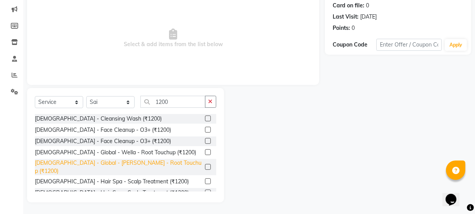
click at [149, 166] on div "[DEMOGRAPHIC_DATA] - Global - [PERSON_NAME] - Root Touchup (₹1200)" at bounding box center [118, 167] width 167 height 16
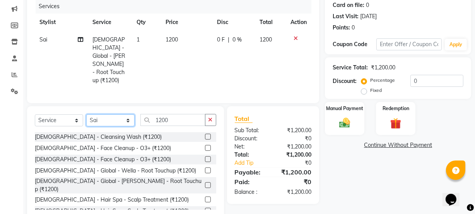
click at [112, 120] on select "Select Stylist [PERSON_NAME] Vaidyakar [PERSON_NAME] [PERSON_NAME] Mane Mosin […" at bounding box center [110, 120] width 48 height 12
click at [86, 114] on select "Select Stylist [PERSON_NAME] Vaidyakar [PERSON_NAME] [PERSON_NAME] Mane Mosin […" at bounding box center [110, 120] width 48 height 12
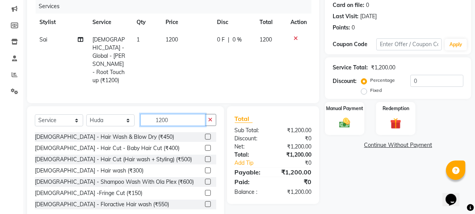
click at [178, 119] on input "1200" at bounding box center [172, 120] width 65 height 12
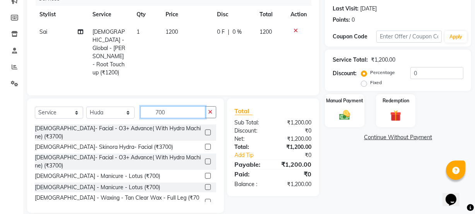
scroll to position [112, 0]
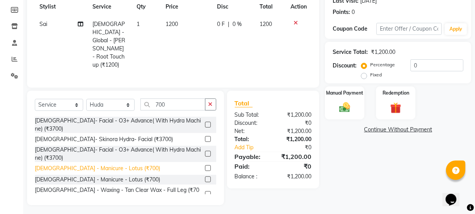
click at [93, 164] on div "[DEMOGRAPHIC_DATA] - Manicure - Lotus (₹700)" at bounding box center [97, 168] width 125 height 8
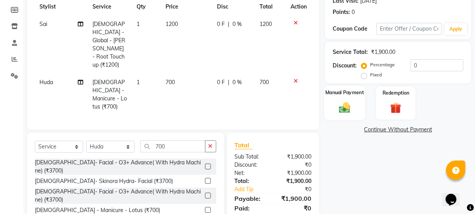
click at [345, 106] on img at bounding box center [344, 107] width 19 height 13
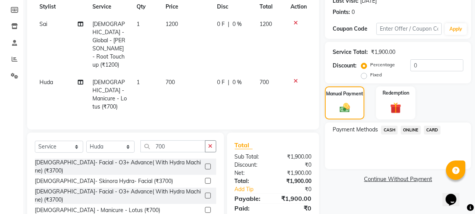
click at [416, 131] on span "ONLINE" at bounding box center [411, 129] width 20 height 9
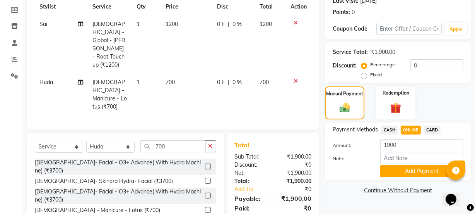
click at [415, 170] on button "Add Payment" at bounding box center [421, 171] width 83 height 12
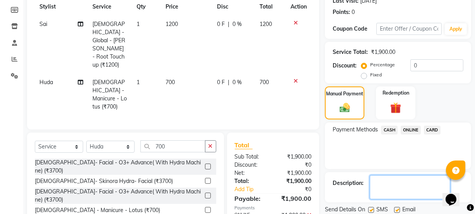
click at [402, 183] on textarea at bounding box center [410, 187] width 80 height 24
paste textarea "4 15 gram 4.15 7 gram 5.15 7 gram"
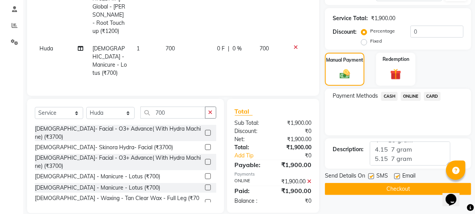
click at [410, 189] on button "Checkout" at bounding box center [398, 189] width 146 height 12
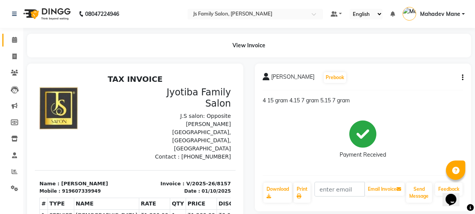
click at [11, 45] on link "Calendar" at bounding box center [11, 40] width 19 height 13
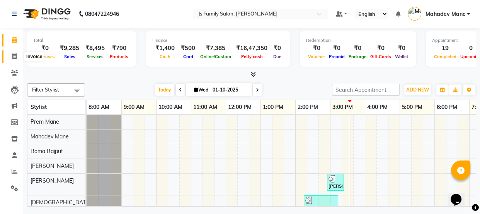
click at [11, 53] on span at bounding box center [15, 56] width 14 height 9
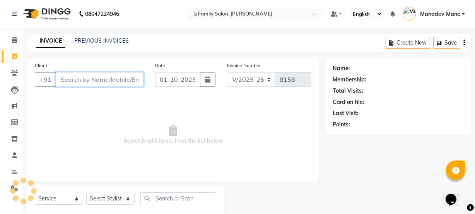
click at [74, 79] on input "Client" at bounding box center [100, 79] width 88 height 15
click at [77, 80] on input "Client" at bounding box center [100, 79] width 88 height 15
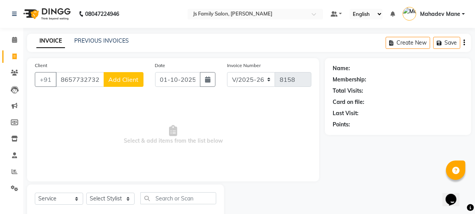
click at [117, 85] on button "Add Client" at bounding box center [124, 79] width 40 height 15
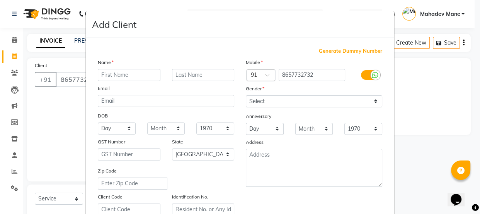
click at [118, 77] on input "text" at bounding box center [129, 75] width 63 height 12
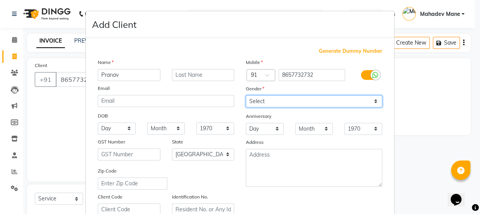
click at [256, 102] on select "Select [DEMOGRAPHIC_DATA] [DEMOGRAPHIC_DATA] Other Prefer Not To Say" at bounding box center [314, 101] width 137 height 12
click at [246, 95] on select "Select [DEMOGRAPHIC_DATA] [DEMOGRAPHIC_DATA] Other Prefer Not To Say" at bounding box center [314, 101] width 137 height 12
click at [256, 102] on select "Select [DEMOGRAPHIC_DATA] [DEMOGRAPHIC_DATA] Other Prefer Not To Say" at bounding box center [314, 101] width 137 height 12
click at [246, 95] on select "Select [DEMOGRAPHIC_DATA] [DEMOGRAPHIC_DATA] Other Prefer Not To Say" at bounding box center [314, 101] width 137 height 12
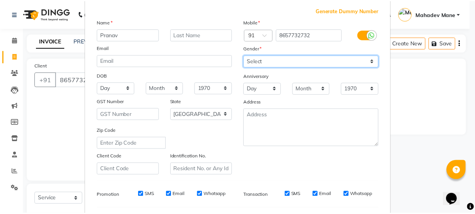
scroll to position [146, 0]
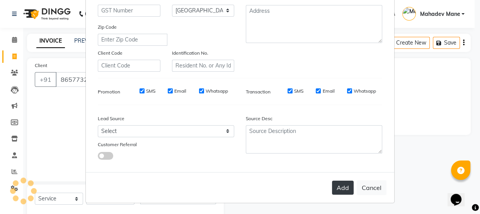
click at [335, 186] on button "Add" at bounding box center [343, 187] width 22 height 14
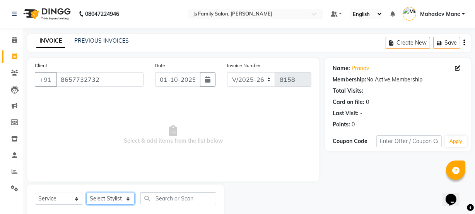
click at [112, 196] on select "Select Stylist [PERSON_NAME] Vaidyakar [PERSON_NAME] [PERSON_NAME] Mane Mosin […" at bounding box center [110, 198] width 48 height 12
click at [86, 192] on select "Select Stylist [PERSON_NAME] Vaidyakar [PERSON_NAME] [PERSON_NAME] Mane Mosin […" at bounding box center [110, 198] width 48 height 12
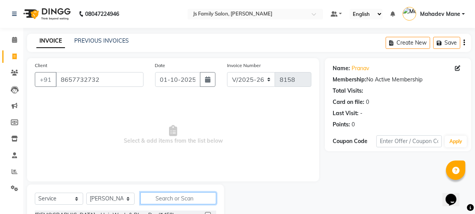
drag, startPoint x: 152, startPoint y: 197, endPoint x: 263, endPoint y: 171, distance: 114.0
click at [153, 198] on input "text" at bounding box center [178, 198] width 76 height 12
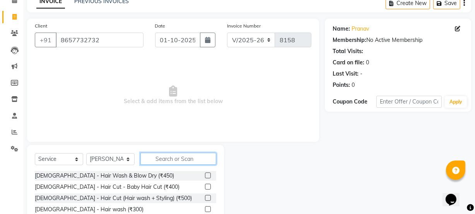
scroll to position [97, 0]
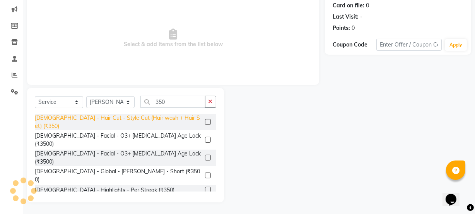
click at [159, 121] on div "[DEMOGRAPHIC_DATA] - Hair Cut - Style Cut (Hair wash + Hair Set) (₹350)" at bounding box center [118, 122] width 167 height 16
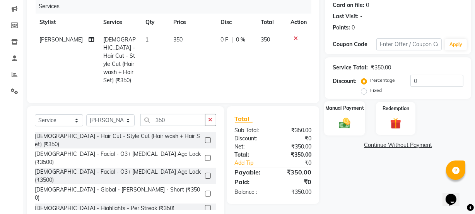
click at [340, 116] on img at bounding box center [344, 122] width 19 height 13
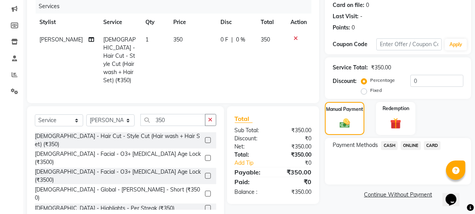
drag, startPoint x: 388, startPoint y: 146, endPoint x: 391, endPoint y: 154, distance: 8.3
click at [390, 147] on span "CASH" at bounding box center [389, 145] width 17 height 9
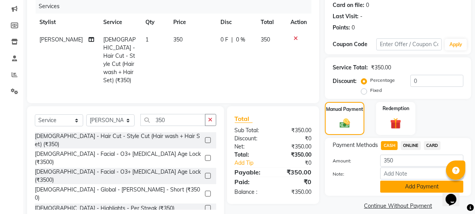
click at [410, 188] on button "Add Payment" at bounding box center [421, 186] width 83 height 12
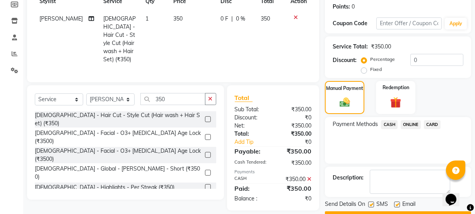
scroll to position [138, 0]
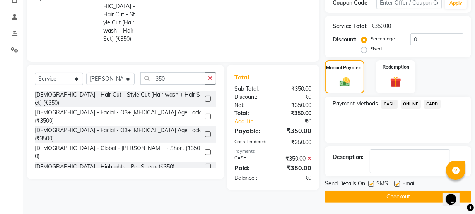
click at [410, 195] on button "Checkout" at bounding box center [398, 196] width 146 height 12
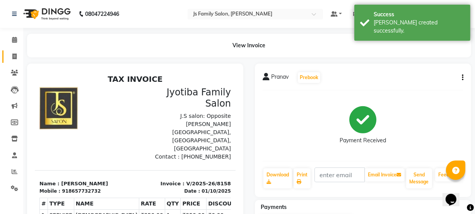
click at [9, 50] on link "Invoice" at bounding box center [11, 56] width 19 height 13
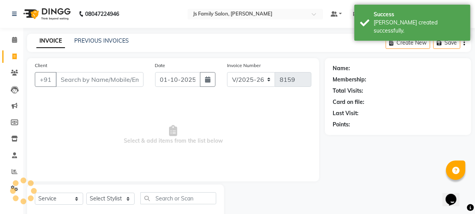
scroll to position [19, 0]
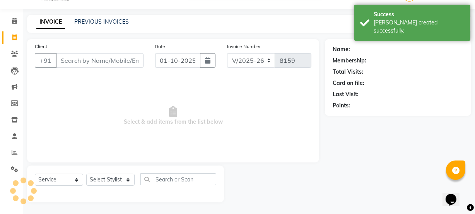
click at [73, 62] on input "Client" at bounding box center [100, 60] width 88 height 15
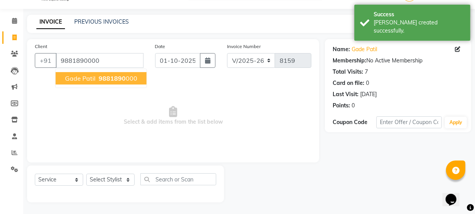
click at [99, 79] on span "9881890" at bounding box center [112, 78] width 27 height 8
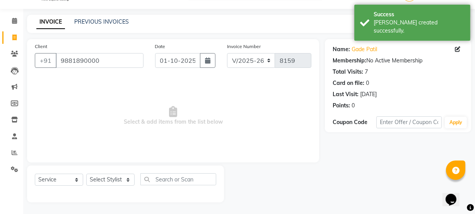
click at [105, 169] on div "Select Service Product Membership Package Voucher Prepaid Gift Card Select Styl…" at bounding box center [125, 183] width 197 height 37
click at [107, 175] on select "Select Stylist [PERSON_NAME] Vaidyakar [PERSON_NAME] [PERSON_NAME] Mane Mosin […" at bounding box center [110, 179] width 48 height 12
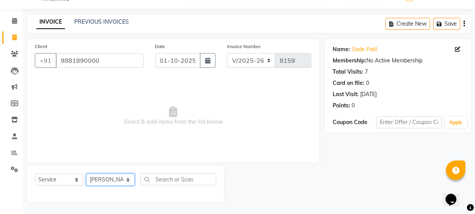
click at [86, 173] on select "Select Stylist [PERSON_NAME] Vaidyakar [PERSON_NAME] [PERSON_NAME] Mane Mosin […" at bounding box center [110, 179] width 48 height 12
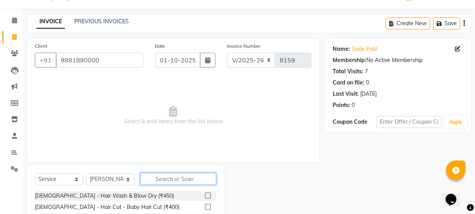
click at [150, 180] on input "text" at bounding box center [178, 179] width 76 height 12
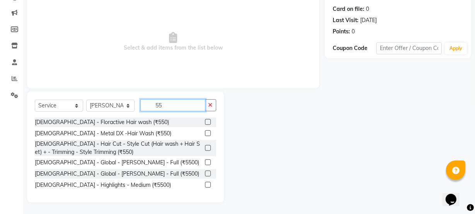
scroll to position [93, 0]
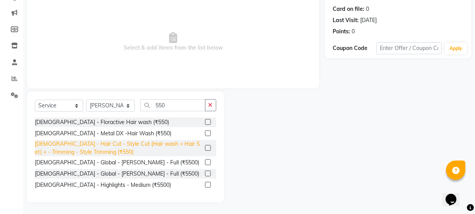
click at [191, 149] on div "[DEMOGRAPHIC_DATA] - Hair Cut - Style Cut (Hair wash + Hair Set) + - Trimming -…" at bounding box center [118, 148] width 167 height 16
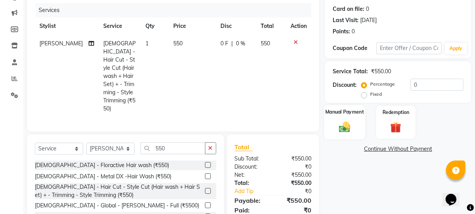
click at [347, 124] on img at bounding box center [344, 126] width 19 height 13
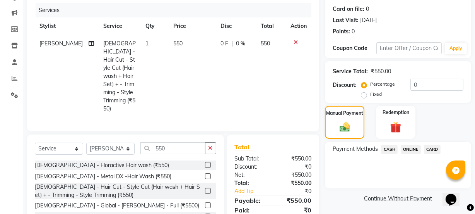
click at [412, 148] on span "ONLINE" at bounding box center [411, 149] width 20 height 9
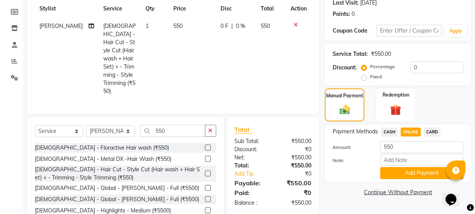
scroll to position [125, 0]
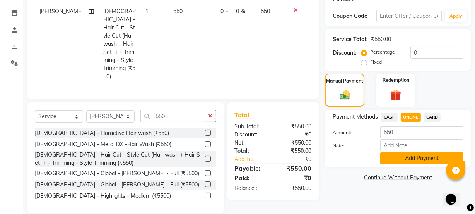
click at [408, 159] on button "Add Payment" at bounding box center [421, 158] width 83 height 12
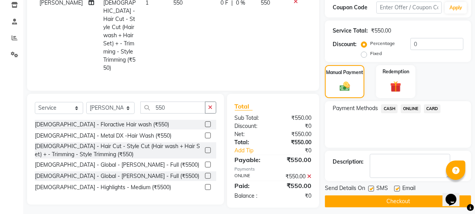
scroll to position [138, 0]
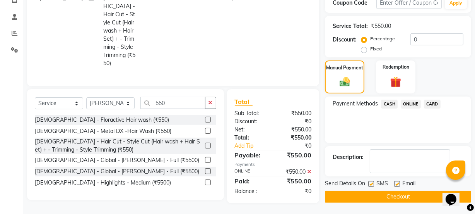
click at [406, 191] on button "Checkout" at bounding box center [398, 196] width 146 height 12
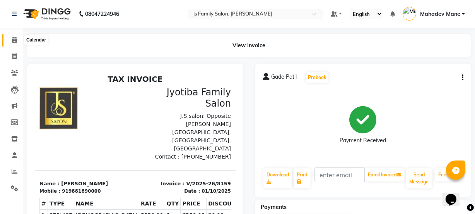
drag, startPoint x: 10, startPoint y: 40, endPoint x: 15, endPoint y: 170, distance: 130.1
click at [10, 41] on span at bounding box center [15, 40] width 14 height 9
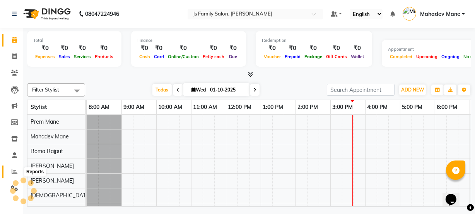
click at [16, 171] on icon at bounding box center [15, 171] width 6 height 6
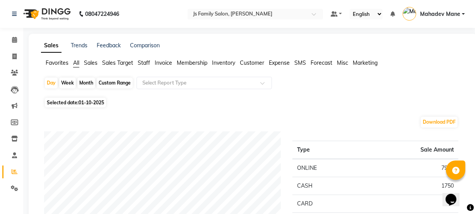
click at [87, 83] on div "Month" at bounding box center [86, 82] width 18 height 11
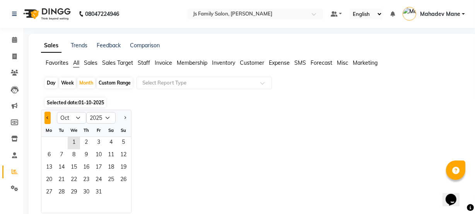
click at [48, 118] on span "Previous month" at bounding box center [47, 117] width 3 height 3
click at [53, 143] on span "1" at bounding box center [49, 143] width 12 height 12
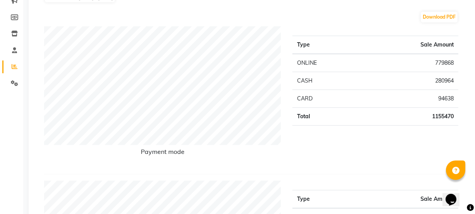
scroll to position [35, 0]
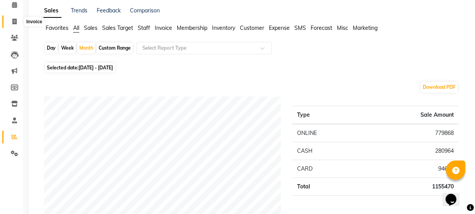
click at [12, 23] on icon at bounding box center [14, 22] width 4 height 6
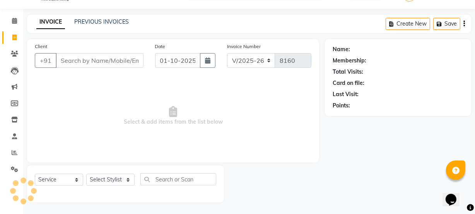
scroll to position [19, 0]
drag, startPoint x: 78, startPoint y: 61, endPoint x: 79, endPoint y: 65, distance: 4.0
click at [78, 62] on input "Client" at bounding box center [100, 60] width 88 height 15
click at [101, 21] on link "PREVIOUS INVOICES" at bounding box center [101, 21] width 55 height 7
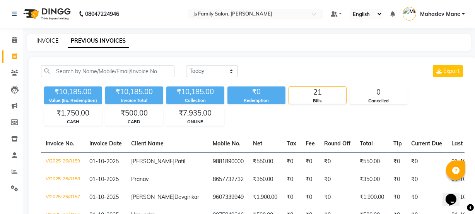
click at [53, 43] on link "INVOICE" at bounding box center [47, 40] width 22 height 7
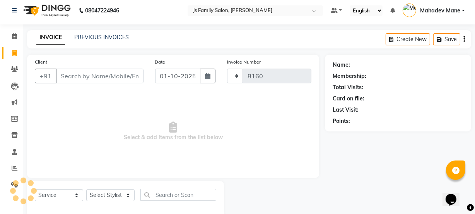
scroll to position [19, 0]
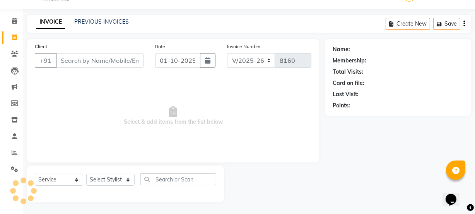
click at [70, 56] on input "Client" at bounding box center [100, 60] width 88 height 15
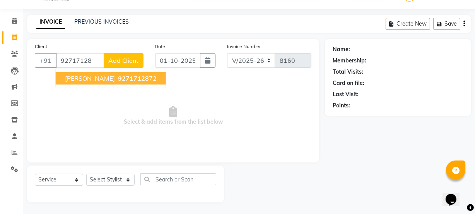
click at [87, 72] on button "[PERSON_NAME] 92717128 72" at bounding box center [111, 78] width 110 height 12
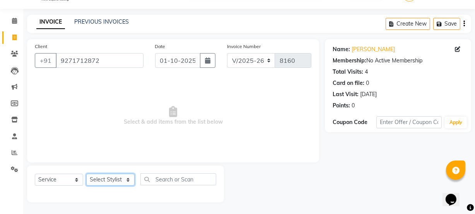
click at [110, 173] on select "Select Stylist [PERSON_NAME] Vaidyakar [PERSON_NAME] [PERSON_NAME] Mane Mosin […" at bounding box center [110, 179] width 48 height 12
click at [86, 173] on select "Select Stylist [PERSON_NAME] Vaidyakar [PERSON_NAME] [PERSON_NAME] Mane Mosin […" at bounding box center [110, 179] width 48 height 12
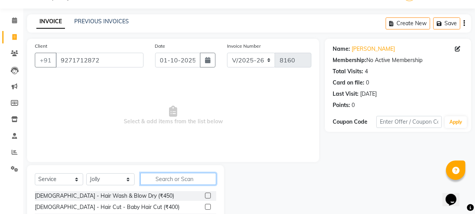
click at [147, 182] on input "text" at bounding box center [178, 179] width 76 height 12
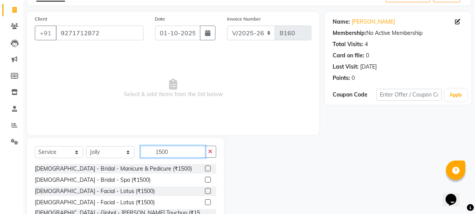
scroll to position [97, 0]
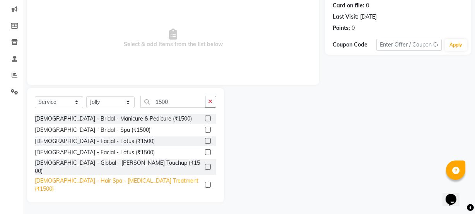
click at [127, 176] on div "[DEMOGRAPHIC_DATA] - Hair Spa - [MEDICAL_DATA] Treatment (₹1500)" at bounding box center [118, 184] width 167 height 16
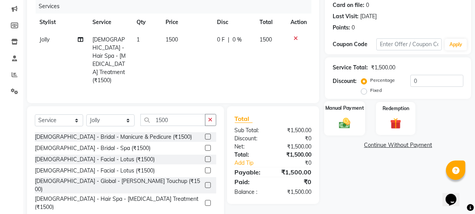
click at [348, 113] on div "Manual Payment" at bounding box center [344, 118] width 41 height 34
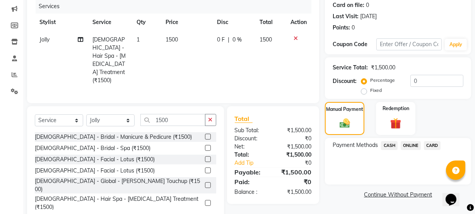
click at [417, 142] on span "ONLINE" at bounding box center [411, 145] width 20 height 9
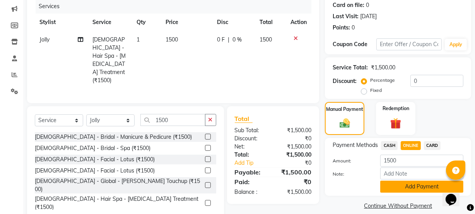
click at [398, 182] on button "Add Payment" at bounding box center [421, 186] width 83 height 12
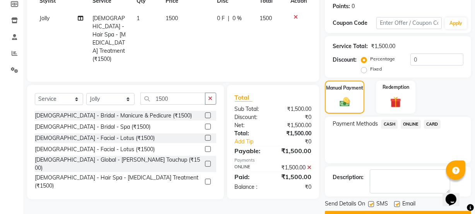
scroll to position [138, 0]
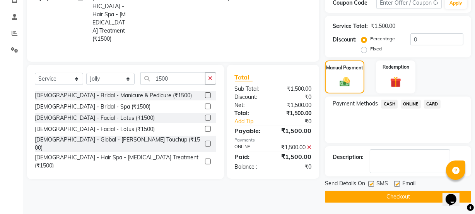
click at [400, 191] on button "Checkout" at bounding box center [398, 196] width 146 height 12
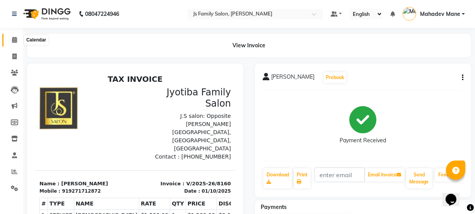
click at [16, 44] on span at bounding box center [15, 40] width 14 height 9
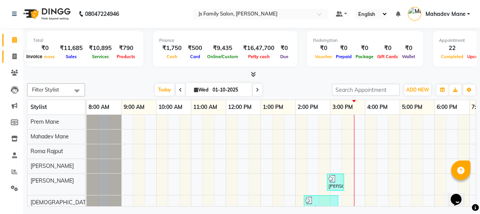
click at [11, 58] on span at bounding box center [15, 56] width 14 height 9
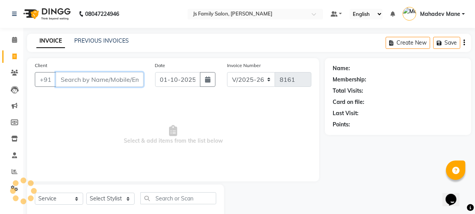
click at [77, 80] on input "Client" at bounding box center [100, 79] width 88 height 15
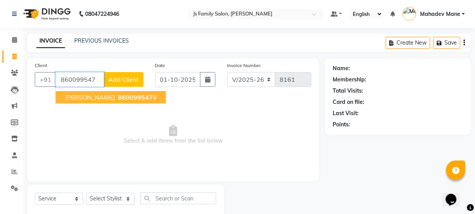
click at [82, 94] on span "[PERSON_NAME]" at bounding box center [90, 97] width 50 height 8
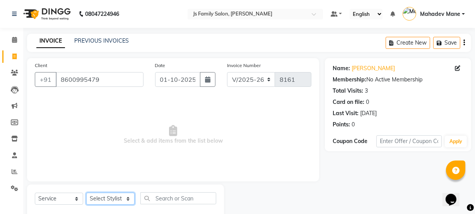
click at [121, 195] on select "Select Stylist [PERSON_NAME] Vaidyakar [PERSON_NAME] [PERSON_NAME] Mane Mosin […" at bounding box center [110, 198] width 48 height 12
click at [86, 192] on select "Select Stylist [PERSON_NAME] Vaidyakar [PERSON_NAME] [PERSON_NAME] Mane Mosin […" at bounding box center [110, 198] width 48 height 12
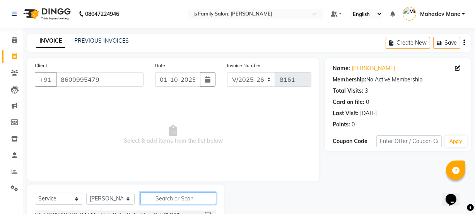
drag, startPoint x: 160, startPoint y: 197, endPoint x: 166, endPoint y: 195, distance: 6.5
click at [160, 197] on input "text" at bounding box center [178, 198] width 76 height 12
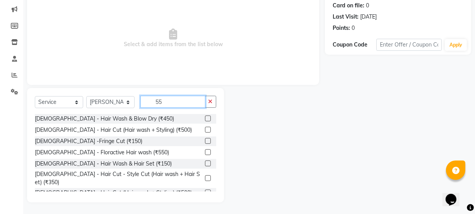
scroll to position [93, 0]
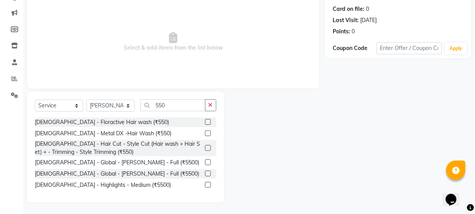
drag, startPoint x: 165, startPoint y: 151, endPoint x: 204, endPoint y: 151, distance: 39.5
click at [167, 151] on div "[DEMOGRAPHIC_DATA] - Hair Cut - Style Cut (Hair wash + Hair Set) + - Trimming -…" at bounding box center [118, 148] width 167 height 16
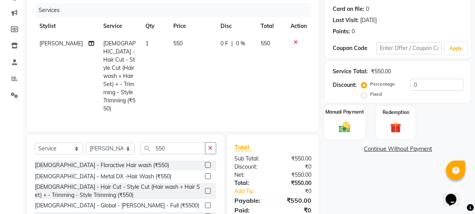
click at [345, 132] on img at bounding box center [344, 126] width 19 height 13
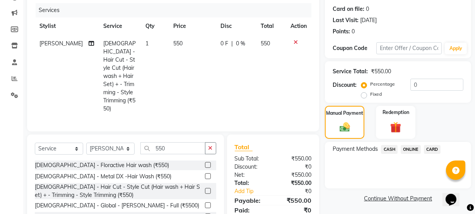
click at [388, 145] on span "CASH" at bounding box center [389, 149] width 17 height 9
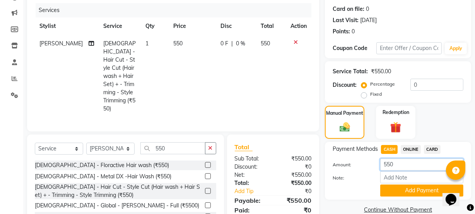
click at [390, 163] on input "550" at bounding box center [421, 164] width 83 height 12
click at [410, 195] on button "Add Payment" at bounding box center [421, 190] width 83 height 12
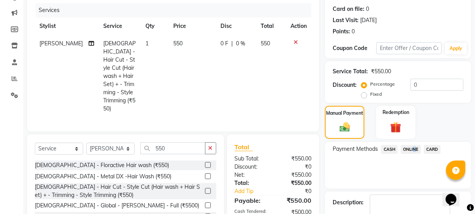
drag, startPoint x: 412, startPoint y: 147, endPoint x: 412, endPoint y: 154, distance: 7.4
click at [412, 148] on span "ONLINE" at bounding box center [411, 149] width 20 height 9
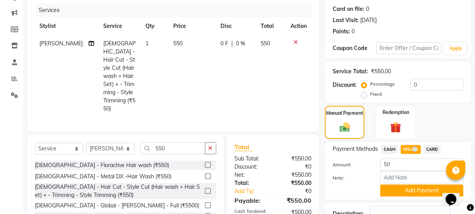
click at [417, 186] on button "Add Payment" at bounding box center [421, 190] width 83 height 12
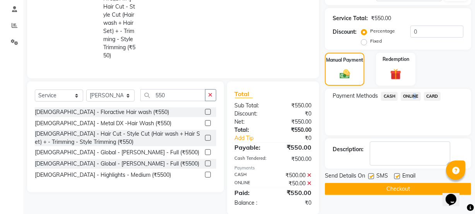
scroll to position [147, 0]
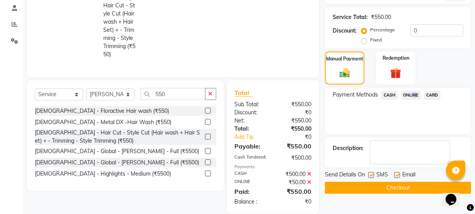
click at [409, 188] on button "Checkout" at bounding box center [398, 187] width 146 height 12
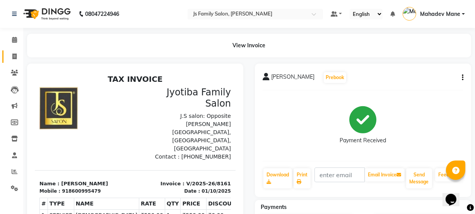
click at [18, 54] on span at bounding box center [15, 56] width 14 height 9
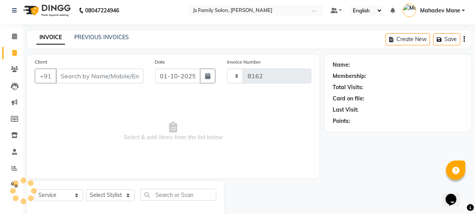
scroll to position [19, 0]
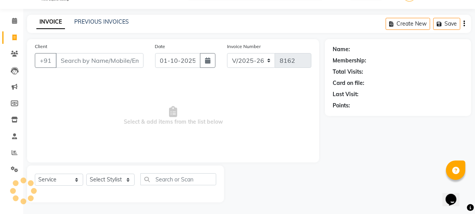
click at [80, 61] on input "Client" at bounding box center [100, 60] width 88 height 15
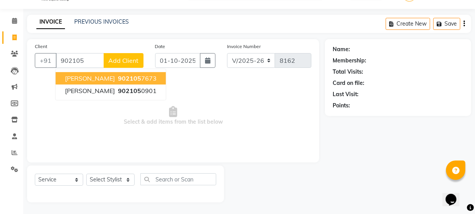
click at [93, 58] on input "902105" at bounding box center [80, 60] width 48 height 15
click at [94, 77] on span "[PERSON_NAME]" at bounding box center [90, 78] width 50 height 8
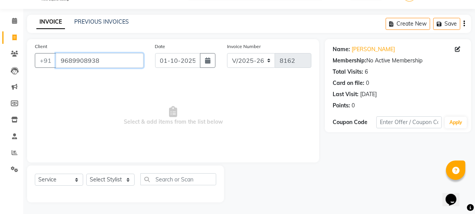
click at [97, 63] on input "9689908938" at bounding box center [100, 60] width 88 height 15
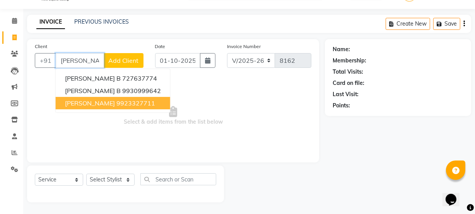
click at [88, 103] on span "[PERSON_NAME]" at bounding box center [90, 103] width 50 height 8
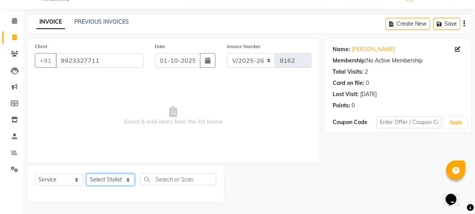
click at [103, 176] on select "Select Stylist [PERSON_NAME] Vaidyakar [PERSON_NAME] [PERSON_NAME] Mane Mosin […" at bounding box center [110, 179] width 48 height 12
click at [86, 173] on select "Select Stylist [PERSON_NAME] Vaidyakar [PERSON_NAME] [PERSON_NAME] Mane Mosin […" at bounding box center [110, 179] width 48 height 12
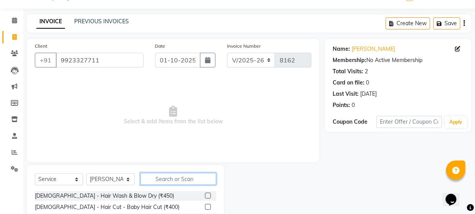
click at [158, 176] on input "text" at bounding box center [178, 179] width 76 height 12
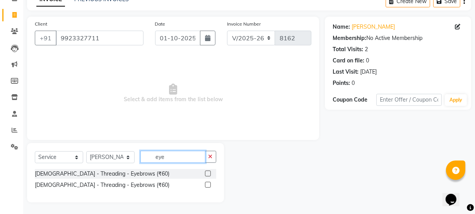
scroll to position [41, 0]
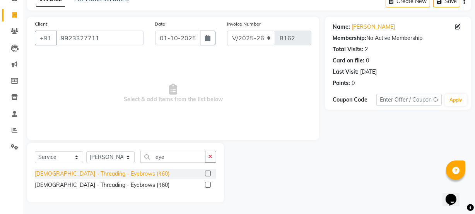
click at [125, 172] on div "[DEMOGRAPHIC_DATA] - Threading - Eyebrows (₹60)" at bounding box center [102, 173] width 135 height 8
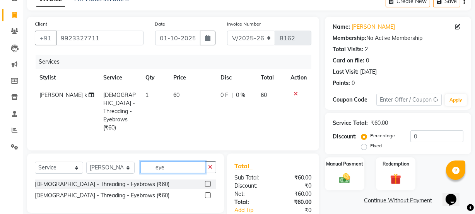
click at [176, 161] on input "eye" at bounding box center [172, 167] width 65 height 12
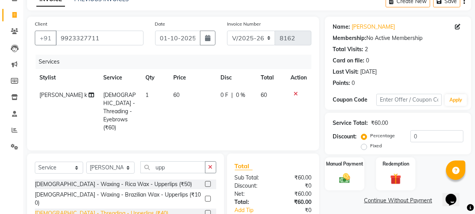
click at [112, 209] on div "[DEMOGRAPHIC_DATA] - Threading - Upperlips (₹40)" at bounding box center [101, 213] width 133 height 8
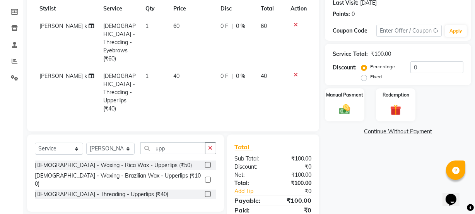
scroll to position [113, 0]
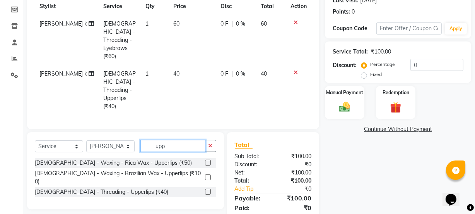
click at [191, 140] on input "upp" at bounding box center [172, 146] width 65 height 12
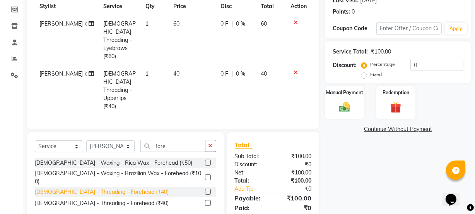
click at [108, 188] on div "[DEMOGRAPHIC_DATA] - Threading - Forehead (₹40)" at bounding box center [102, 192] width 134 height 8
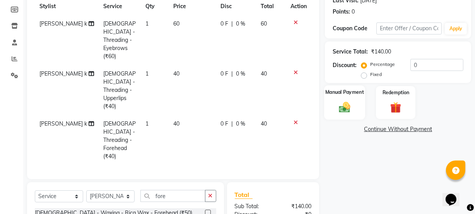
click at [338, 97] on div "Manual Payment" at bounding box center [344, 102] width 41 height 34
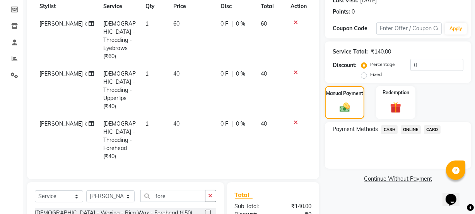
click at [389, 132] on span "CASH" at bounding box center [389, 129] width 17 height 9
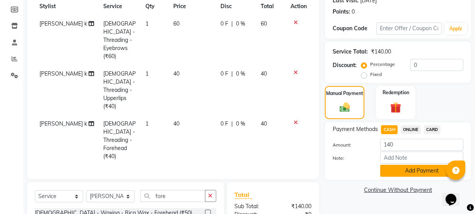
click at [391, 168] on button "Add Payment" at bounding box center [421, 170] width 83 height 12
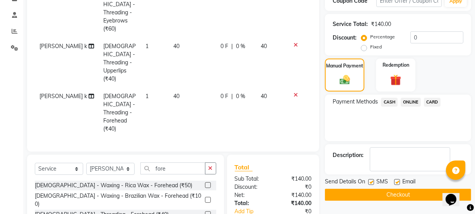
scroll to position [174, 0]
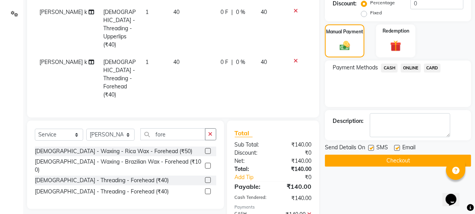
click at [384, 166] on button "Checkout" at bounding box center [398, 160] width 146 height 12
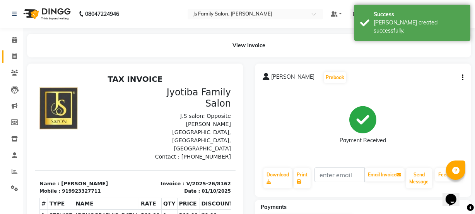
click at [18, 57] on span at bounding box center [15, 56] width 14 height 9
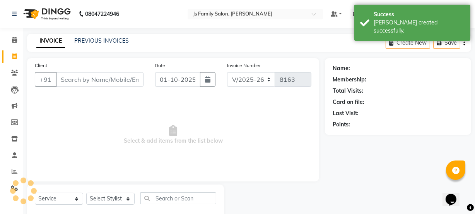
scroll to position [19, 0]
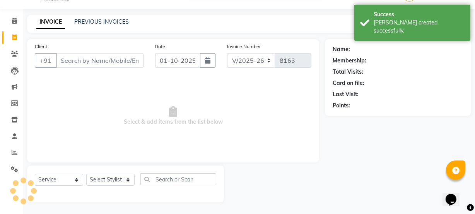
click at [84, 65] on input "Client" at bounding box center [100, 60] width 88 height 15
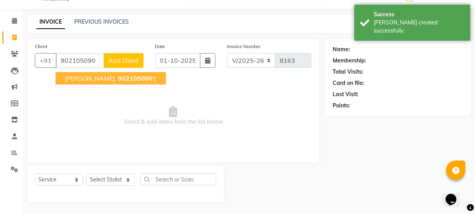
click at [92, 76] on span "[PERSON_NAME]" at bounding box center [90, 78] width 50 height 8
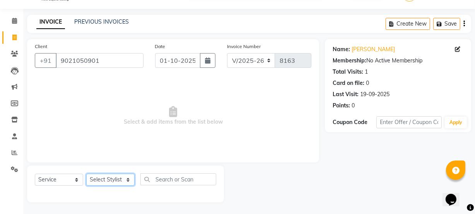
click at [117, 176] on select "Select Stylist [PERSON_NAME] Vaidyakar [PERSON_NAME] [PERSON_NAME] Mane Mosin […" at bounding box center [110, 179] width 48 height 12
click at [86, 173] on select "Select Stylist [PERSON_NAME] Vaidyakar [PERSON_NAME] [PERSON_NAME] Mane Mosin […" at bounding box center [110, 179] width 48 height 12
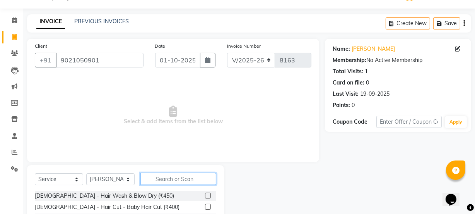
click at [159, 181] on input "text" at bounding box center [178, 179] width 76 height 12
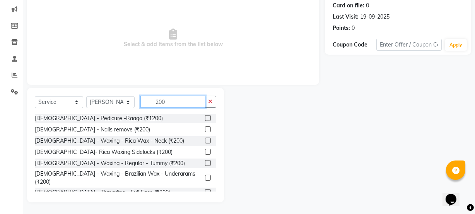
scroll to position [349, 0]
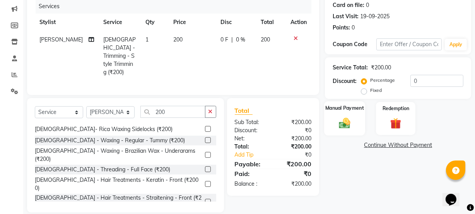
click at [352, 120] on img at bounding box center [344, 122] width 19 height 13
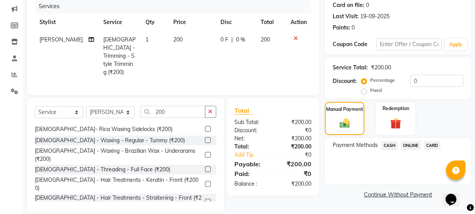
click at [386, 148] on span "CASH" at bounding box center [389, 145] width 17 height 9
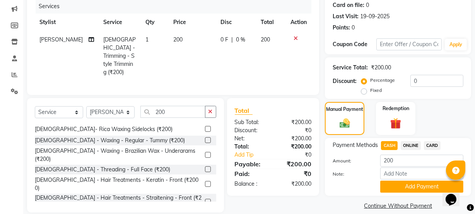
click at [392, 195] on div "Name: [PERSON_NAME] Membership: No Active Membership Total Visits: 1 Card on fi…" at bounding box center [401, 86] width 152 height 251
click at [390, 187] on button "Add Payment" at bounding box center [421, 186] width 83 height 12
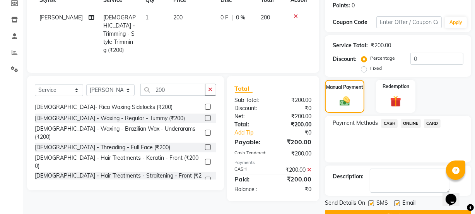
scroll to position [138, 0]
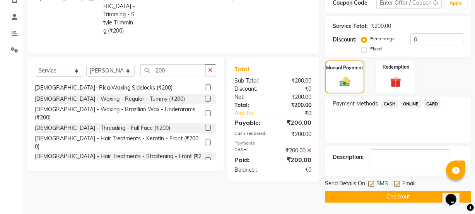
click at [391, 200] on button "Checkout" at bounding box center [398, 196] width 146 height 12
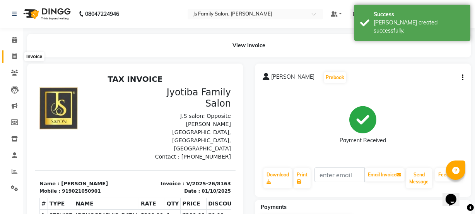
click at [12, 52] on span at bounding box center [15, 56] width 14 height 9
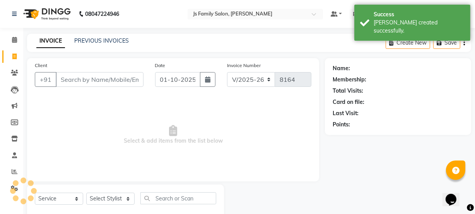
scroll to position [19, 0]
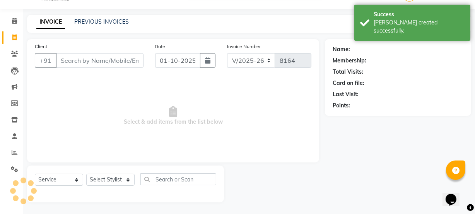
click at [77, 64] on input "Client" at bounding box center [100, 60] width 88 height 15
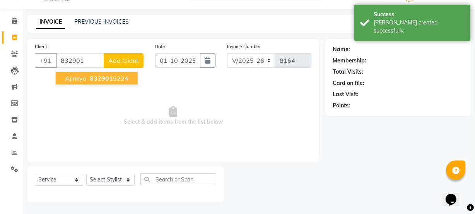
drag, startPoint x: 84, startPoint y: 74, endPoint x: 101, endPoint y: 165, distance: 92.1
click at [85, 78] on span "Ajinkya" at bounding box center [76, 78] width 22 height 8
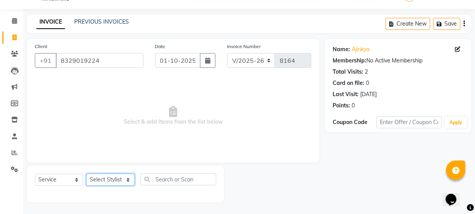
click at [96, 180] on select "Select Stylist [PERSON_NAME] Vaidyakar [PERSON_NAME] [PERSON_NAME] Mane Mosin […" at bounding box center [110, 179] width 48 height 12
click at [86, 173] on select "Select Stylist [PERSON_NAME] Vaidyakar [PERSON_NAME] [PERSON_NAME] Mane Mosin […" at bounding box center [110, 179] width 48 height 12
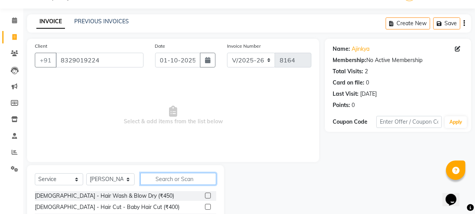
drag, startPoint x: 153, startPoint y: 179, endPoint x: 196, endPoint y: 176, distance: 43.1
click at [153, 179] on input "text" at bounding box center [178, 179] width 76 height 12
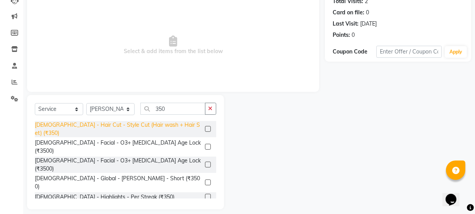
click at [165, 124] on div "[DEMOGRAPHIC_DATA] - Hair Cut - Style Cut (Hair wash + Hair Set) (₹350)" at bounding box center [118, 129] width 167 height 16
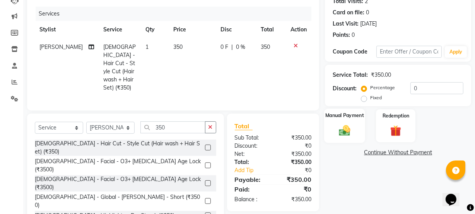
click at [340, 122] on div "Manual Payment" at bounding box center [344, 125] width 41 height 34
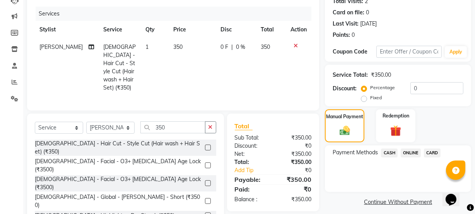
click at [410, 151] on span "ONLINE" at bounding box center [411, 152] width 20 height 9
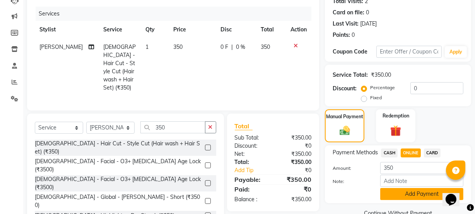
click at [406, 194] on button "Add Payment" at bounding box center [421, 194] width 83 height 12
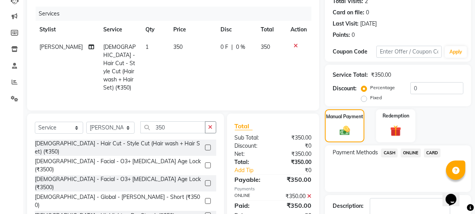
scroll to position [138, 0]
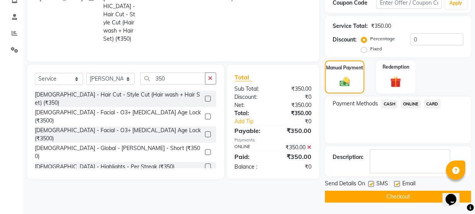
click at [390, 200] on button "Checkout" at bounding box center [398, 196] width 146 height 12
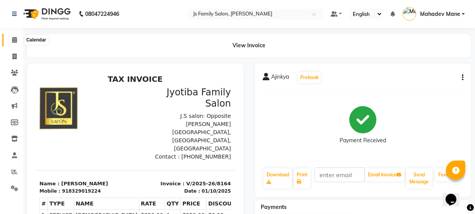
click at [11, 37] on span at bounding box center [15, 40] width 14 height 9
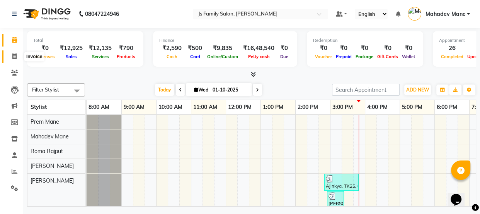
click at [15, 56] on icon at bounding box center [14, 56] width 4 height 6
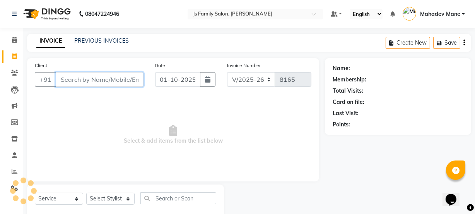
click at [75, 84] on input "Client" at bounding box center [100, 79] width 88 height 15
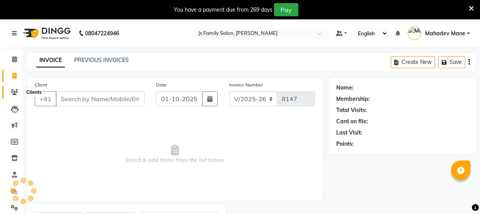
click at [15, 88] on span at bounding box center [15, 92] width 14 height 9
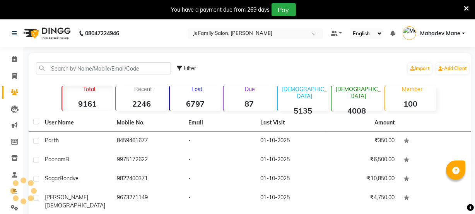
click at [95, 70] on input "text" at bounding box center [103, 68] width 135 height 12
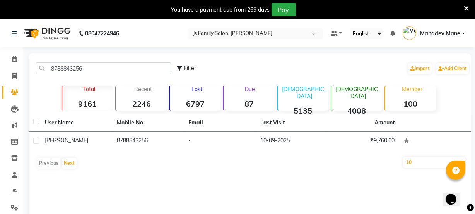
type input "8788843256"
click at [132, 154] on div "User Name Mobile No. Email Last Visit Amount PRANAV 8788843256 - 10-09-2025 ₹9,…" at bounding box center [250, 143] width 443 height 58
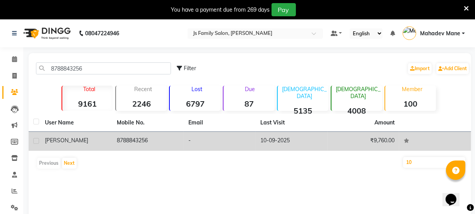
click at [133, 145] on td "8788843256" at bounding box center [148, 141] width 72 height 19
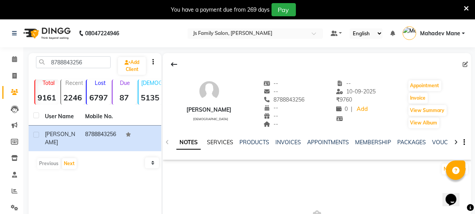
click at [222, 145] on link "SERVICES" at bounding box center [220, 141] width 26 height 7
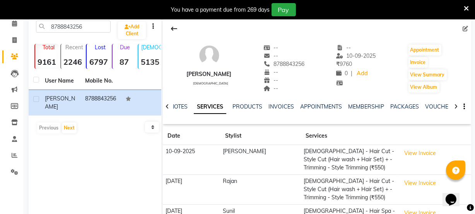
scroll to position [70, 0]
